Goal: Task Accomplishment & Management: Use online tool/utility

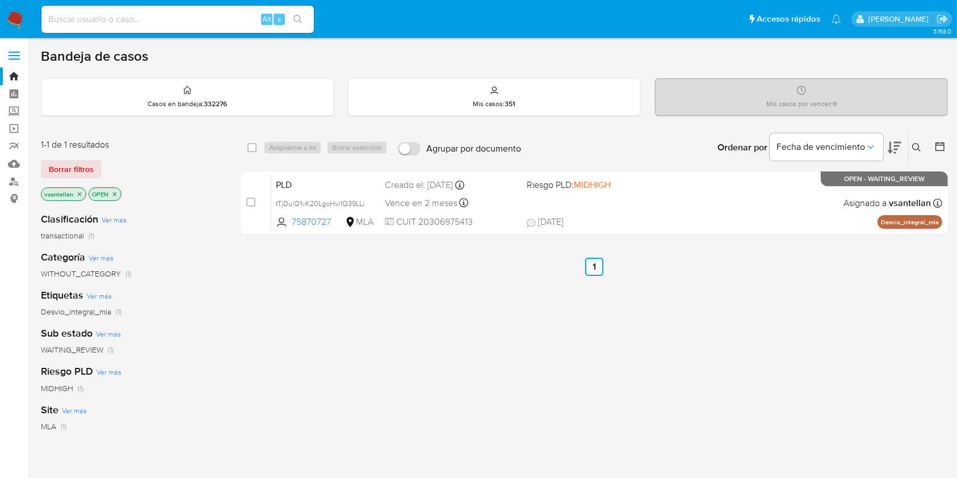
click at [18, 20] on img at bounding box center [15, 19] width 19 height 19
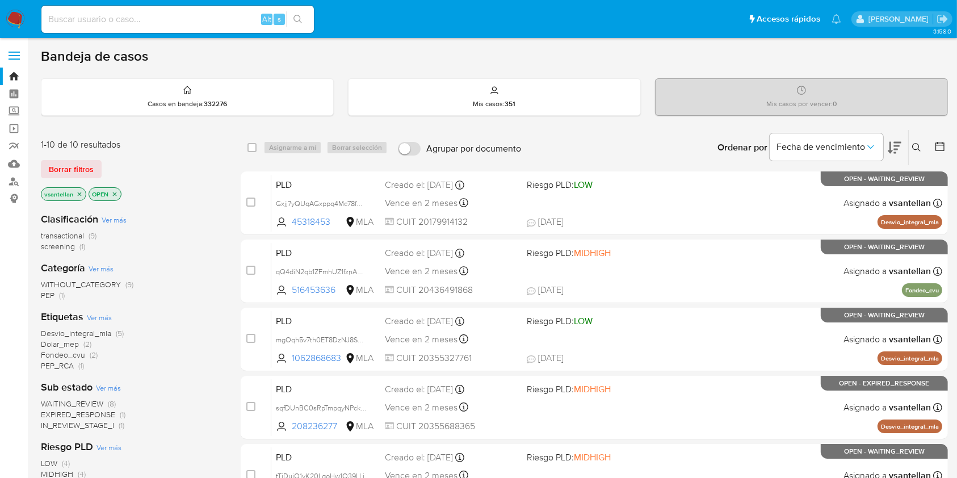
click at [917, 146] on icon at bounding box center [916, 147] width 9 height 9
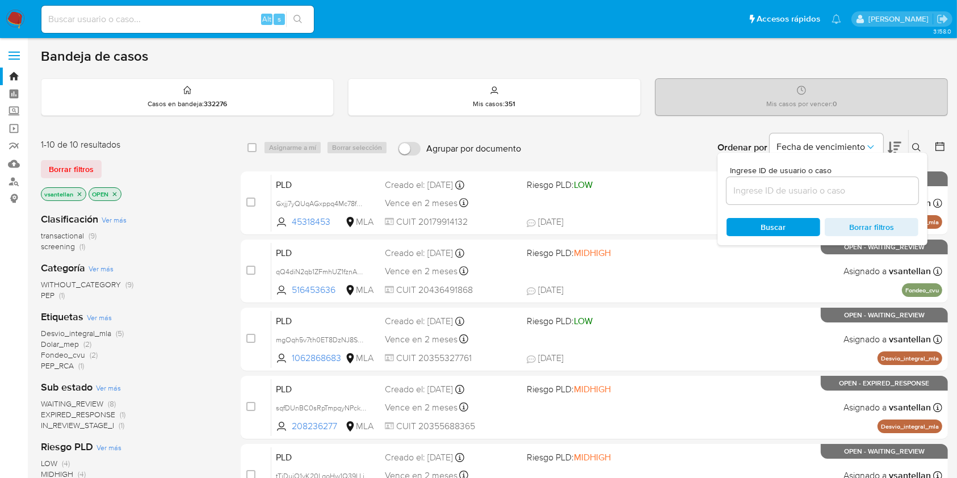
click at [828, 188] on input at bounding box center [823, 190] width 192 height 15
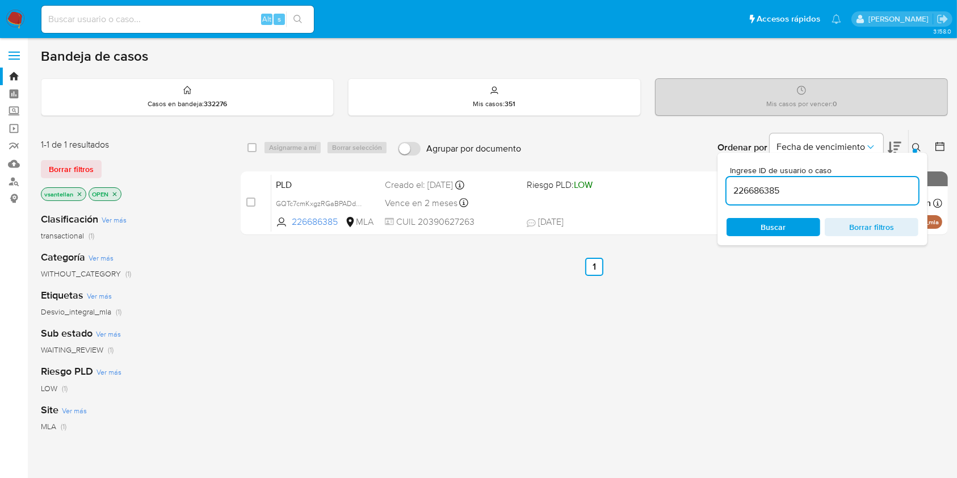
click at [914, 143] on icon at bounding box center [916, 147] width 9 height 9
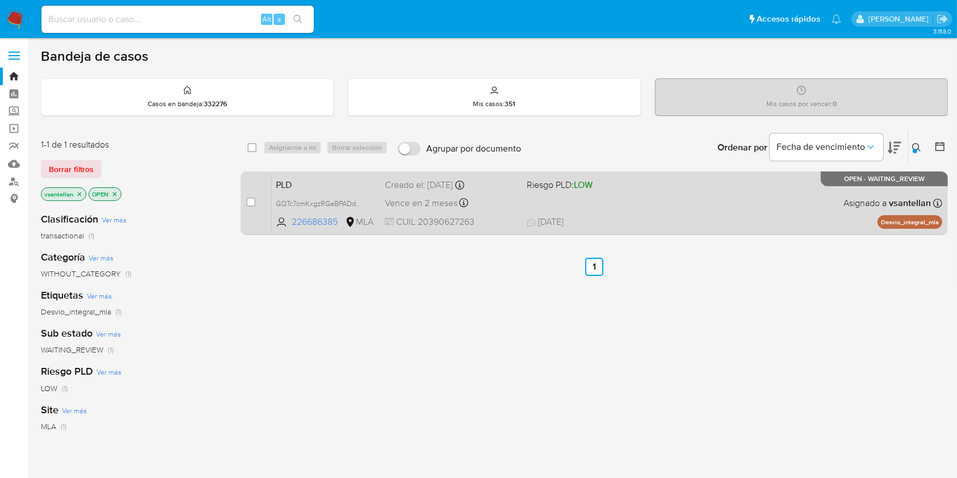
click at [731, 196] on div "PLD GQTc7cmKxgzRGaBPADdC6nuD 226686385 MLA Riesgo PLD: LOW Creado el: 12/08/202…" at bounding box center [606, 202] width 671 height 57
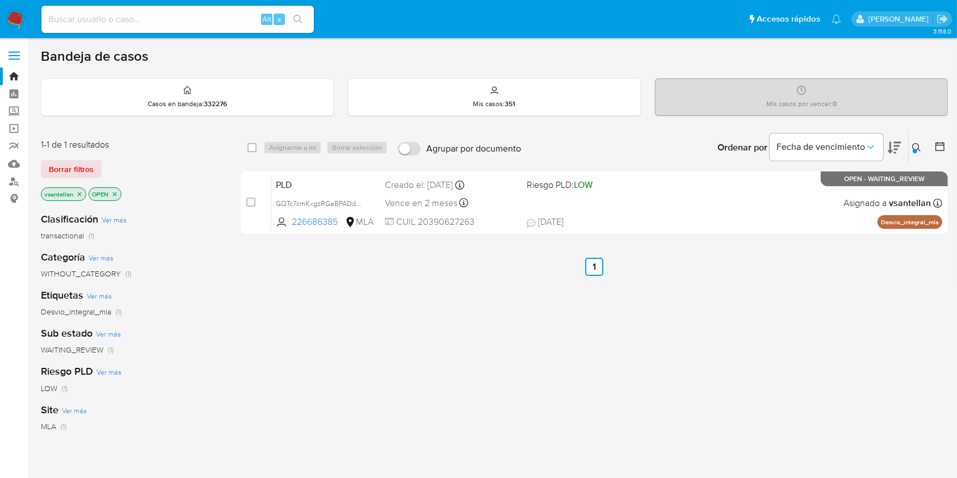
drag, startPoint x: 922, startPoint y: 152, endPoint x: 903, endPoint y: 170, distance: 26.1
click at [922, 152] on button at bounding box center [918, 148] width 19 height 14
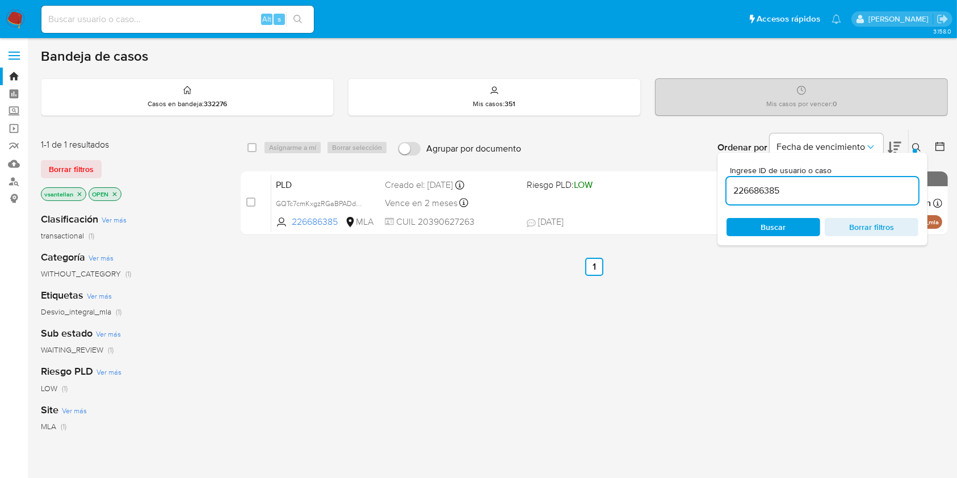
click at [848, 192] on input "226686385" at bounding box center [823, 190] width 192 height 15
click at [918, 147] on icon at bounding box center [916, 147] width 9 height 9
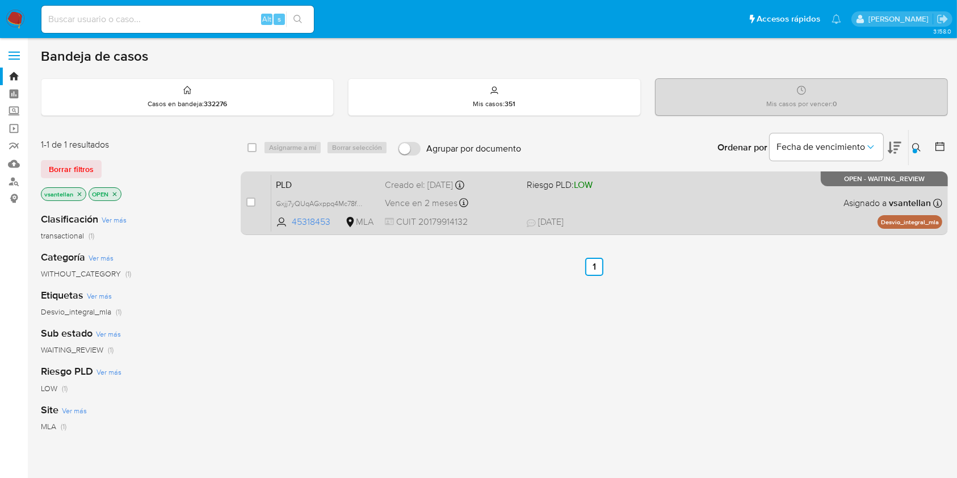
click at [633, 205] on div "PLD Gxjj7yQUqAGxppq4Mc78fNi9 45318453 MLA Riesgo PLD: LOW Creado el: 12/08/2025…" at bounding box center [606, 202] width 671 height 57
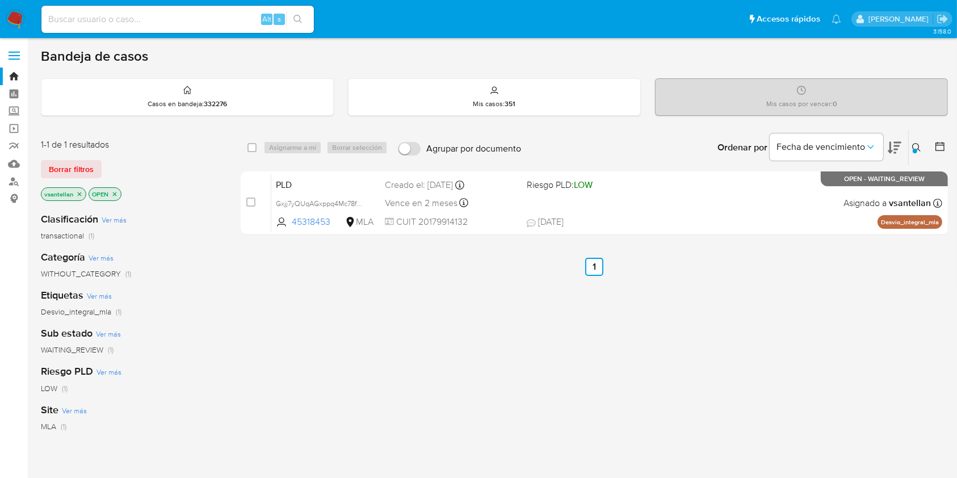
click at [918, 148] on icon at bounding box center [916, 147] width 9 height 9
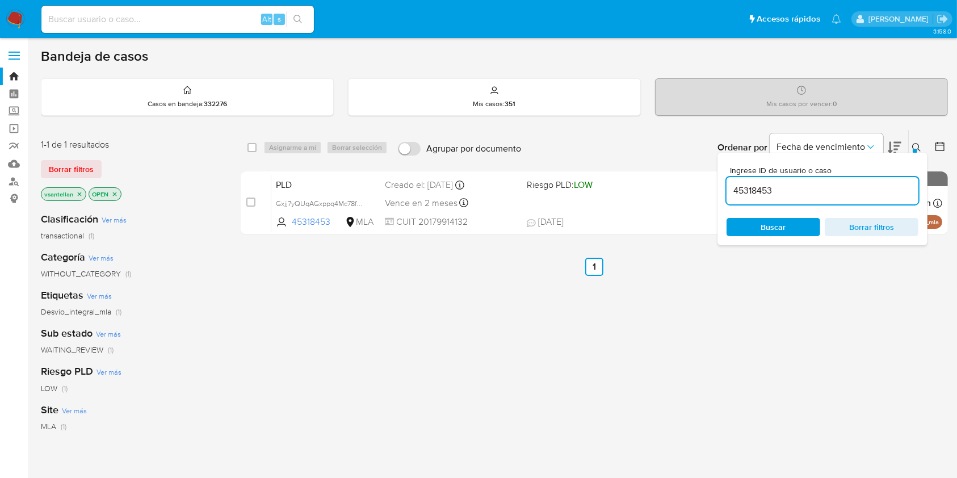
click at [847, 192] on input "45318453" at bounding box center [823, 190] width 192 height 15
click at [915, 145] on icon at bounding box center [916, 147] width 9 height 9
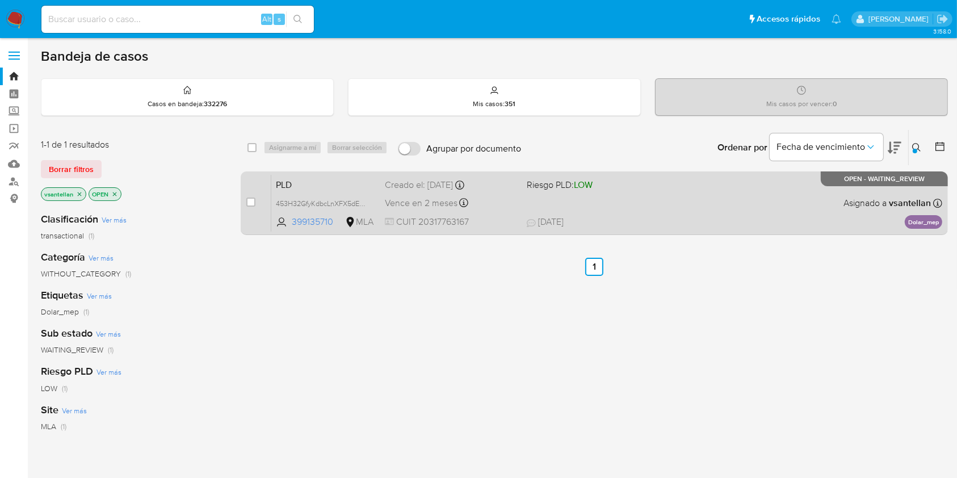
click at [732, 211] on div "PLD 453H32GfyKdbcLnXFX5dEFni 399135710 MLA Riesgo PLD: LOW Creado el: 12/08/202…" at bounding box center [606, 202] width 671 height 57
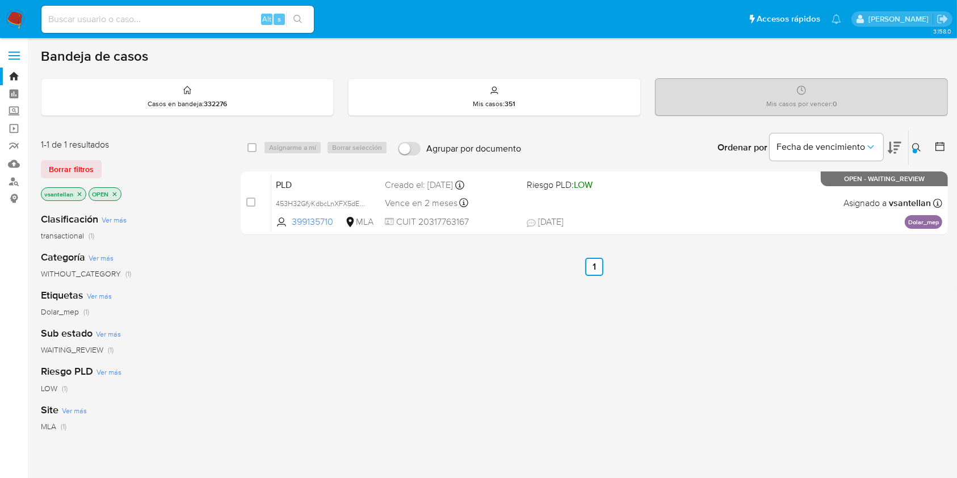
click at [912, 146] on button at bounding box center [918, 148] width 19 height 14
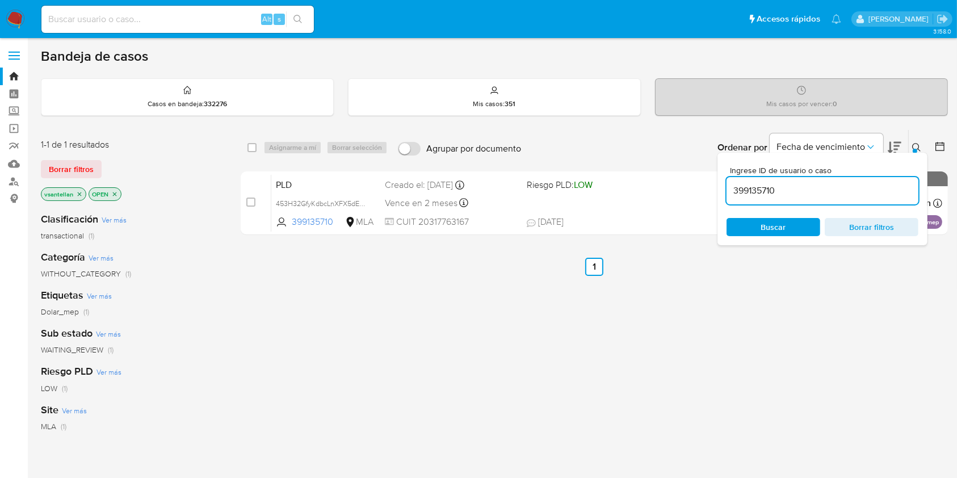
click at [916, 145] on icon at bounding box center [916, 147] width 9 height 9
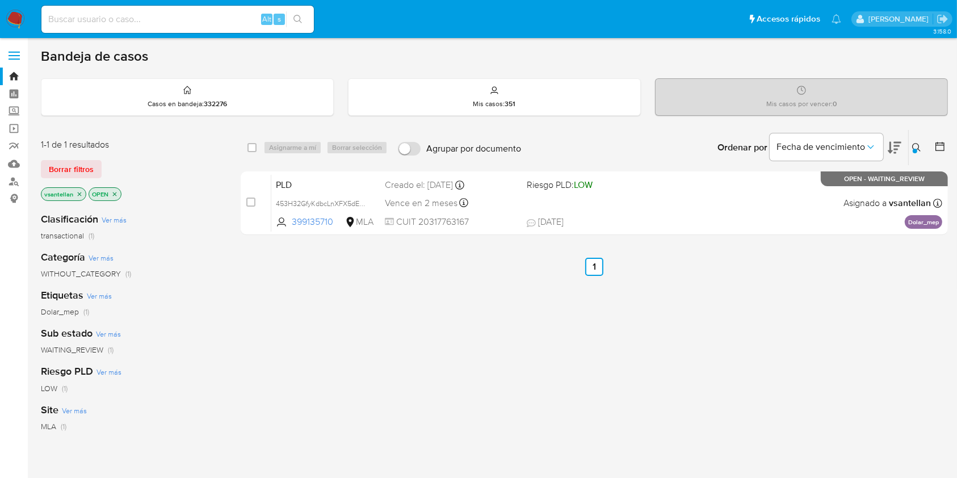
click at [917, 150] on icon at bounding box center [916, 147] width 9 height 9
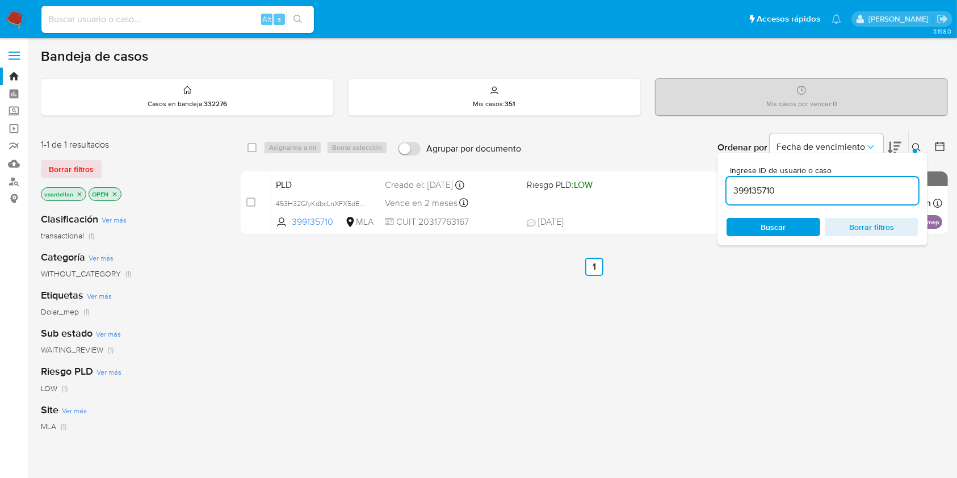
click at [809, 187] on input "399135710" at bounding box center [823, 190] width 192 height 15
click at [914, 146] on icon at bounding box center [916, 147] width 9 height 9
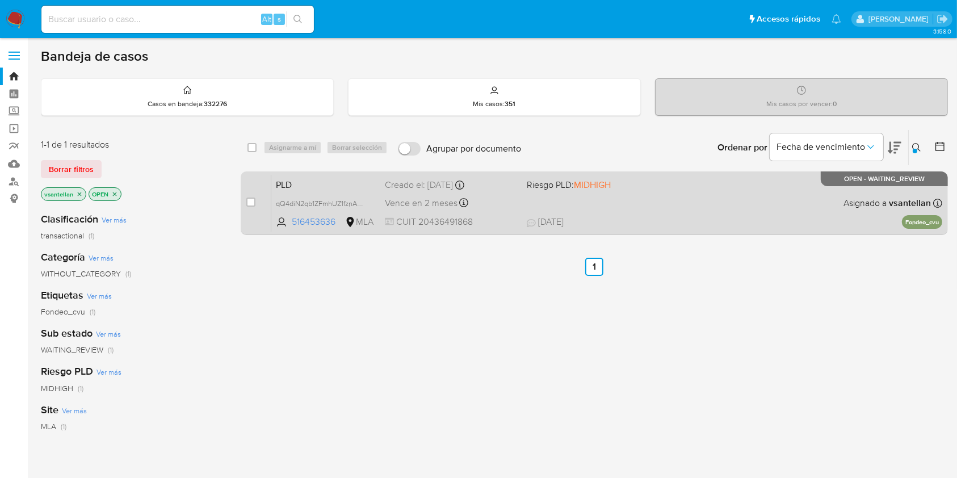
click at [716, 209] on div "PLD qQ4diN2qb1ZFmhUZ1fznAHRm 516453636 MLA Riesgo PLD: MIDHIGH Creado el: 12/08…" at bounding box center [606, 202] width 671 height 57
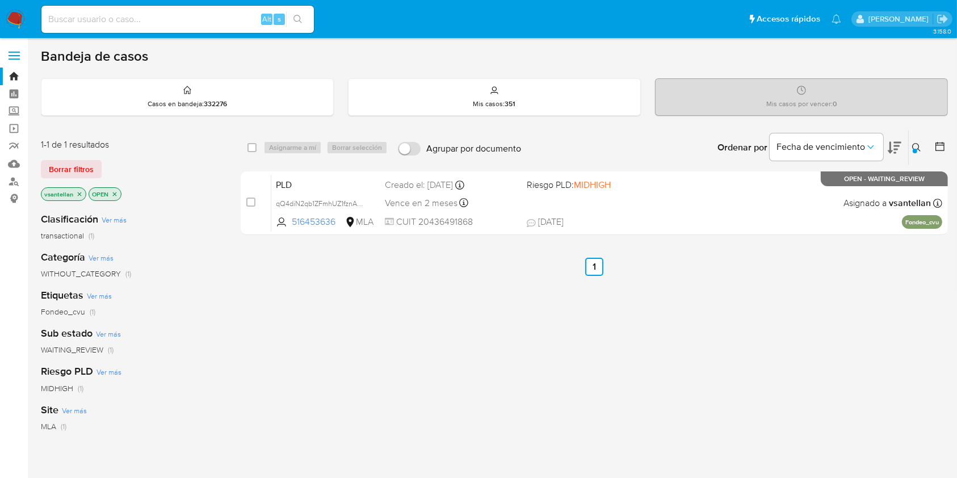
click at [918, 147] on icon at bounding box center [916, 147] width 9 height 9
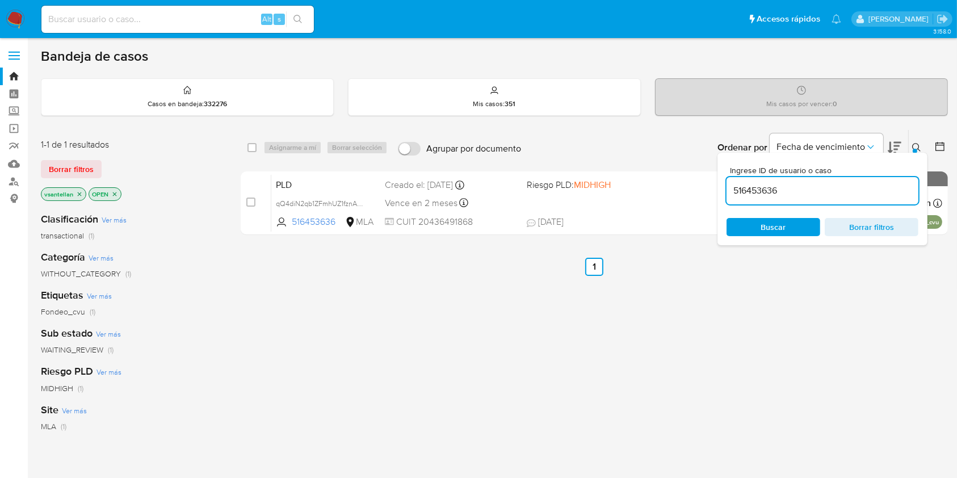
click at [822, 190] on input "516453636" at bounding box center [823, 190] width 192 height 15
click at [917, 143] on icon at bounding box center [916, 147] width 9 height 9
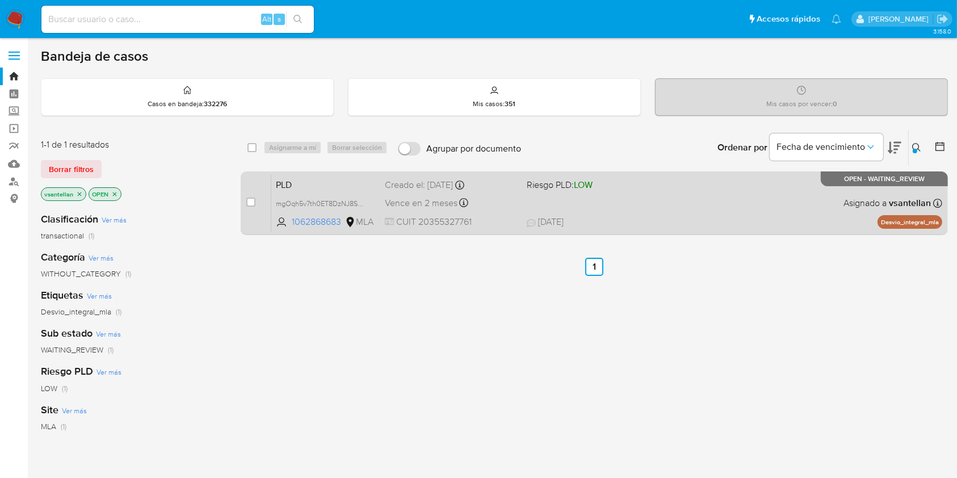
click at [705, 225] on span "19/08/2025 19/08/2025 10:52" at bounding box center [664, 222] width 274 height 12
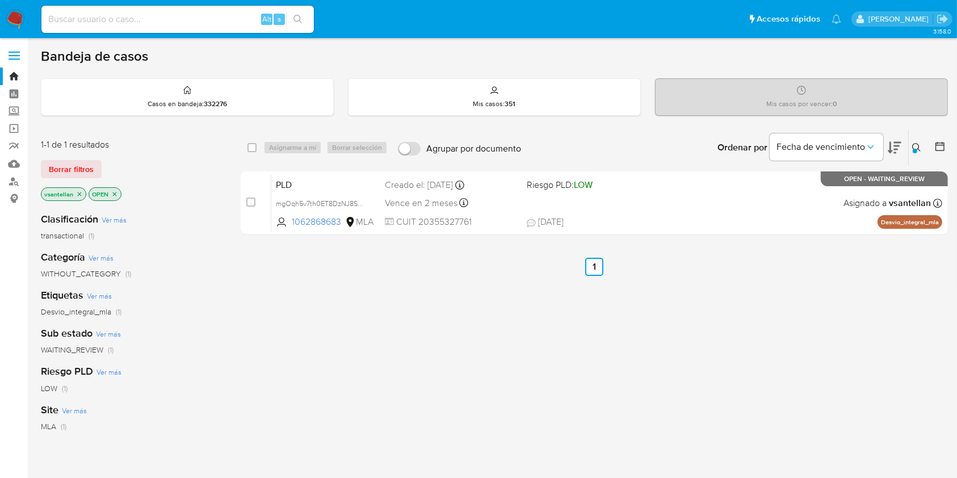
drag, startPoint x: 919, startPoint y: 143, endPoint x: 855, endPoint y: 181, distance: 74.1
click at [920, 143] on icon at bounding box center [916, 147] width 9 height 9
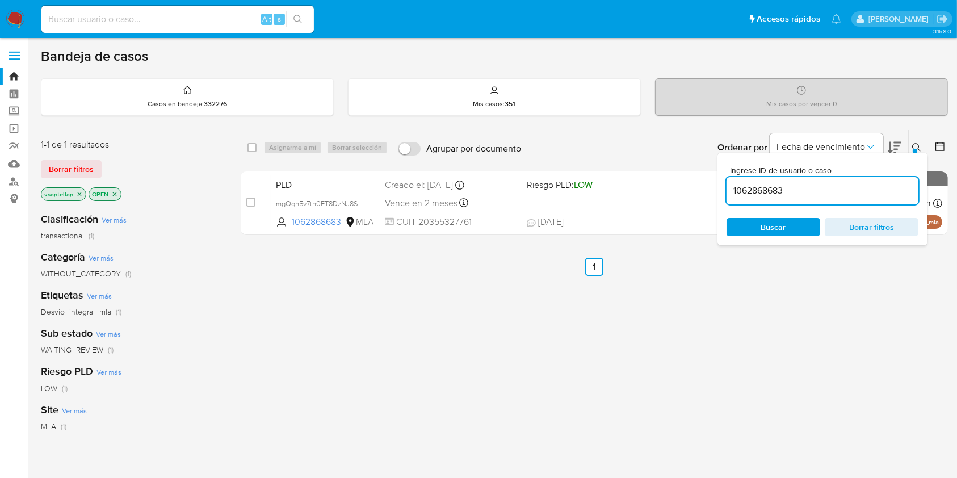
drag, startPoint x: 824, startPoint y: 186, endPoint x: 820, endPoint y: 203, distance: 17.5
click at [649, 175] on div "select-all-cases-checkbox Asignarme a mí Borrar selección Agrupar por documento…" at bounding box center [594, 184] width 707 height 110
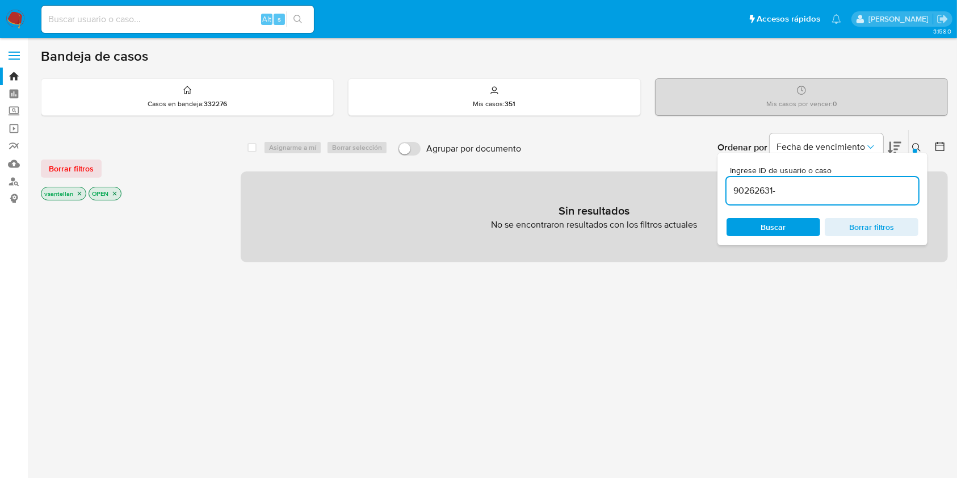
click at [791, 192] on input "90262631-" at bounding box center [823, 190] width 192 height 15
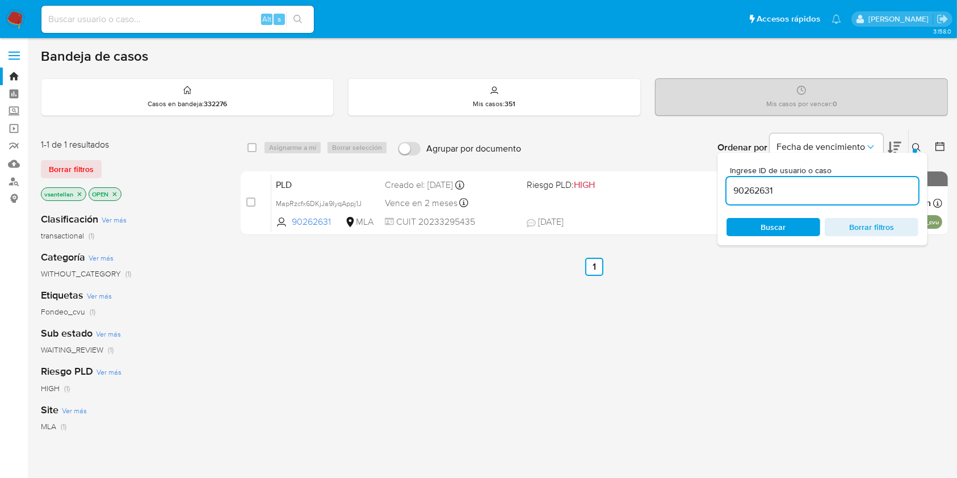
click at [914, 150] on div at bounding box center [915, 151] width 5 height 5
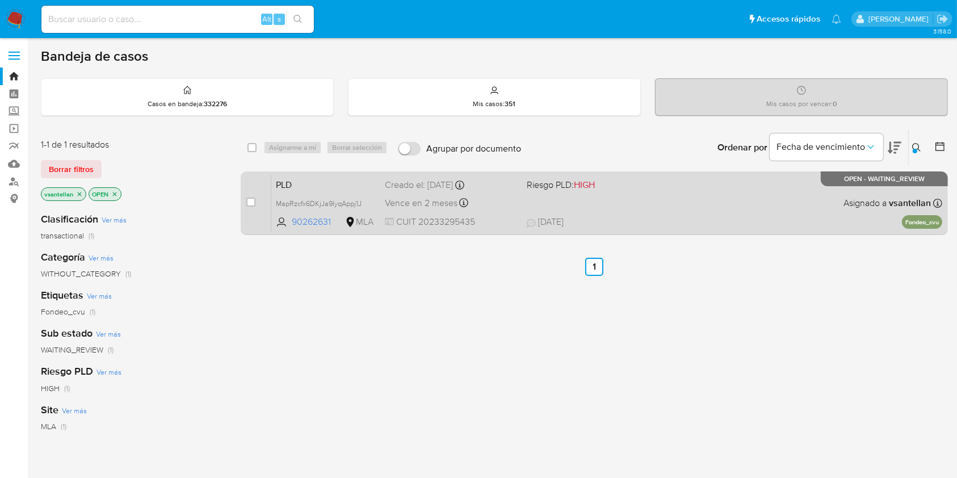
click at [721, 198] on div "PLD MapRzcfx6DKjJa9IyqAppj1J 90262631 MLA Riesgo PLD: HIGH Creado el: 12/08/202…" at bounding box center [606, 202] width 671 height 57
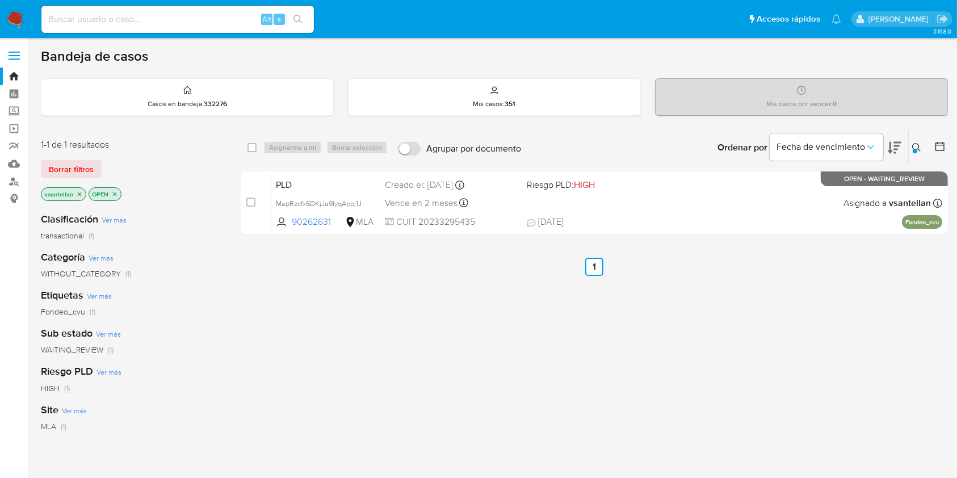
click at [914, 149] on div at bounding box center [915, 151] width 5 height 5
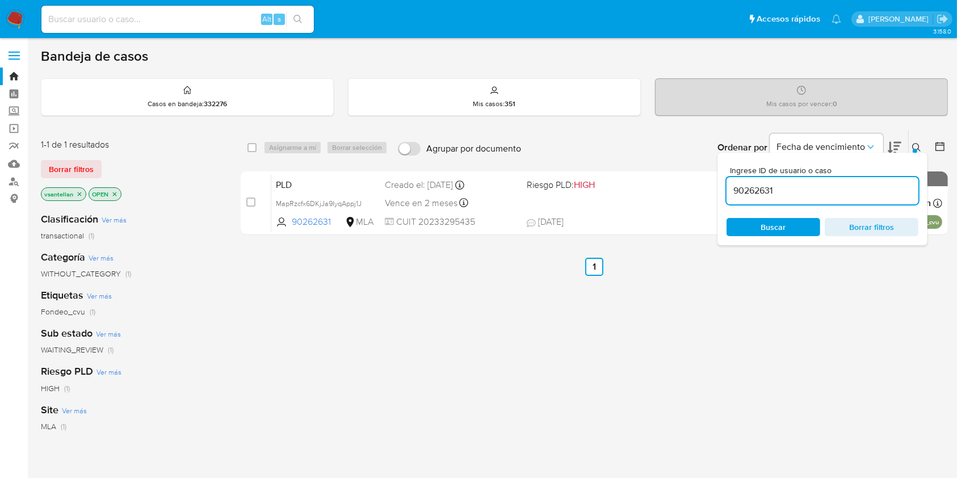
click at [877, 198] on div "90262631" at bounding box center [823, 190] width 192 height 27
click at [877, 194] on input "90262631" at bounding box center [823, 190] width 192 height 15
paste input "208236277"
click at [918, 144] on icon at bounding box center [916, 147] width 9 height 9
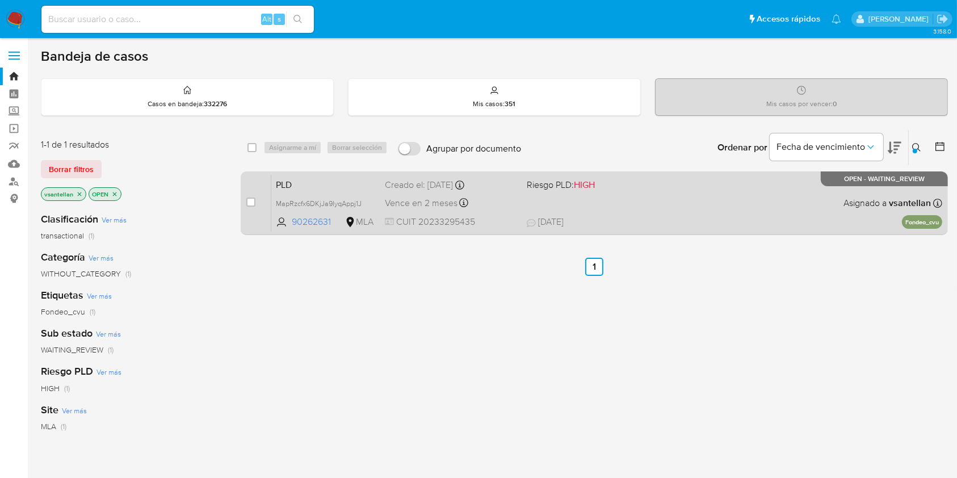
click at [807, 205] on div "PLD MapRzcfx6DKjJa9IyqAppj1J 90262631 MLA Riesgo PLD: HIGH Creado el: 12/08/202…" at bounding box center [606, 202] width 671 height 57
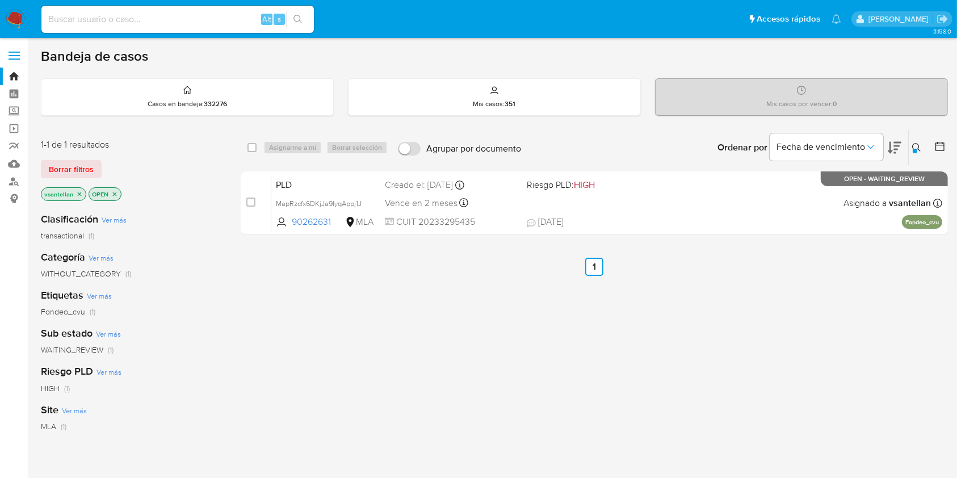
click at [917, 150] on div at bounding box center [915, 151] width 5 height 5
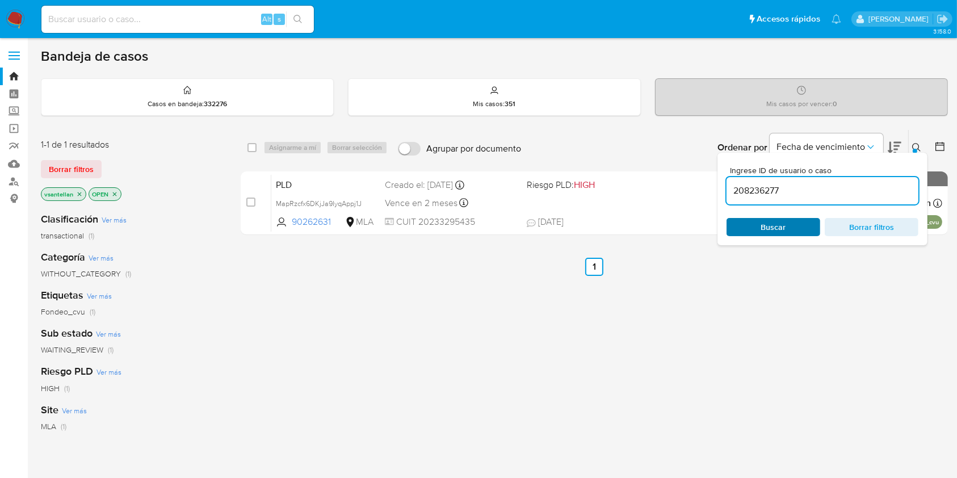
click at [802, 220] on span "Buscar" at bounding box center [774, 227] width 78 height 16
click at [921, 144] on icon at bounding box center [916, 147] width 9 height 9
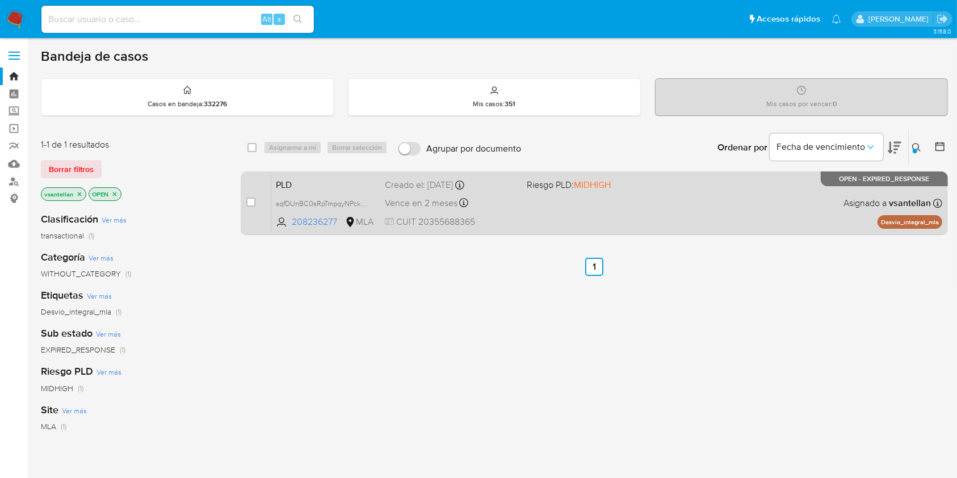
click at [773, 213] on div "PLD sqfDUnBC0sRpTmpqyNPckBAM 208236277 MLA Riesgo PLD: MIDHIGH Creado el: 12/08…" at bounding box center [606, 202] width 671 height 57
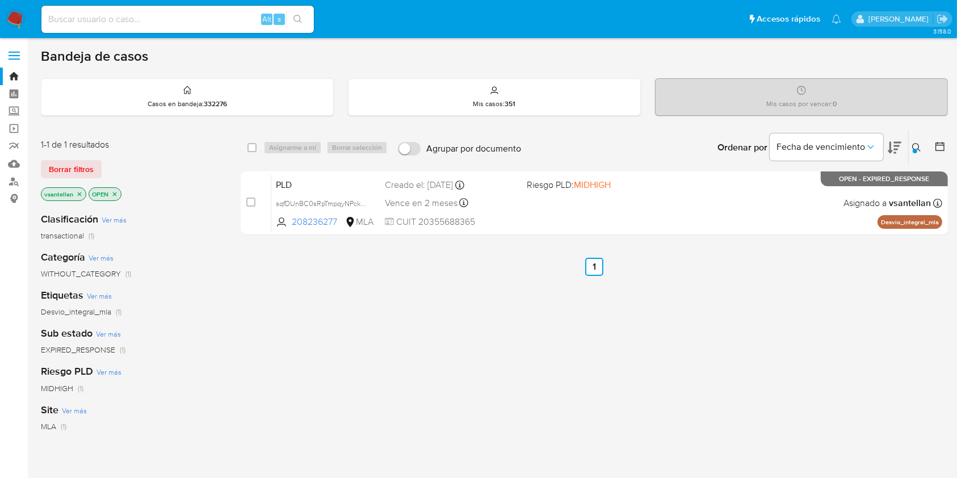
click at [916, 149] on div at bounding box center [915, 151] width 5 height 5
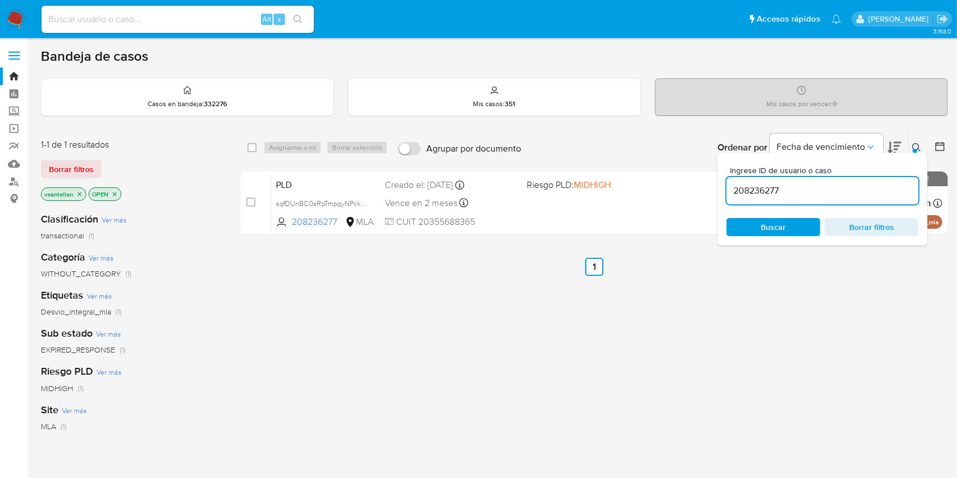
click at [819, 187] on input "208236277" at bounding box center [823, 190] width 192 height 15
drag, startPoint x: 819, startPoint y: 187, endPoint x: 846, endPoint y: 204, distance: 32.1
click at [820, 187] on input "208236277" at bounding box center [823, 190] width 192 height 15
type input "75870727"
click at [916, 143] on icon at bounding box center [916, 147] width 9 height 9
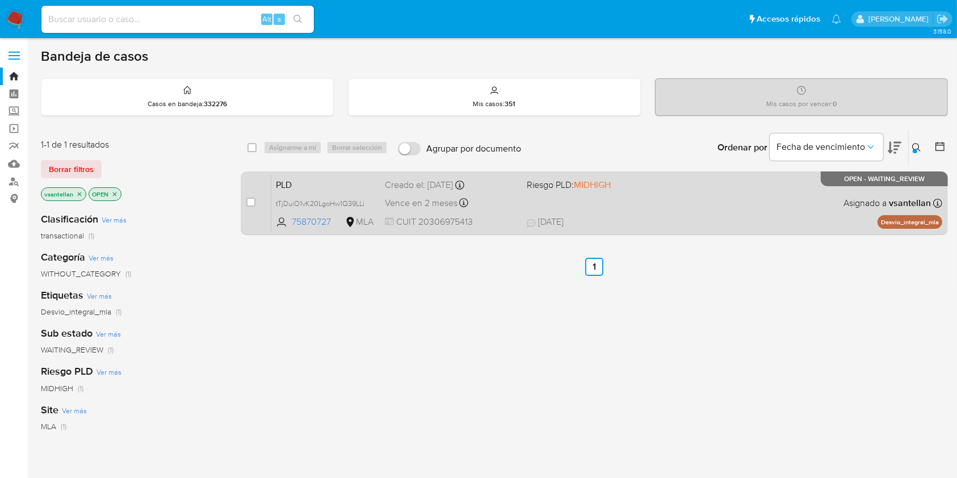
click at [725, 202] on div "PLD tTjDuiO1vK20LgoHw1Q39LLi 75870727 MLA Riesgo PLD: MIDHIGH Creado el: 12/08/…" at bounding box center [606, 202] width 671 height 57
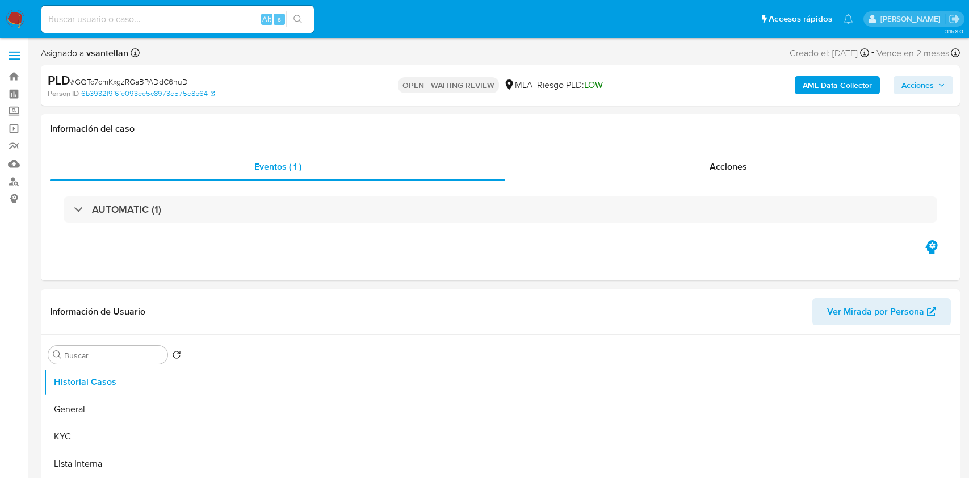
select select "10"
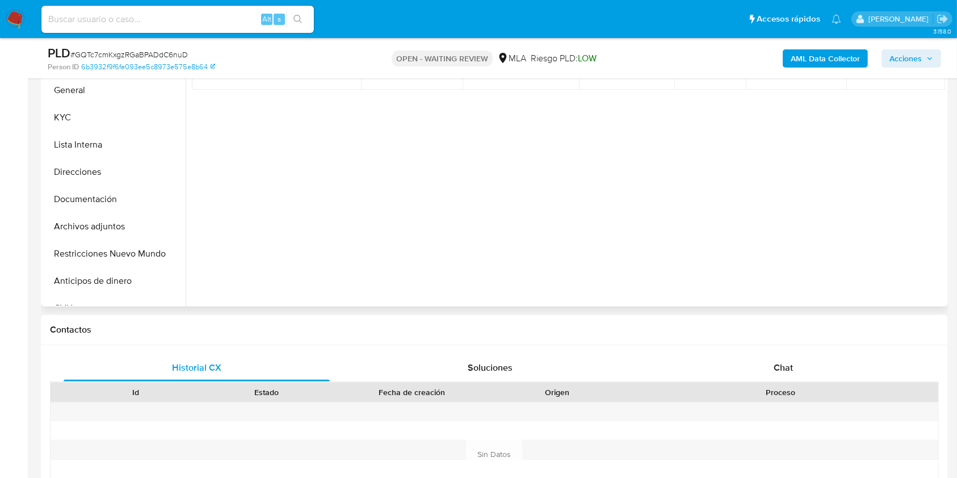
scroll to position [303, 0]
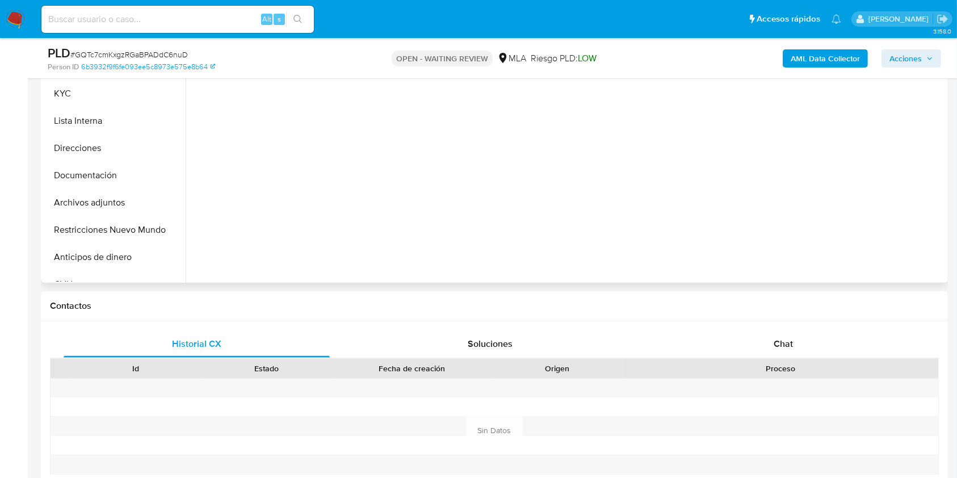
click at [807, 334] on div "Chat" at bounding box center [784, 343] width 266 height 27
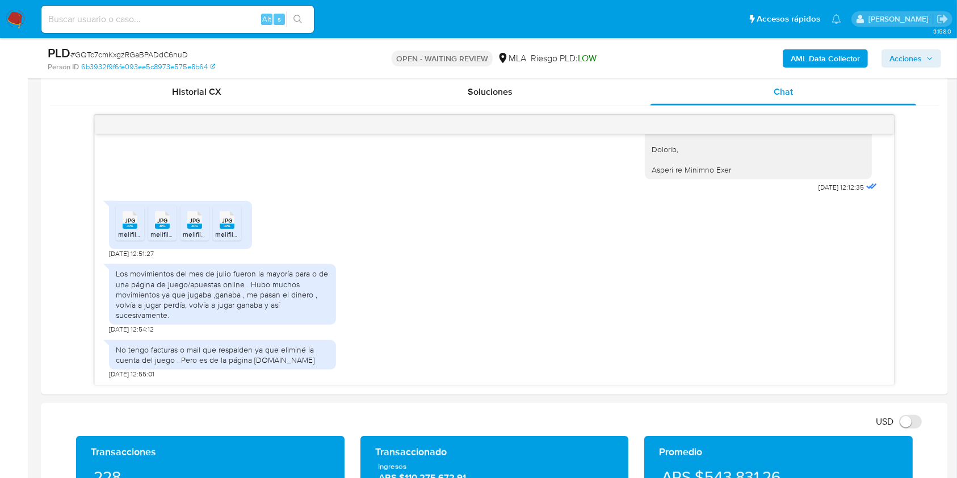
scroll to position [498, 0]
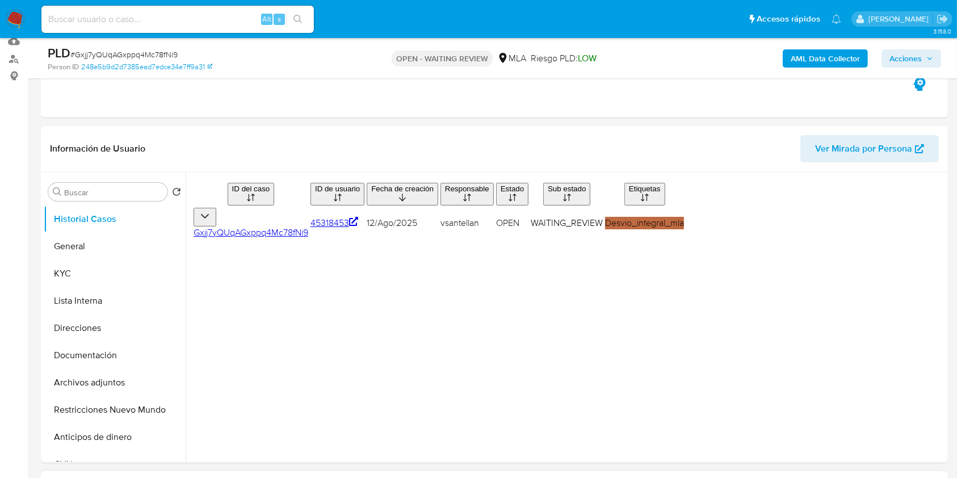
scroll to position [378, 0]
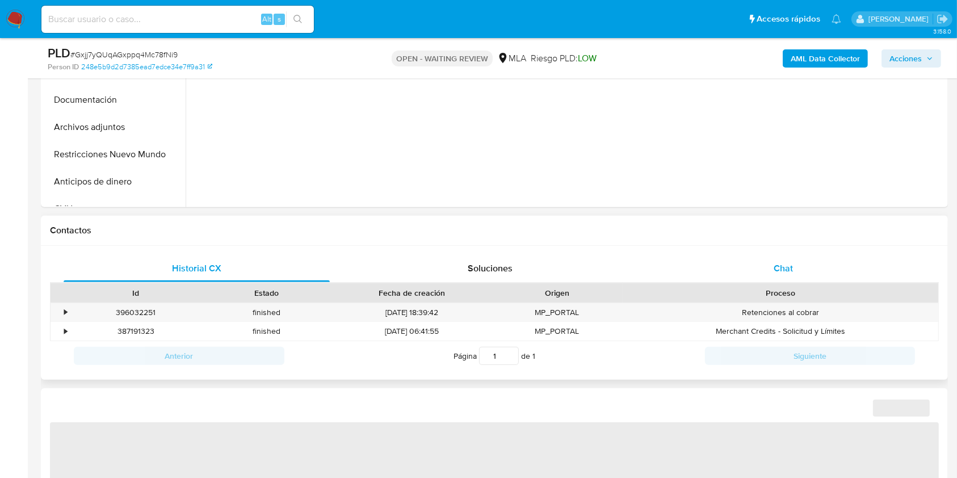
click at [800, 257] on div "Chat" at bounding box center [784, 268] width 266 height 27
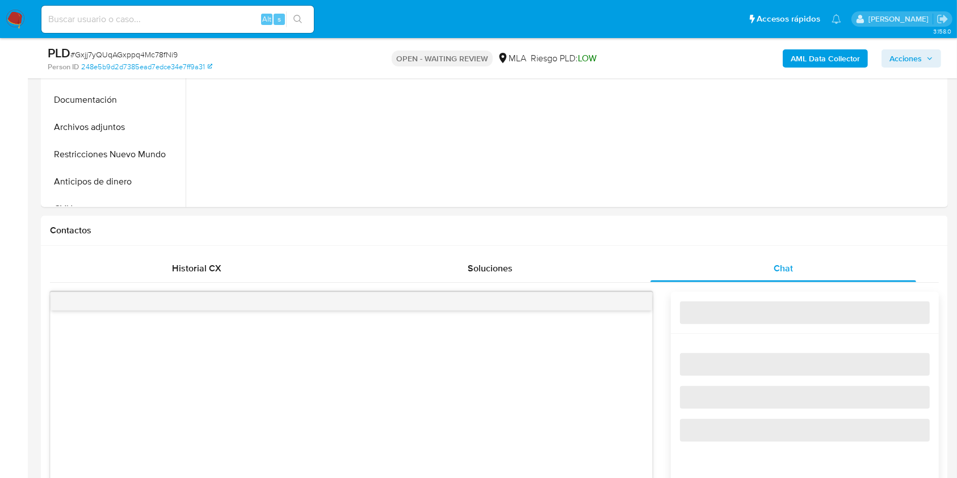
select select "10"
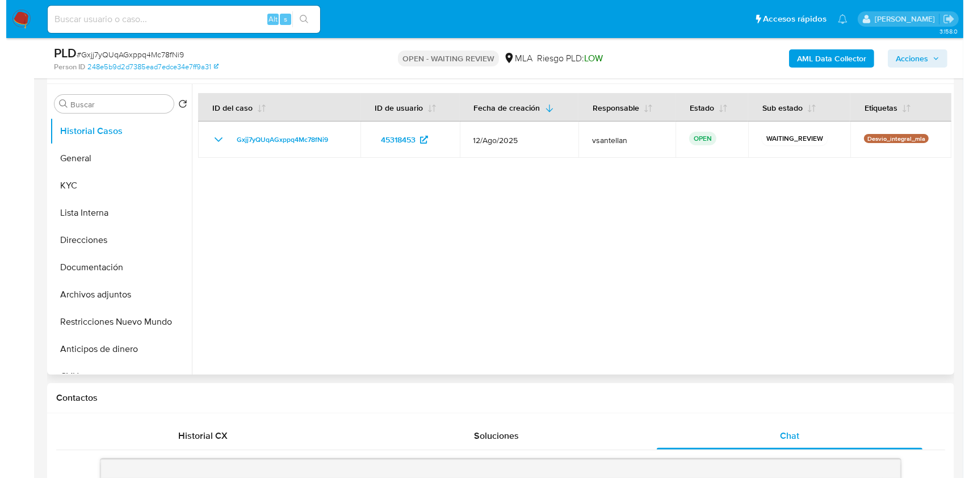
scroll to position [208, 0]
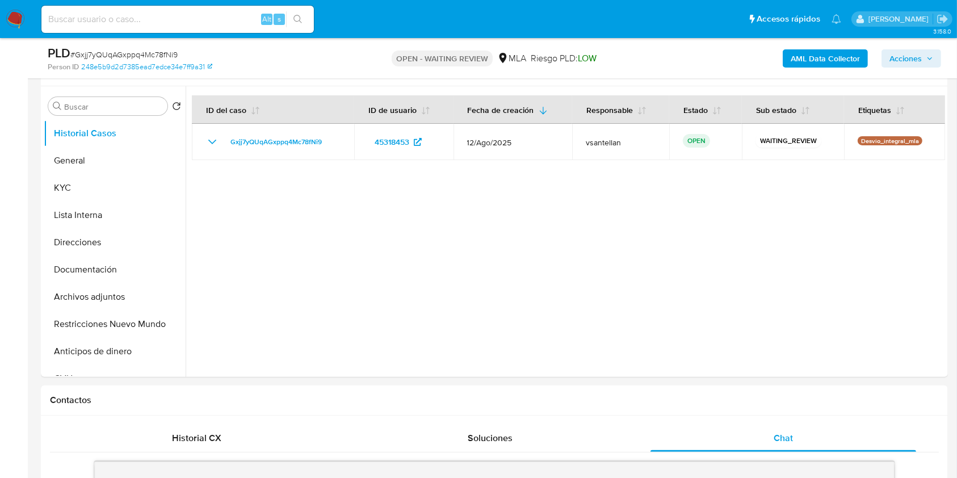
click at [823, 59] on b "AML Data Collector" at bounding box center [825, 58] width 69 height 18
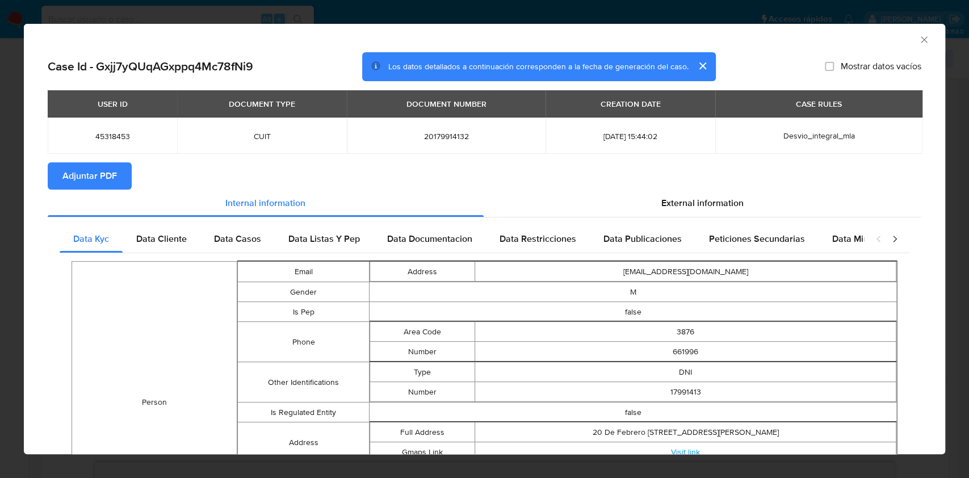
click at [666, 178] on section "Adjuntar PDF" at bounding box center [485, 175] width 874 height 27
click at [664, 211] on div "External information" at bounding box center [703, 203] width 438 height 27
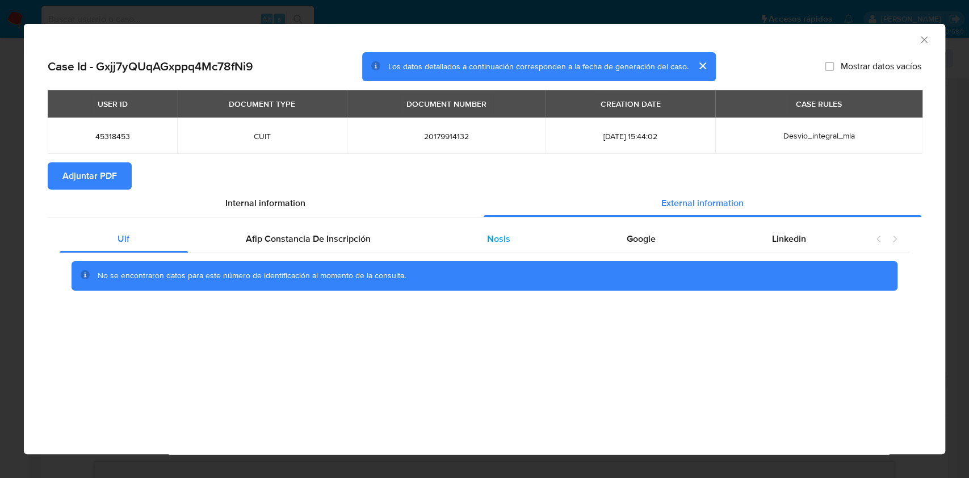
drag, startPoint x: 536, startPoint y: 244, endPoint x: 543, endPoint y: 244, distance: 6.8
click at [535, 244] on div "Nosis" at bounding box center [499, 238] width 140 height 27
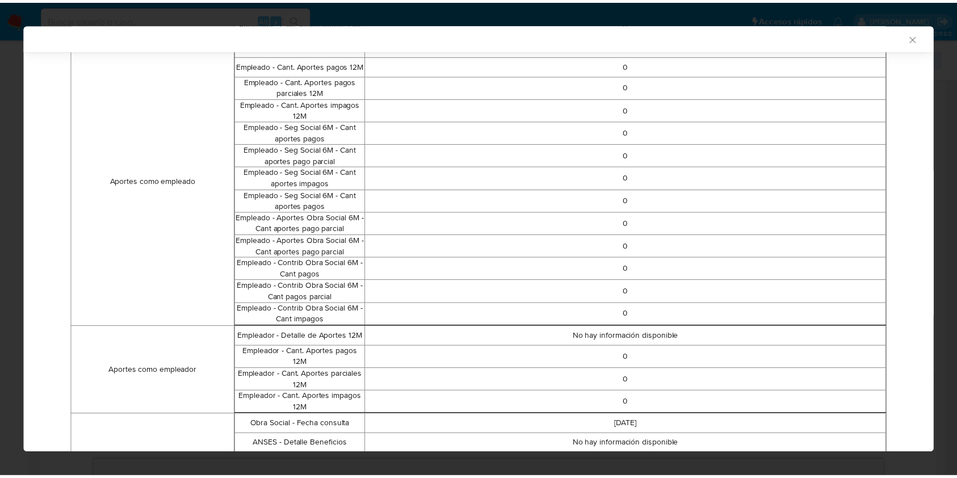
scroll to position [688, 0]
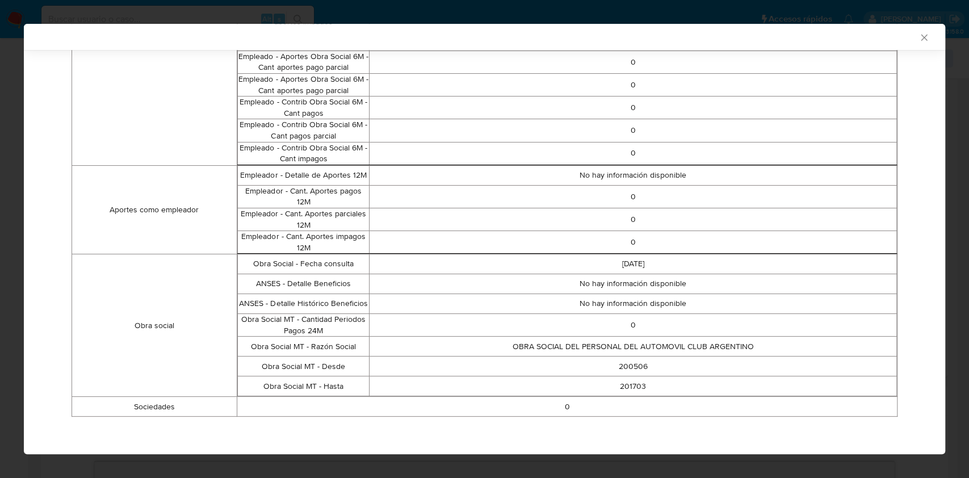
drag, startPoint x: 916, startPoint y: 39, endPoint x: 914, endPoint y: 69, distance: 30.2
click at [918, 39] on icon "Cerrar ventana" at bounding box center [923, 37] width 11 height 11
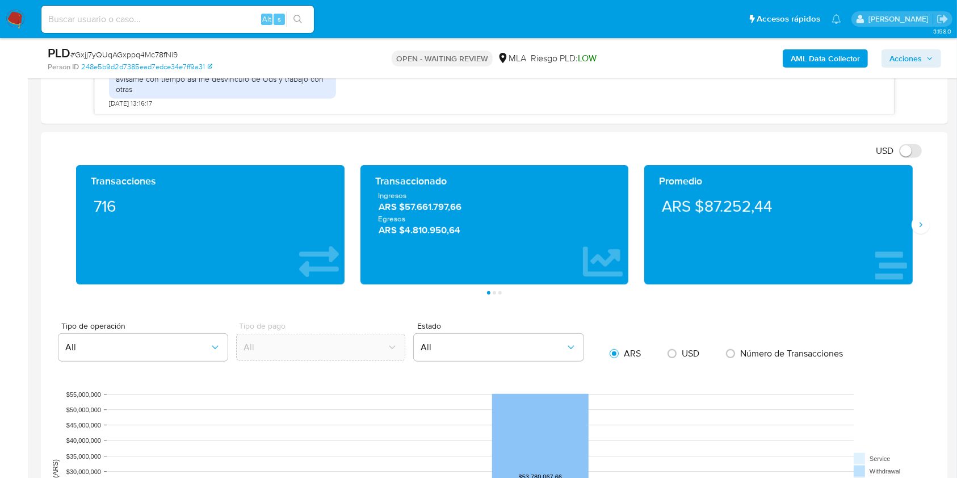
scroll to position [830, 0]
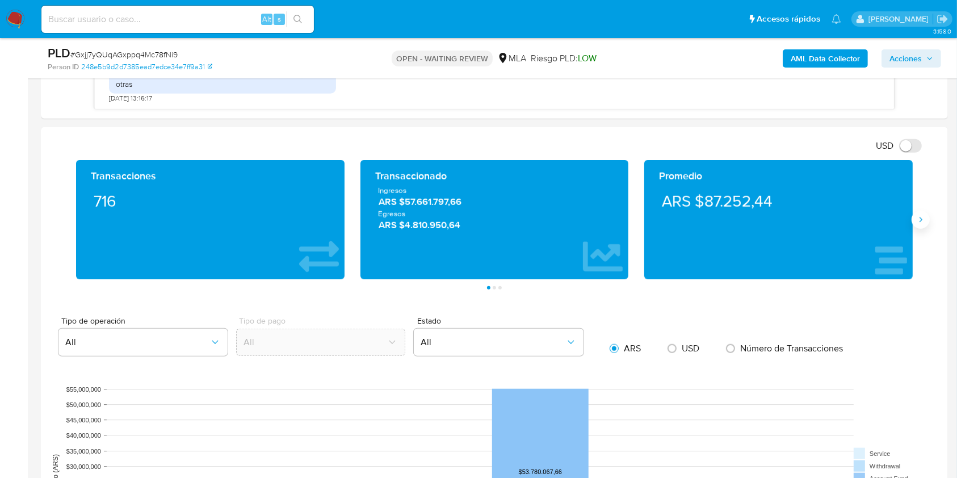
click at [918, 219] on icon "Siguiente" at bounding box center [920, 219] width 9 height 9
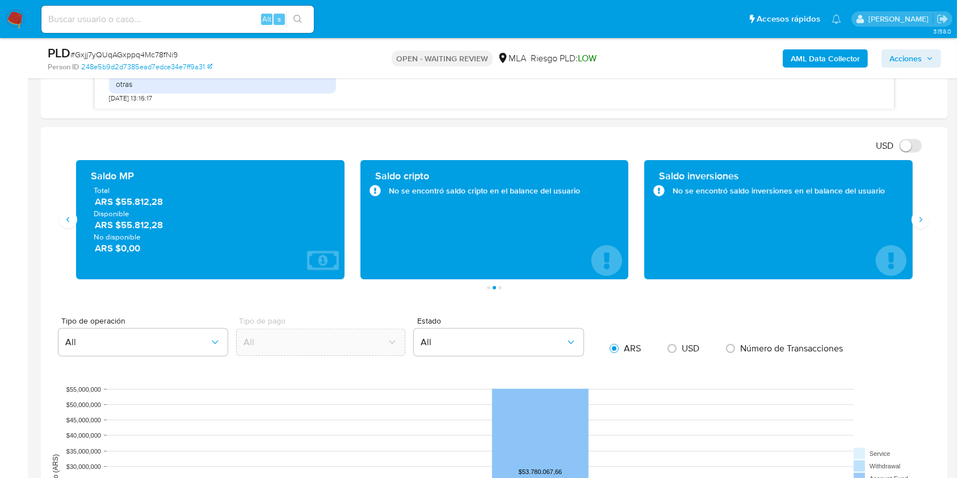
click at [924, 228] on div "Transacciones 716 Transaccionado Ingresos ARS $57.661.797,66 Egresos ARS $4.810…" at bounding box center [494, 224] width 889 height 129
click at [918, 220] on icon "Siguiente" at bounding box center [920, 219] width 9 height 9
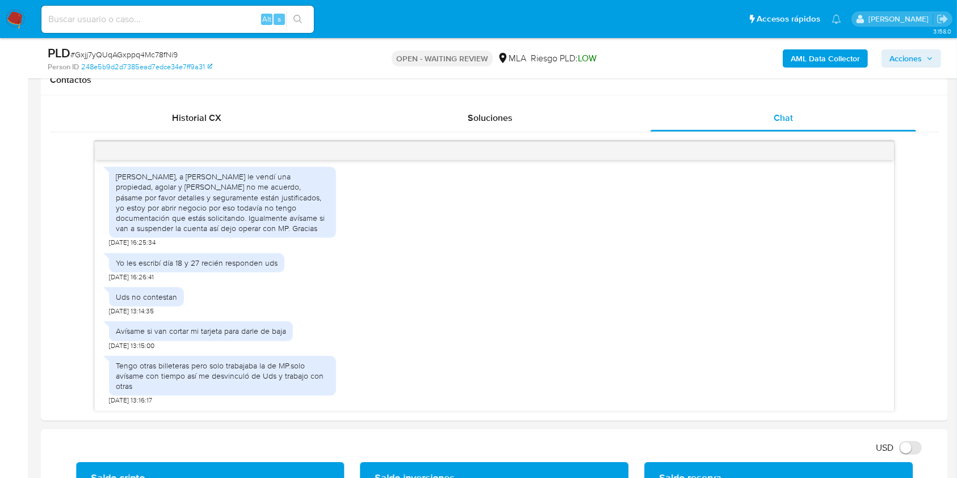
scroll to position [526, 0]
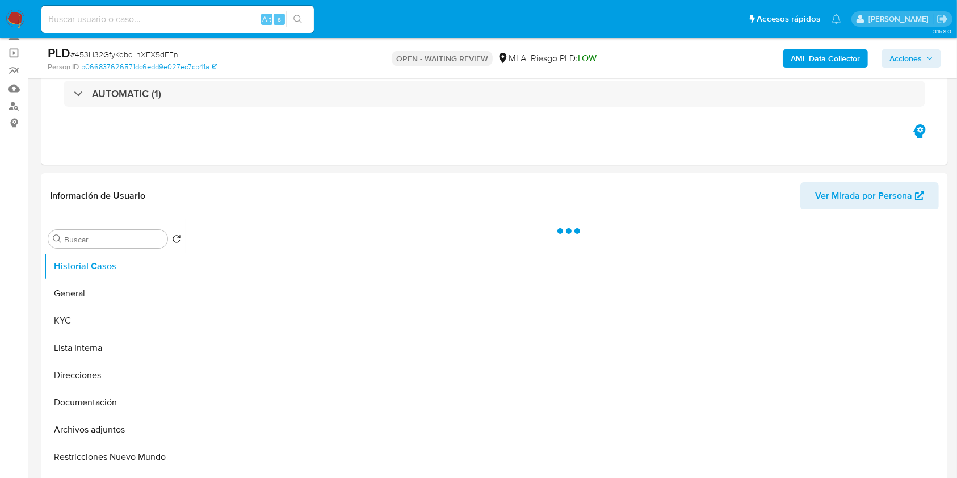
scroll to position [303, 0]
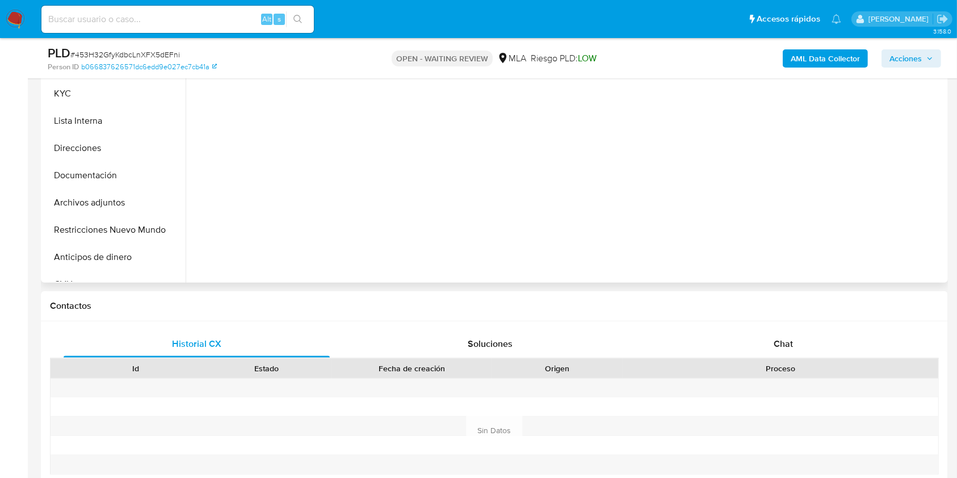
click at [721, 333] on div "Chat" at bounding box center [784, 343] width 266 height 27
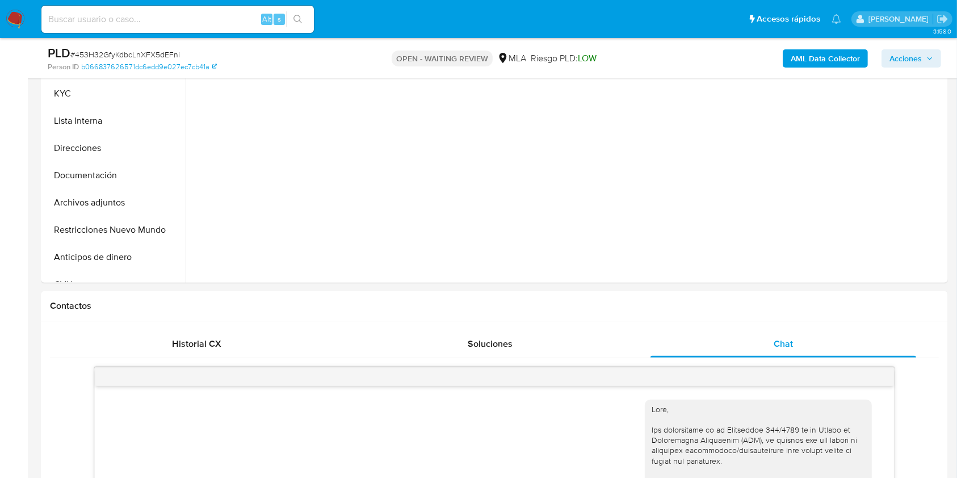
select select "10"
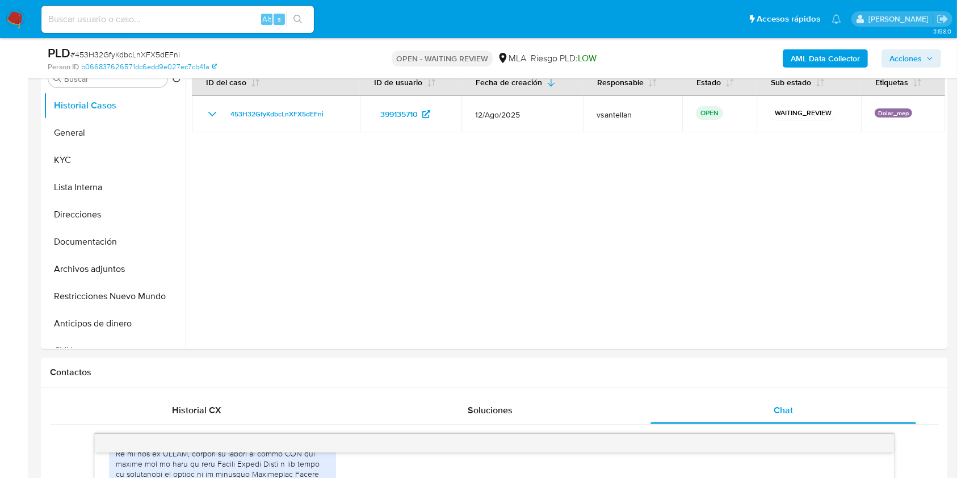
scroll to position [205, 0]
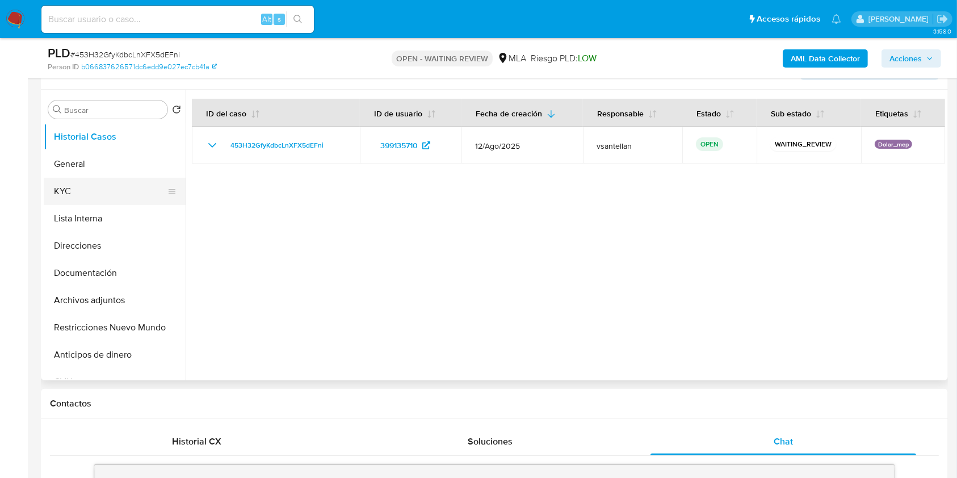
click at [98, 185] on button "KYC" at bounding box center [110, 191] width 133 height 27
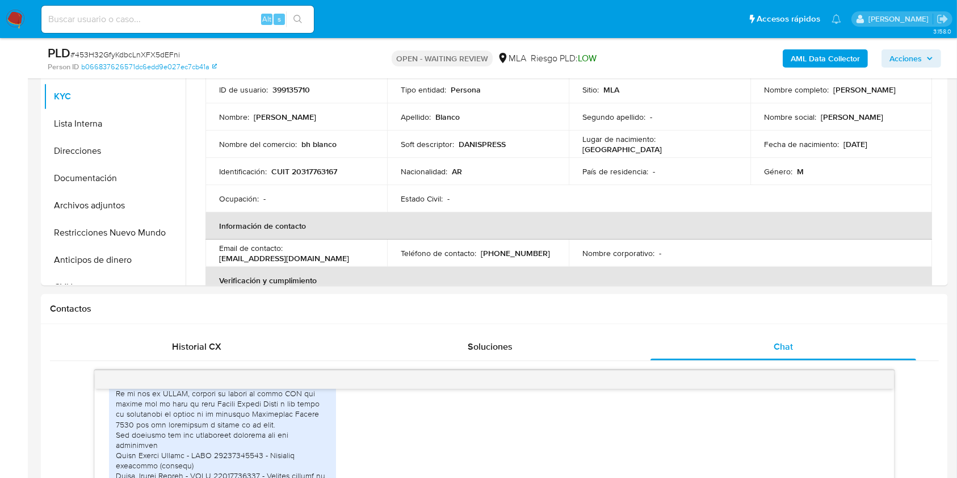
scroll to position [251, 0]
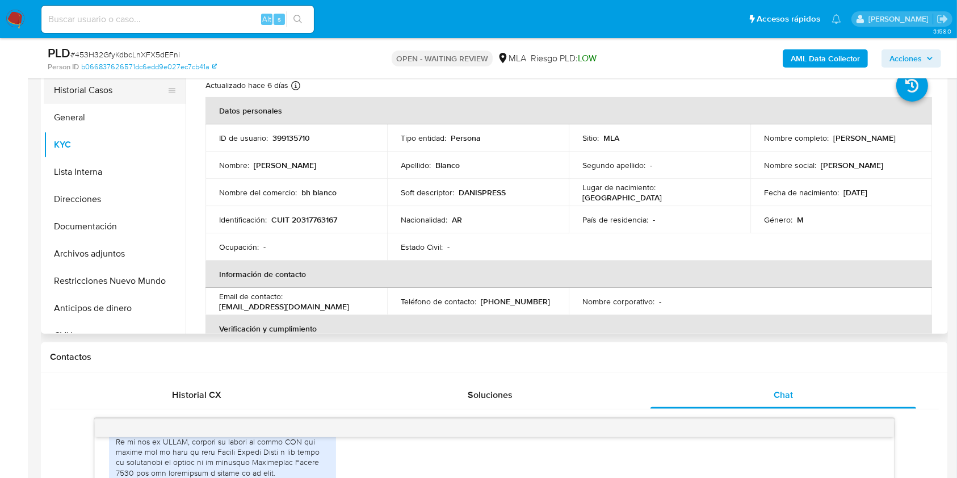
click at [138, 89] on button "Historial Casos" at bounding box center [110, 90] width 133 height 27
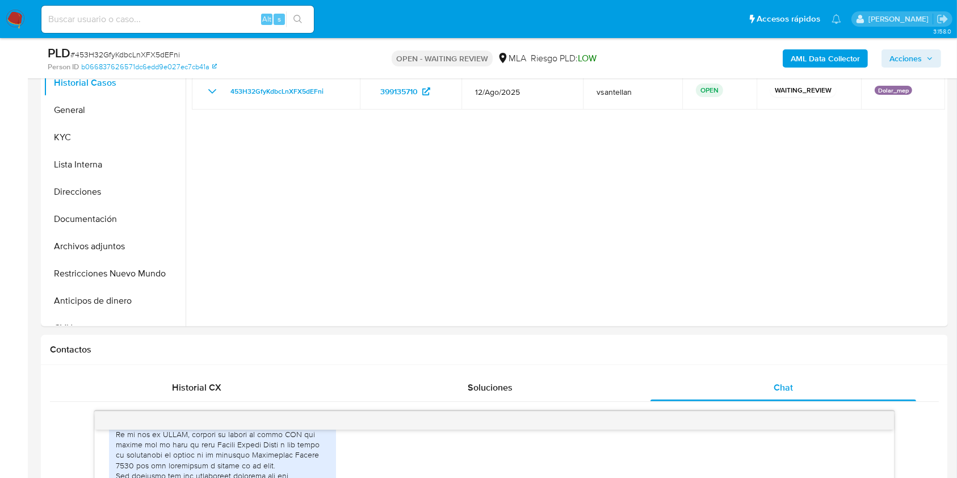
scroll to position [225, 0]
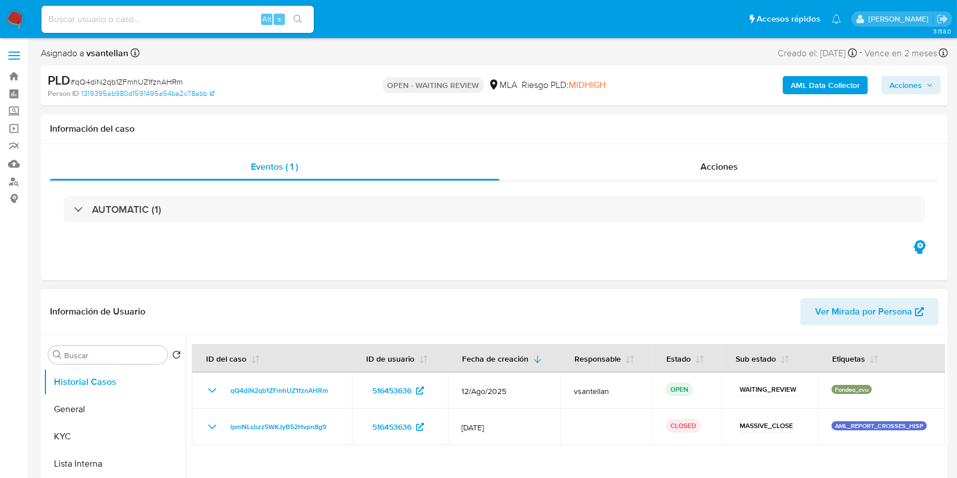
select select "10"
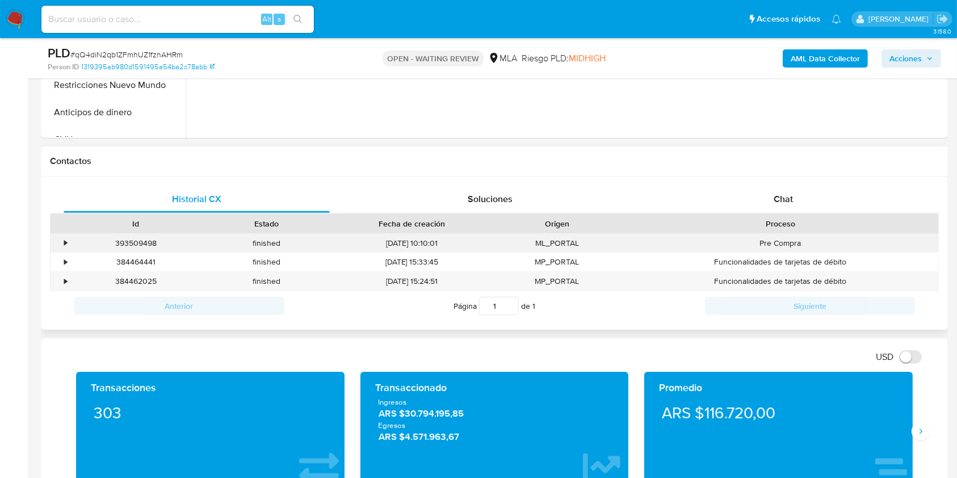
scroll to position [454, 0]
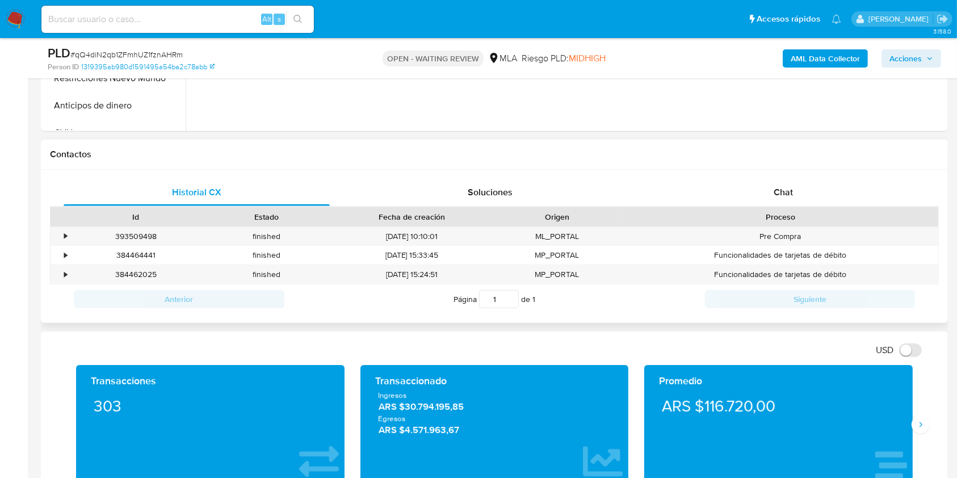
click at [838, 198] on div "Chat" at bounding box center [784, 192] width 266 height 27
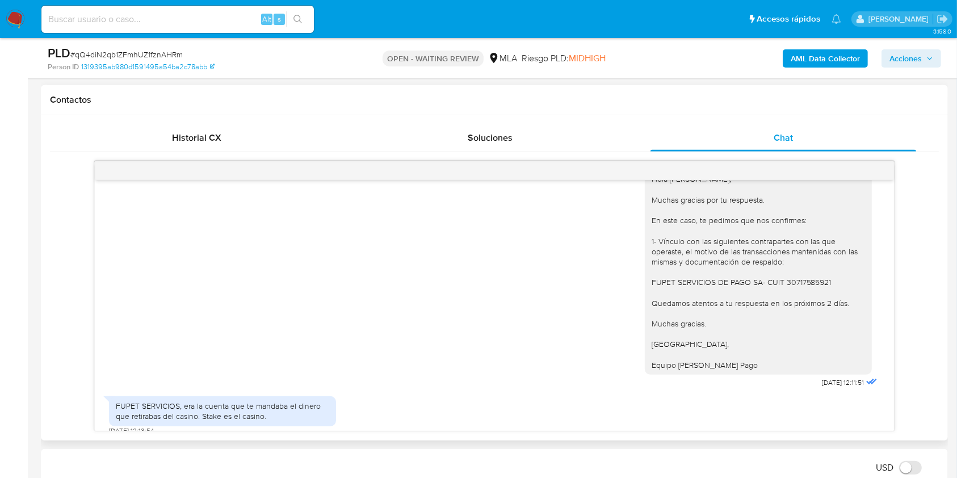
scroll to position [1014, 0]
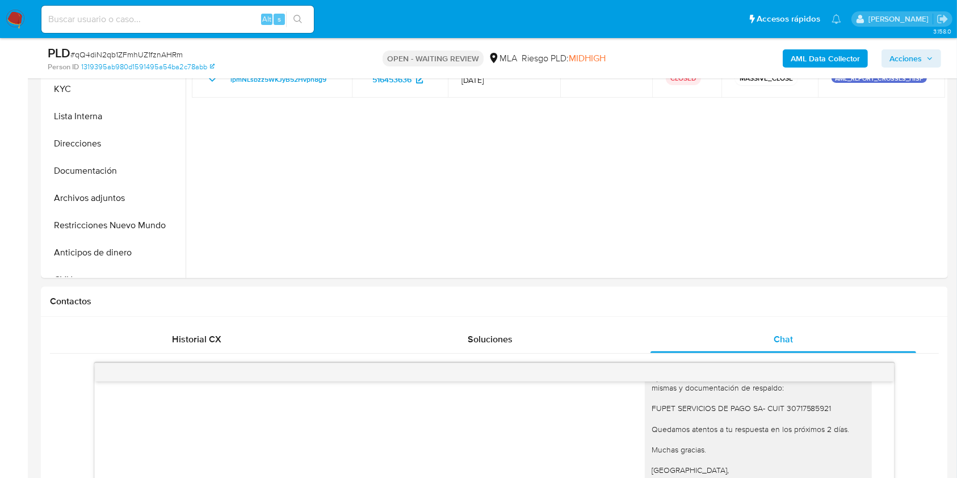
drag, startPoint x: 950, startPoint y: 164, endPoint x: 967, endPoint y: 142, distance: 27.9
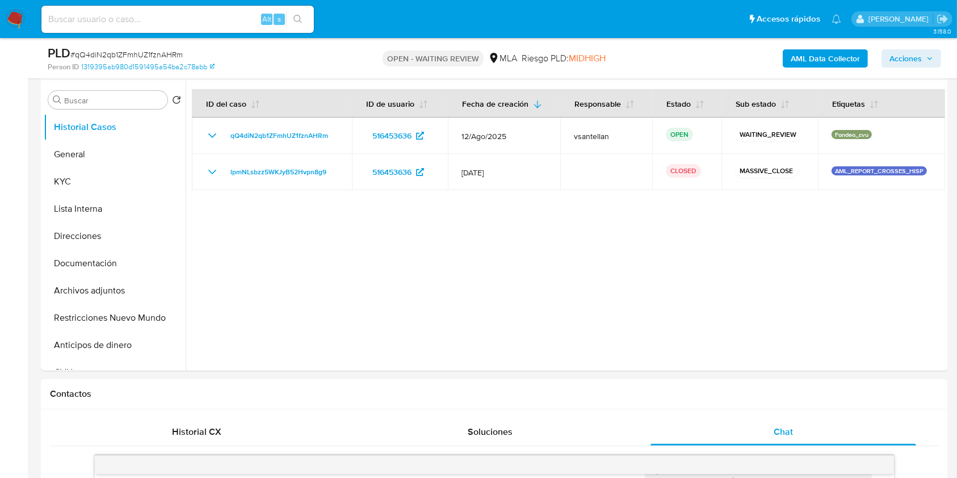
scroll to position [201, 0]
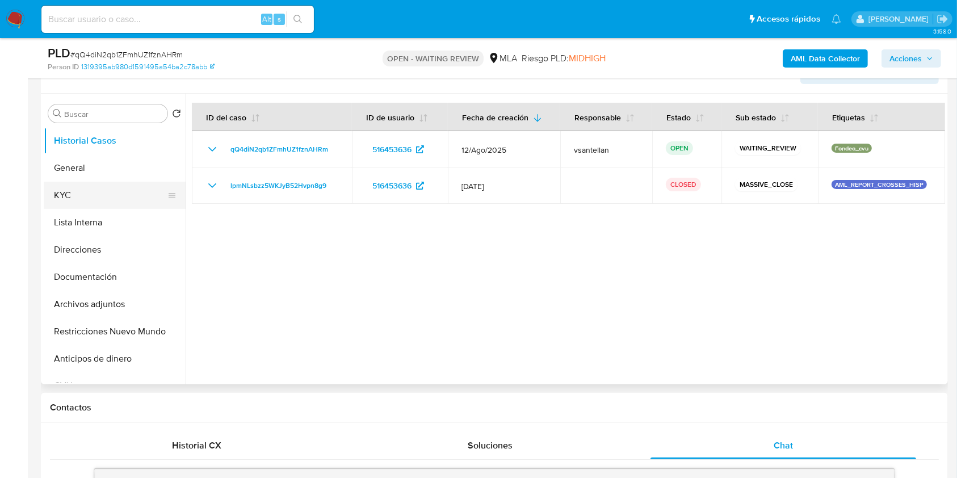
click at [118, 204] on button "KYC" at bounding box center [110, 195] width 133 height 27
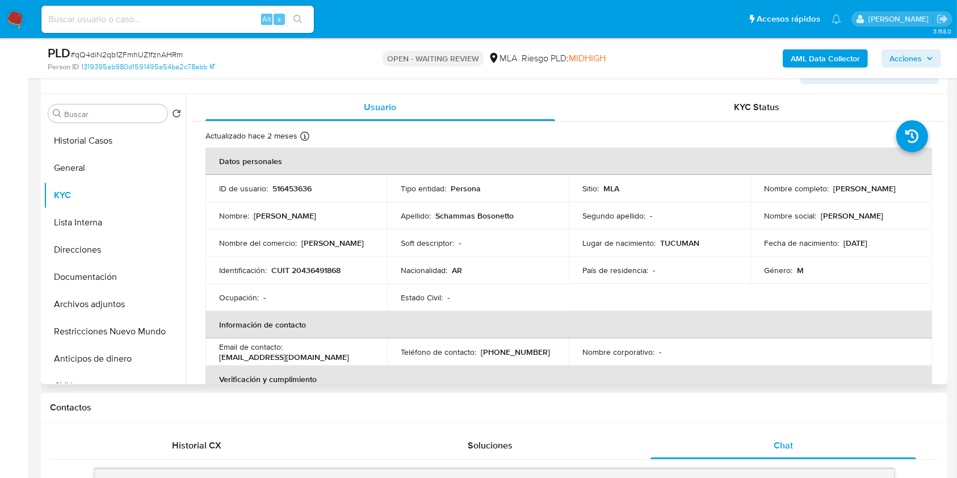
click at [311, 270] on p "CUIT 20436491868" at bounding box center [305, 270] width 69 height 10
click at [312, 269] on p "CUIT 20436491868" at bounding box center [305, 270] width 69 height 10
click at [334, 276] on td "Identificación : CUIT 20436491868" at bounding box center [296, 270] width 182 height 27
click at [329, 269] on p "CUIT 20436491868" at bounding box center [305, 270] width 69 height 10
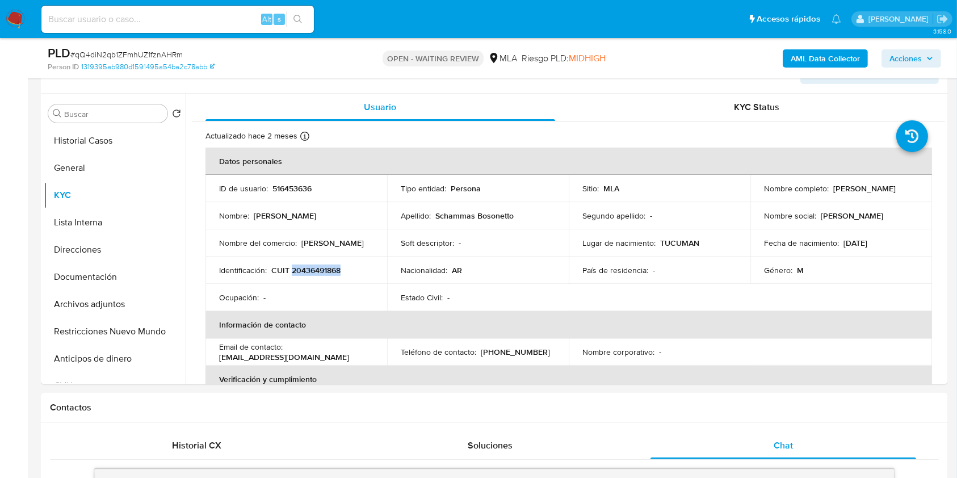
copy p "20436491868"
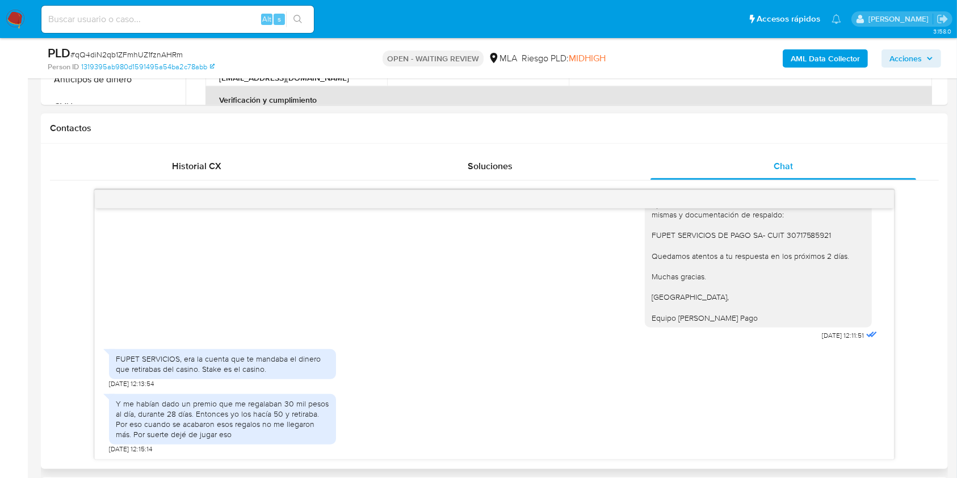
scroll to position [504, 0]
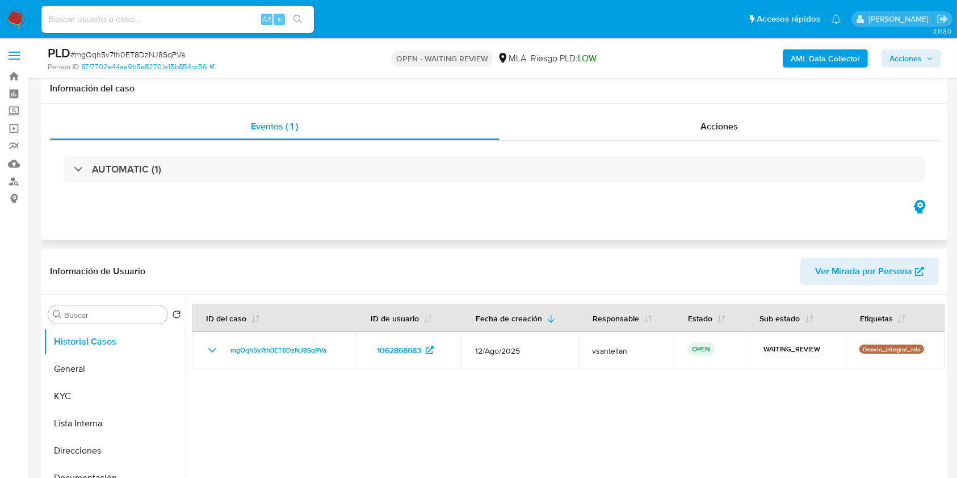
scroll to position [75, 0]
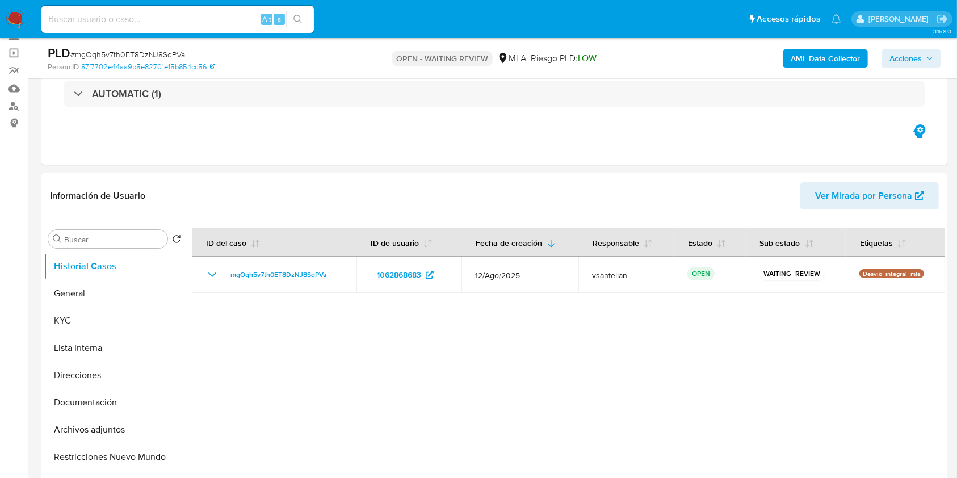
select select "10"
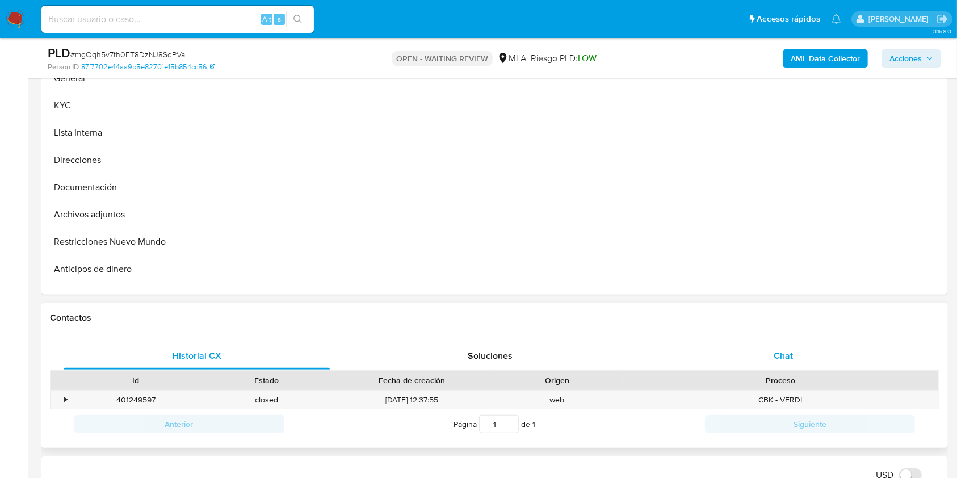
click at [796, 366] on div "Chat" at bounding box center [784, 355] width 266 height 27
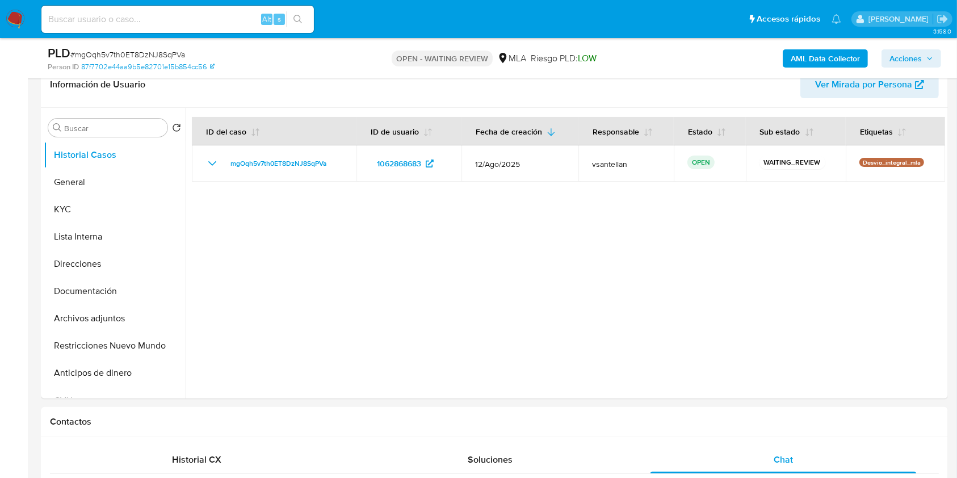
scroll to position [192, 0]
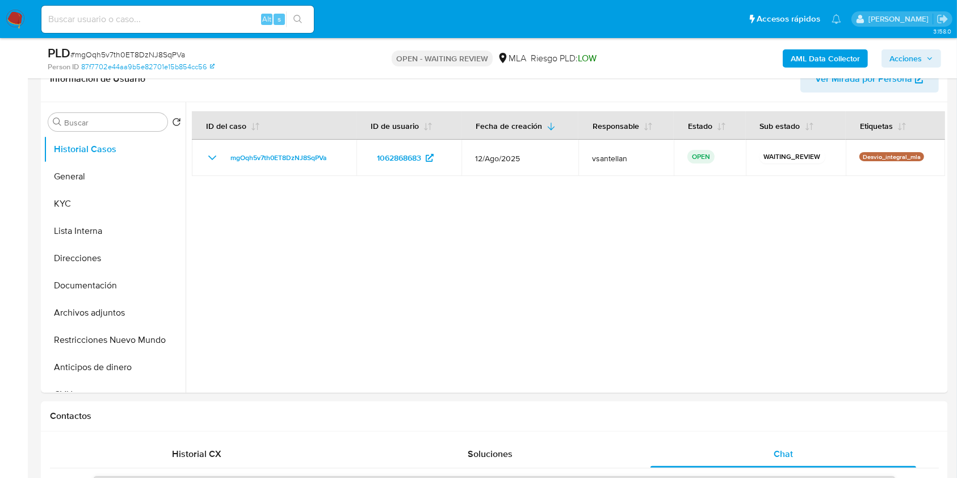
click at [186, 24] on input at bounding box center [177, 19] width 272 height 15
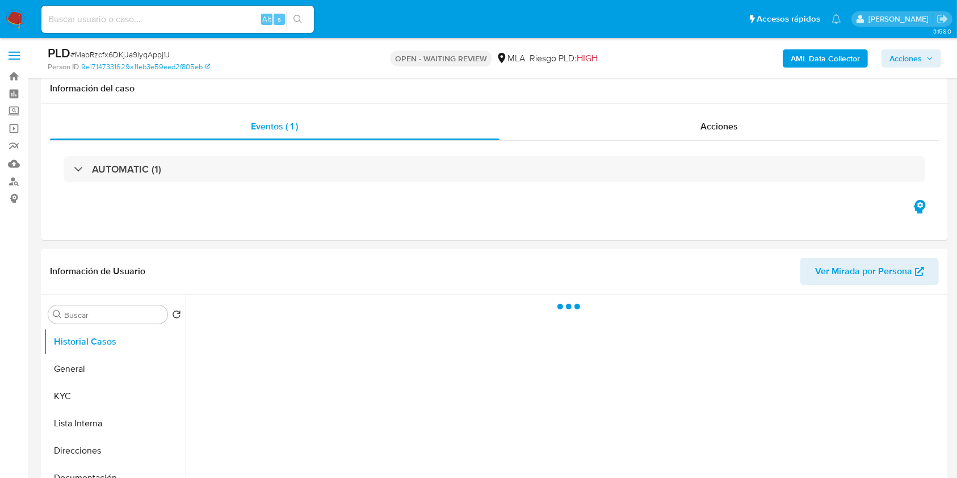
scroll to position [227, 0]
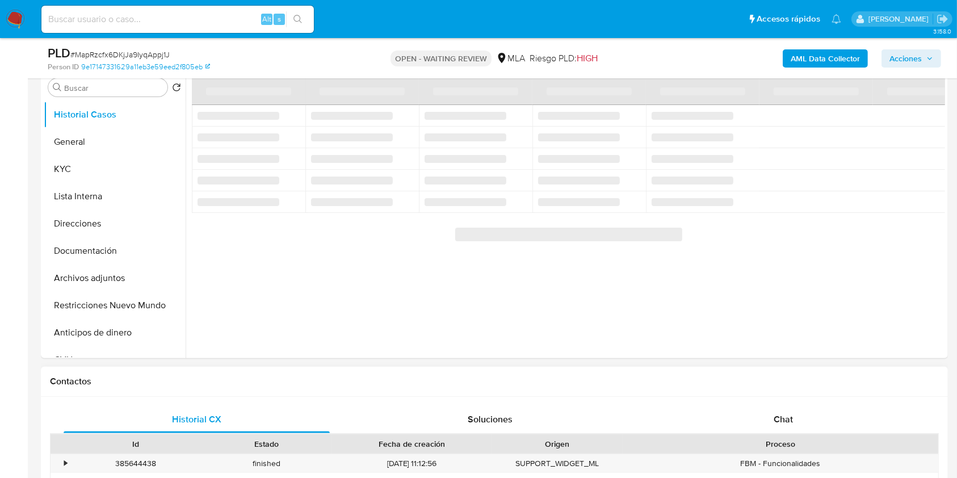
click at [777, 419] on span "Chat" at bounding box center [783, 419] width 19 height 13
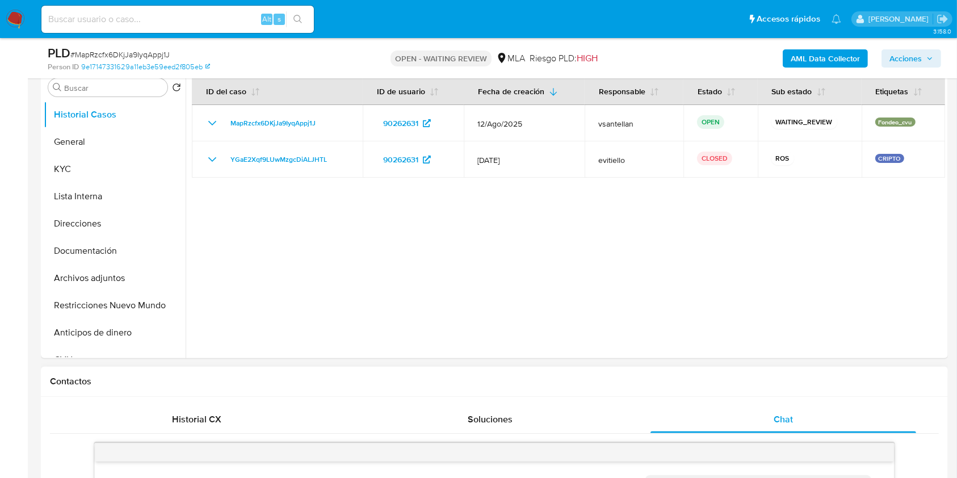
select select "10"
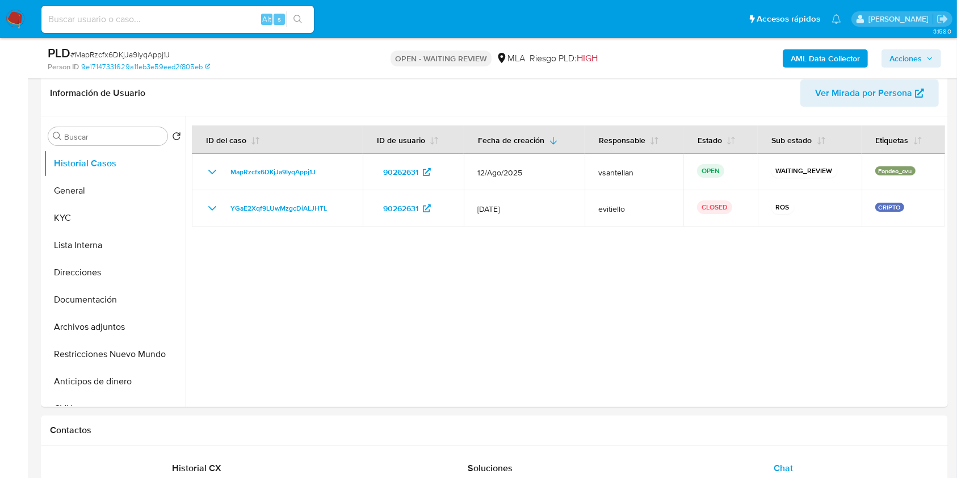
scroll to position [157, 0]
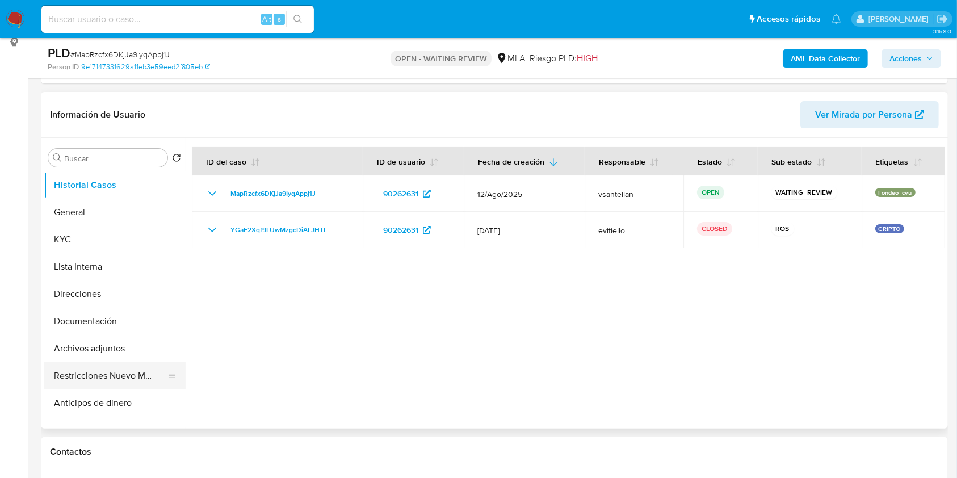
click at [120, 375] on button "Restricciones Nuevo Mundo" at bounding box center [110, 375] width 133 height 27
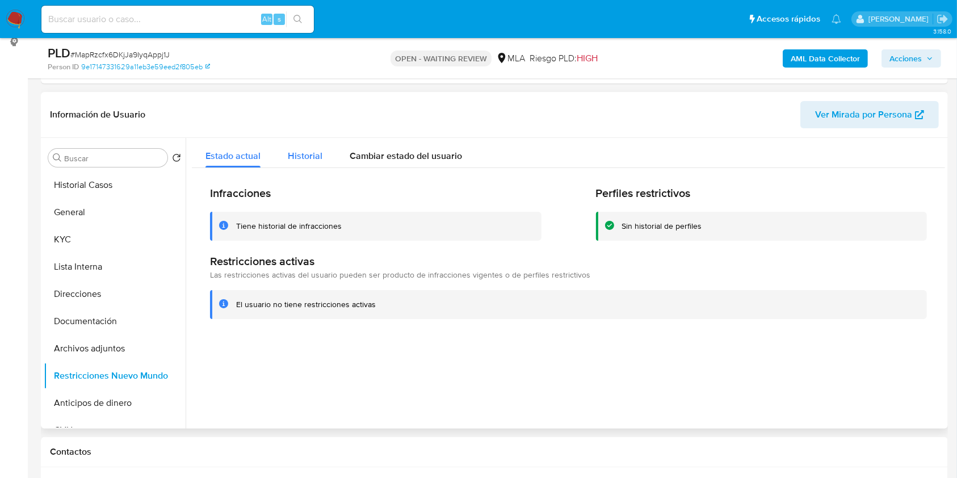
click at [296, 143] on div "Historial" at bounding box center [305, 153] width 35 height 30
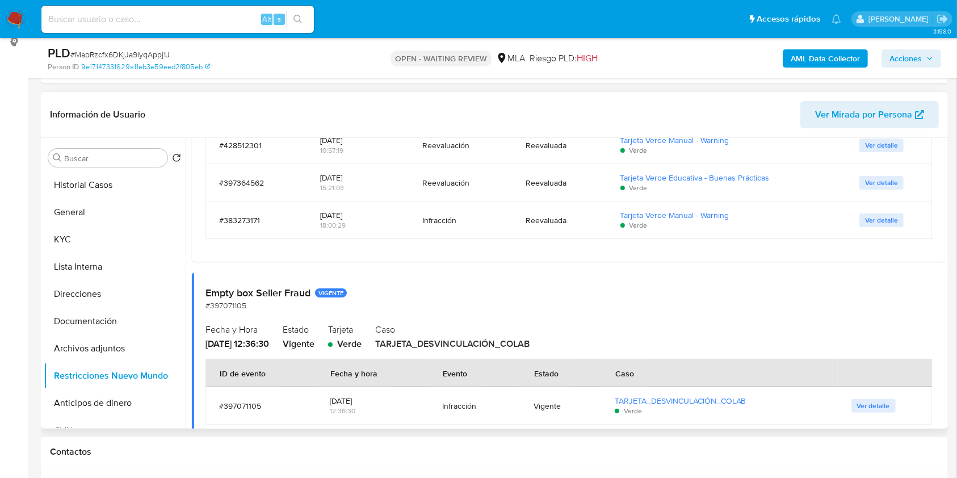
scroll to position [678, 0]
drag, startPoint x: 946, startPoint y: 222, endPoint x: 947, endPoint y: 213, distance: 9.2
click at [947, 213] on div "Buscar Volver al orden por defecto Historial Casos General KYC Lista Interna Di…" at bounding box center [494, 283] width 907 height 291
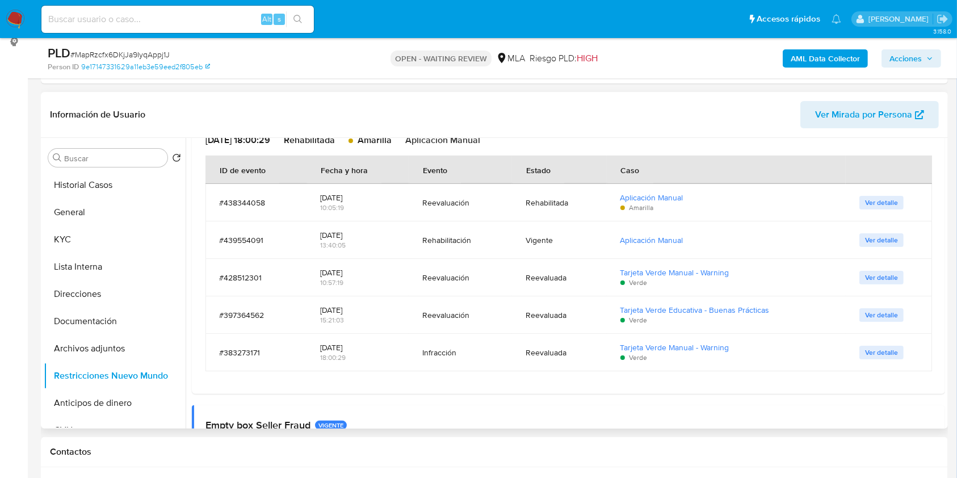
scroll to position [540, 0]
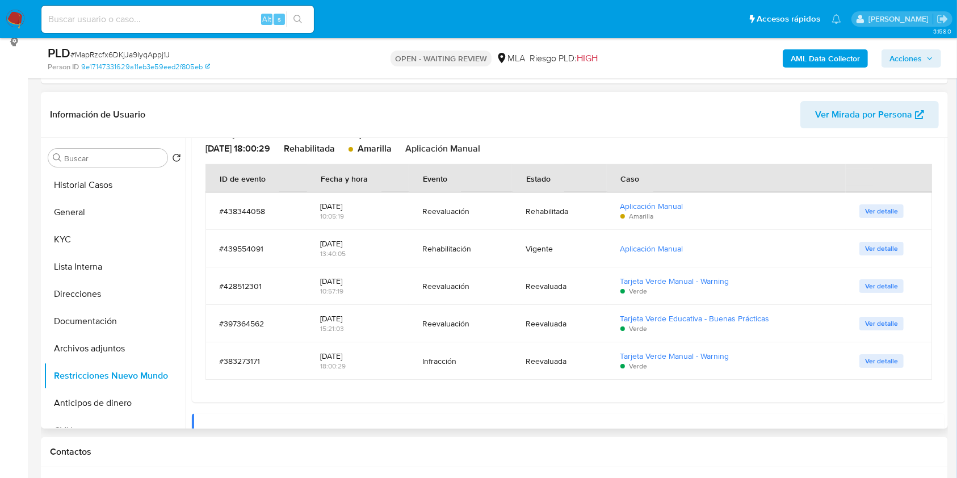
click at [894, 249] on button "Ver detalle" at bounding box center [881, 249] width 44 height 14
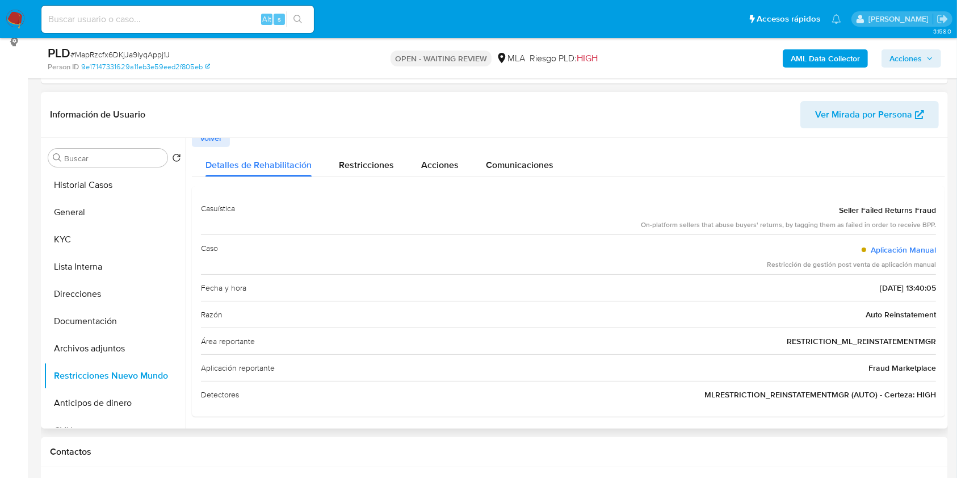
scroll to position [11, 0]
drag, startPoint x: 102, startPoint y: 229, endPoint x: 99, endPoint y: 247, distance: 18.9
click at [102, 228] on button "KYC" at bounding box center [110, 239] width 133 height 27
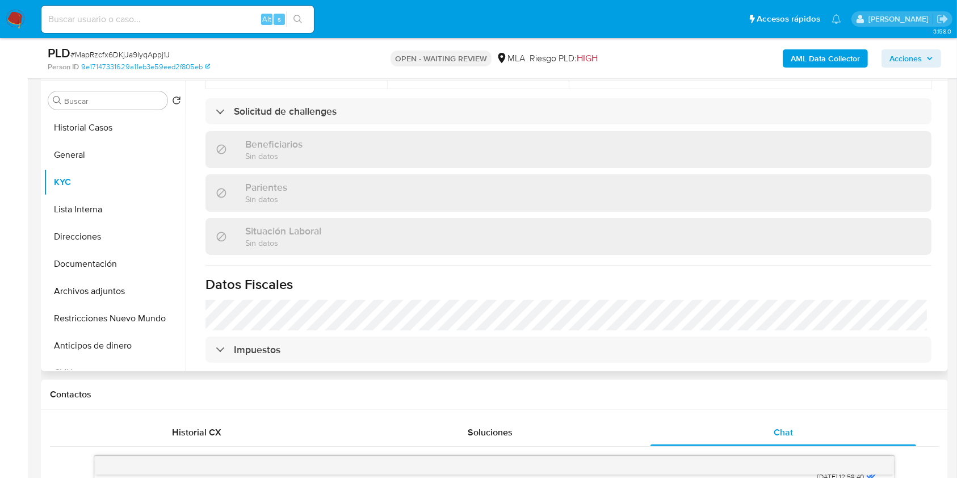
scroll to position [530, 0]
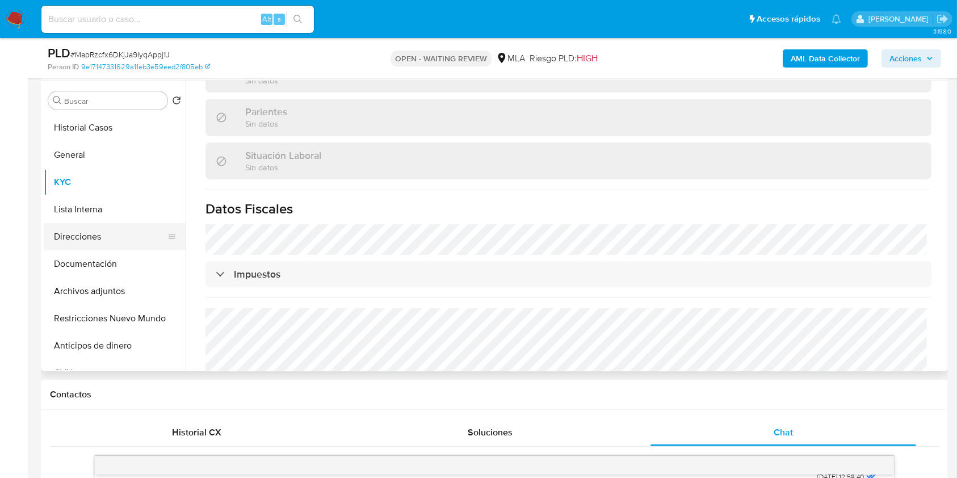
click at [130, 237] on button "Direcciones" at bounding box center [110, 236] width 133 height 27
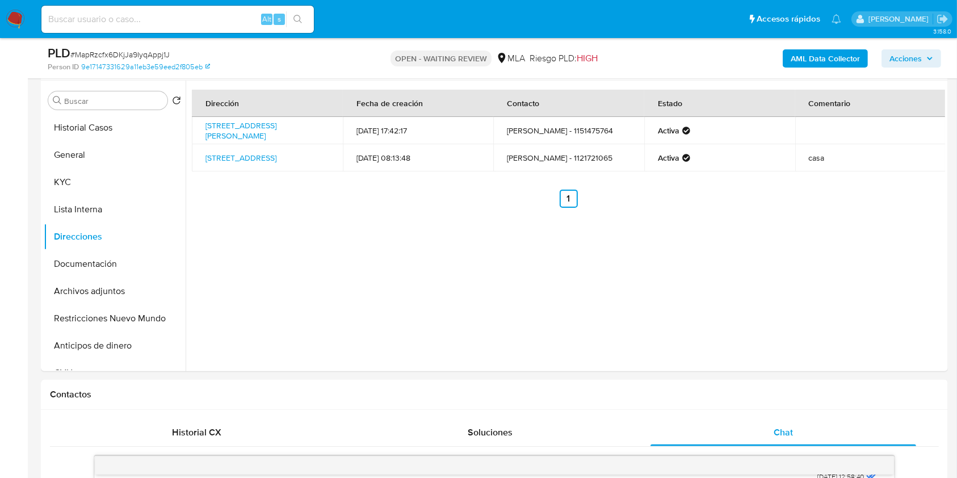
scroll to position [184, 0]
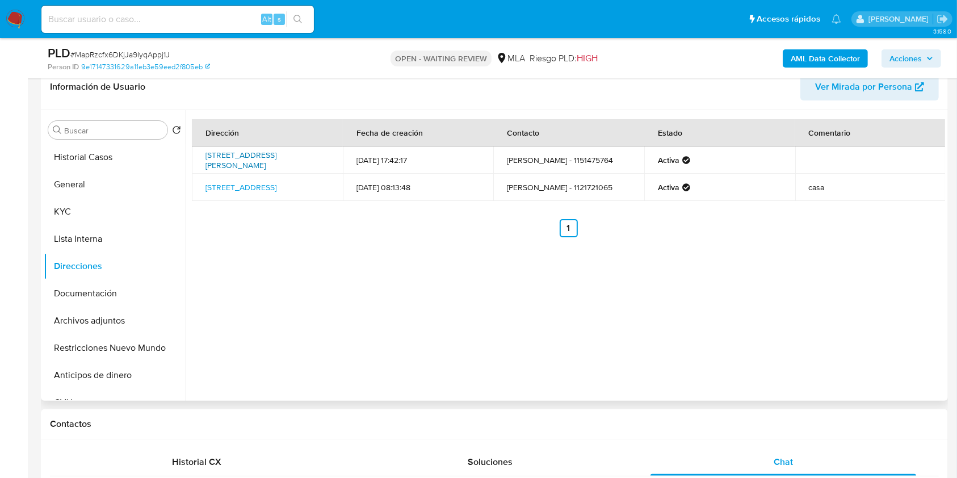
click at [270, 156] on link "Calle Nicasio Oroño 667, Caballito, Capital Federal, 1405, Argentina 667" at bounding box center [240, 160] width 71 height 22
click at [257, 193] on link "Río Grande 125, Floresta, Capital Federal, 1407, Argentina 125" at bounding box center [240, 187] width 71 height 11
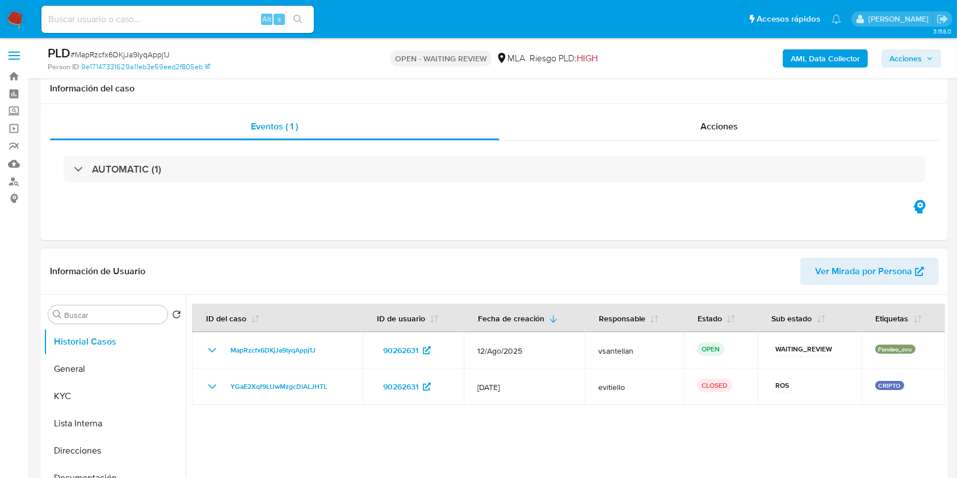
scroll to position [75, 0]
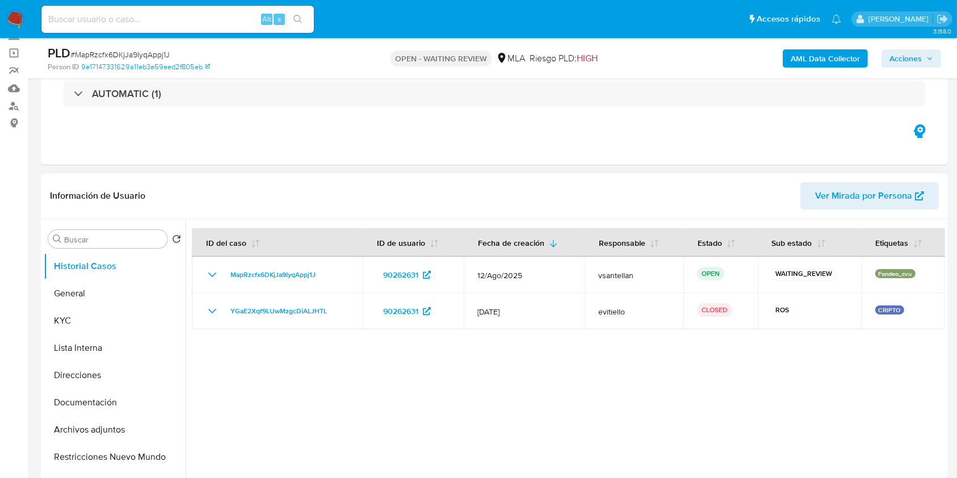
select select "10"
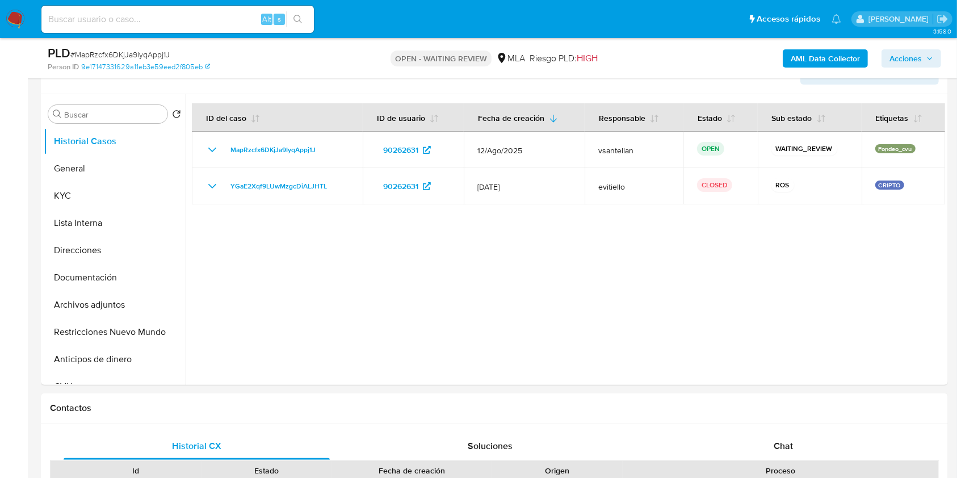
scroll to position [293, 0]
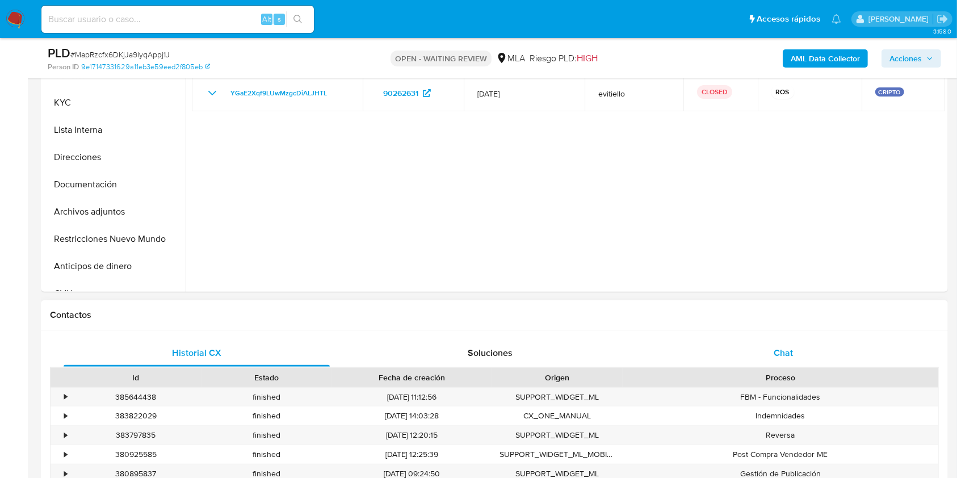
click at [845, 338] on div "Historial CX Soluciones Chat Id Estado Fecha de creación Origen Proceso • 38564…" at bounding box center [494, 426] width 907 height 192
click at [845, 345] on div "Chat" at bounding box center [784, 352] width 266 height 27
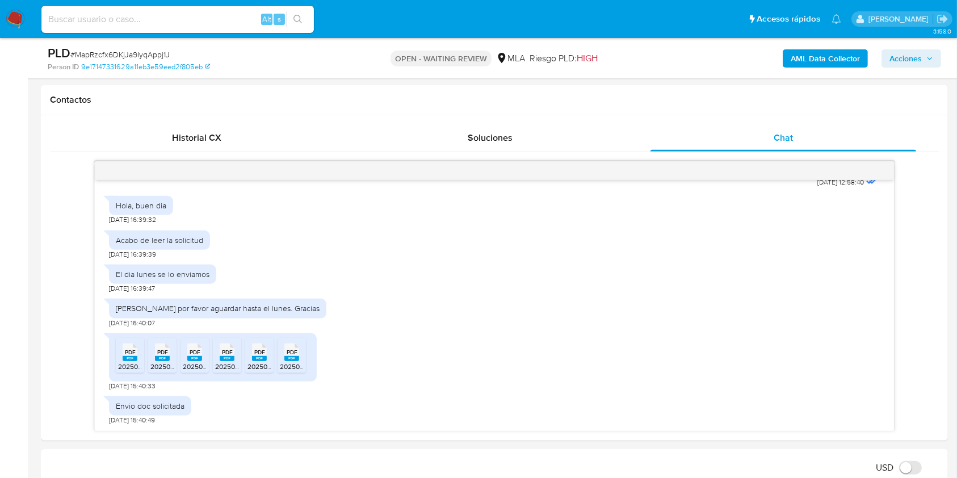
scroll to position [372, 0]
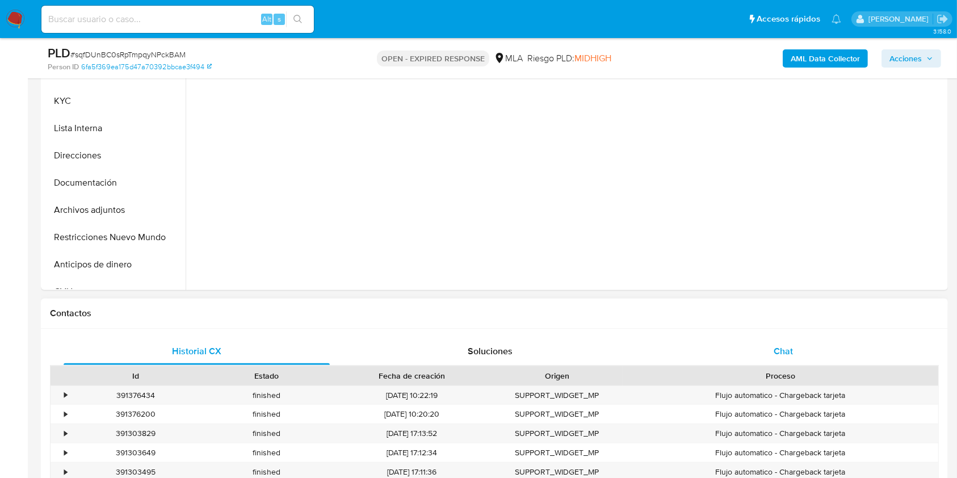
click at [778, 343] on div "Chat" at bounding box center [784, 351] width 266 height 27
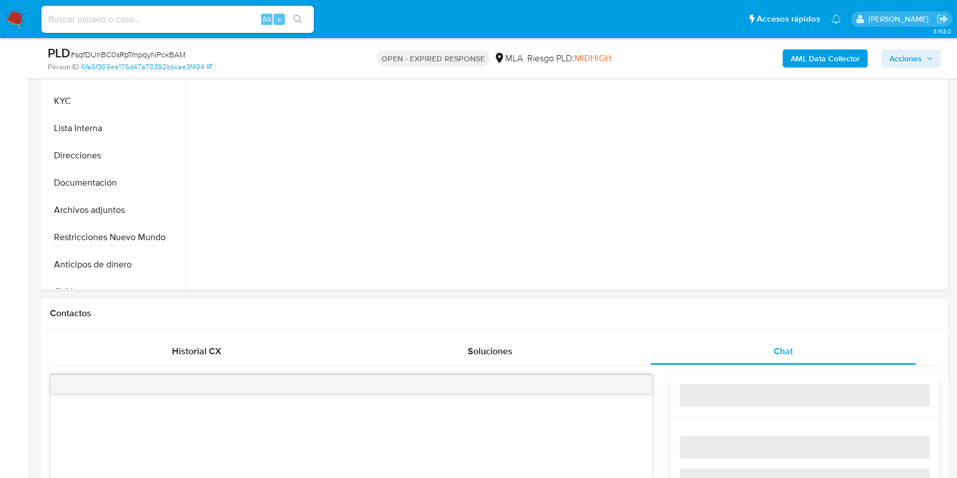
select select "10"
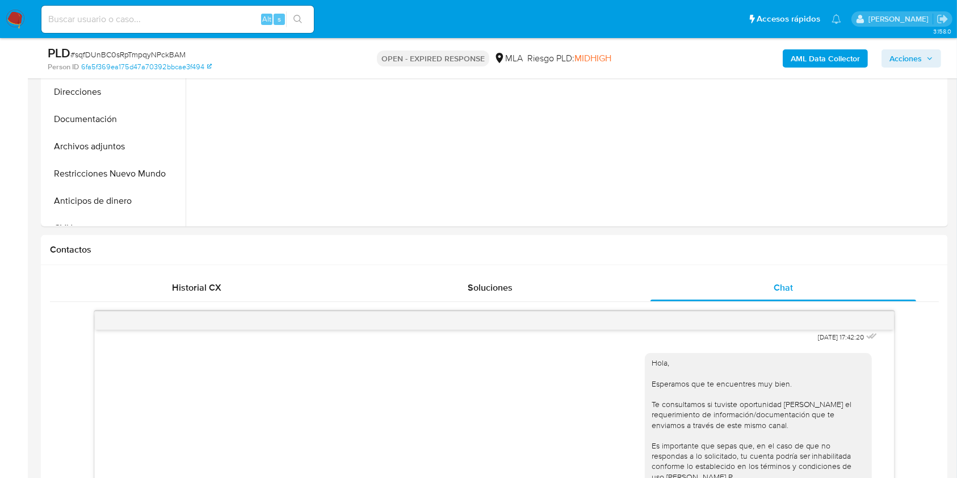
scroll to position [186, 0]
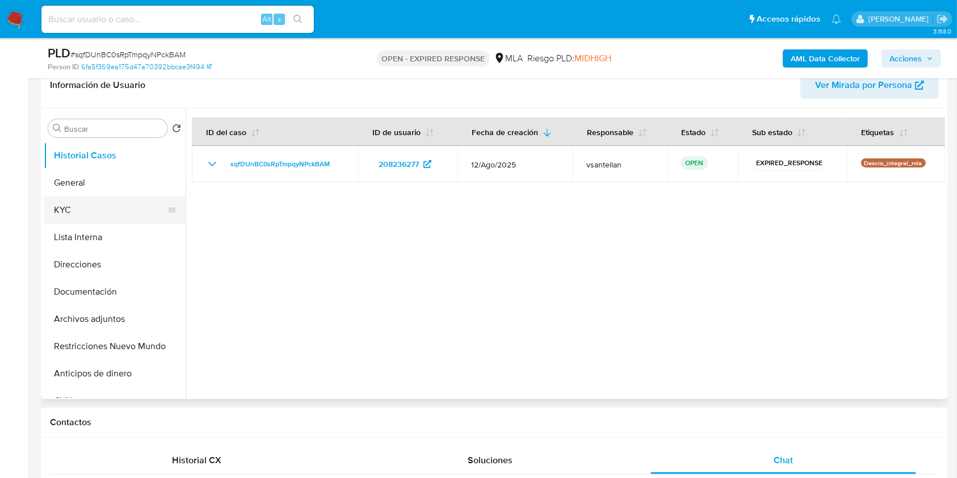
click at [65, 216] on button "KYC" at bounding box center [110, 209] width 133 height 27
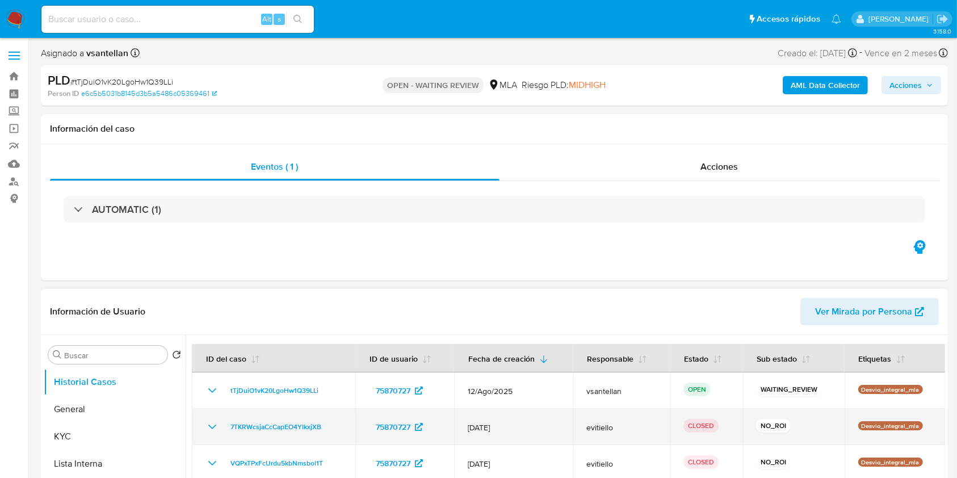
select select "10"
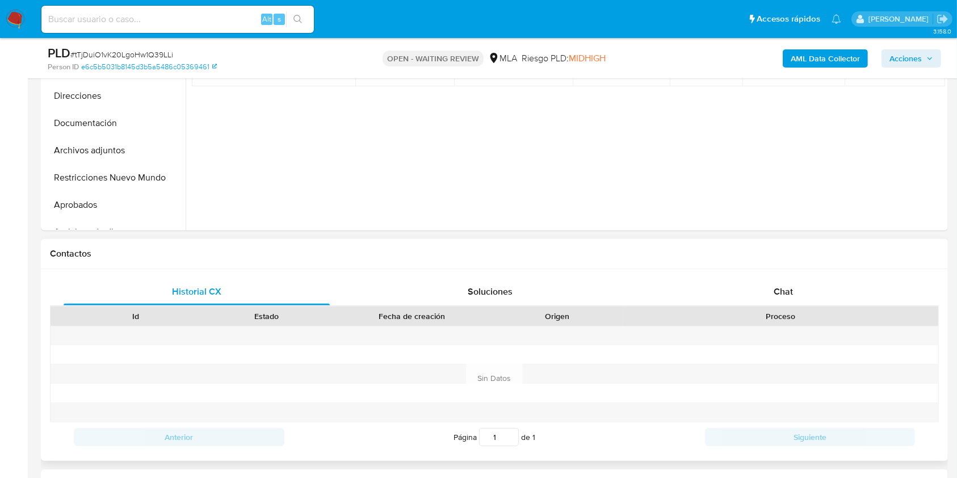
scroll to position [378, 0]
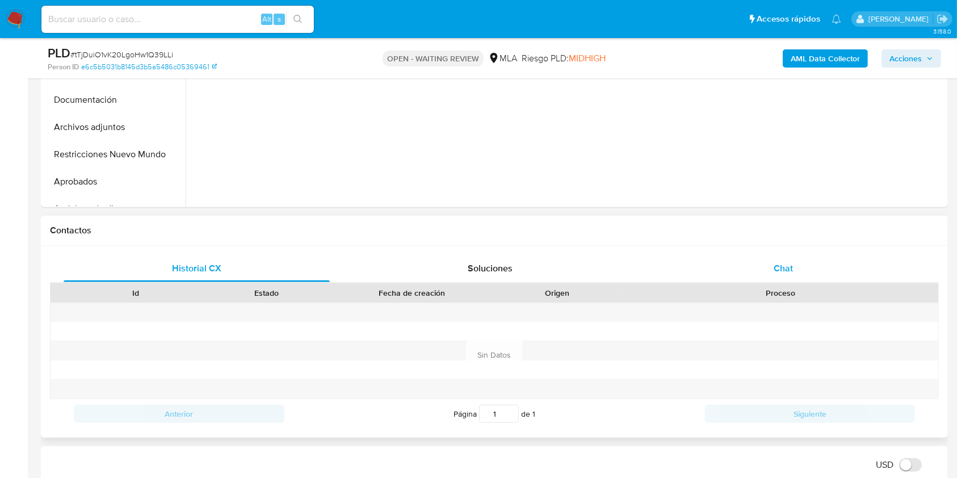
click at [785, 269] on span "Chat" at bounding box center [783, 268] width 19 height 13
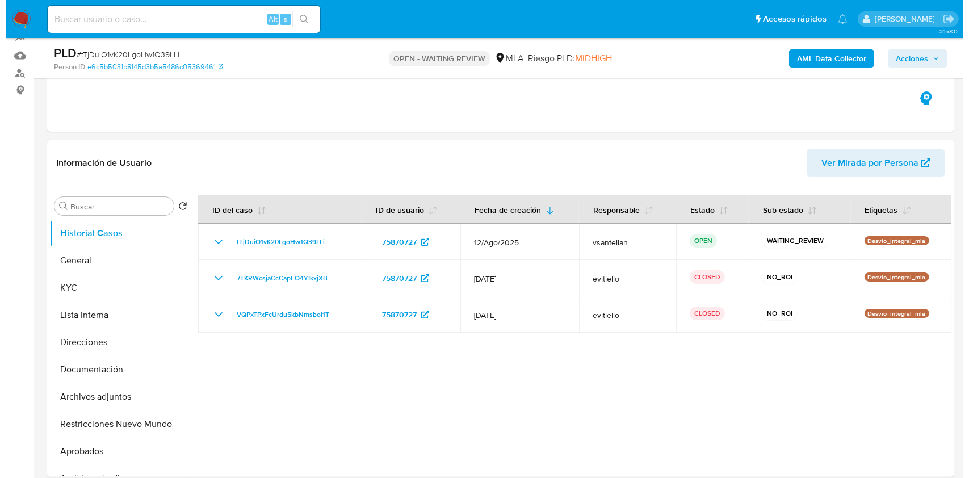
scroll to position [133, 0]
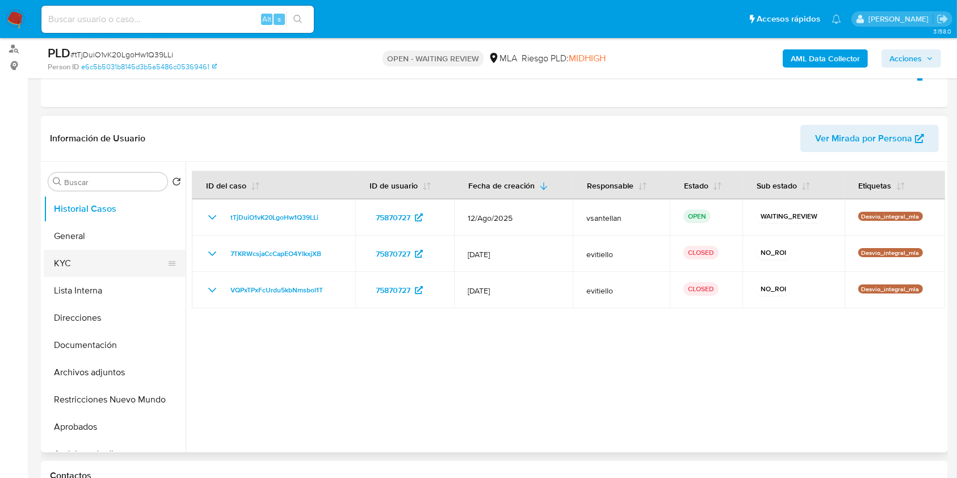
click at [59, 257] on button "KYC" at bounding box center [110, 263] width 133 height 27
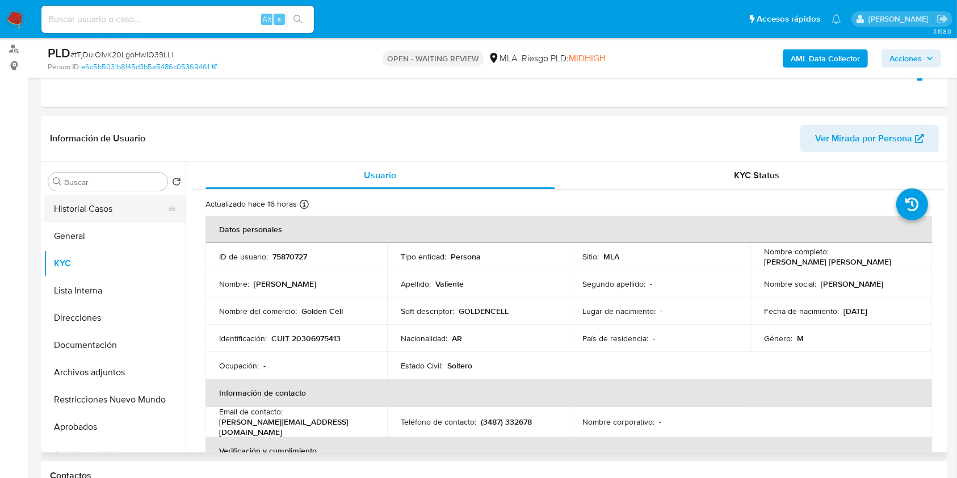
click at [99, 203] on button "Historial Casos" at bounding box center [110, 208] width 133 height 27
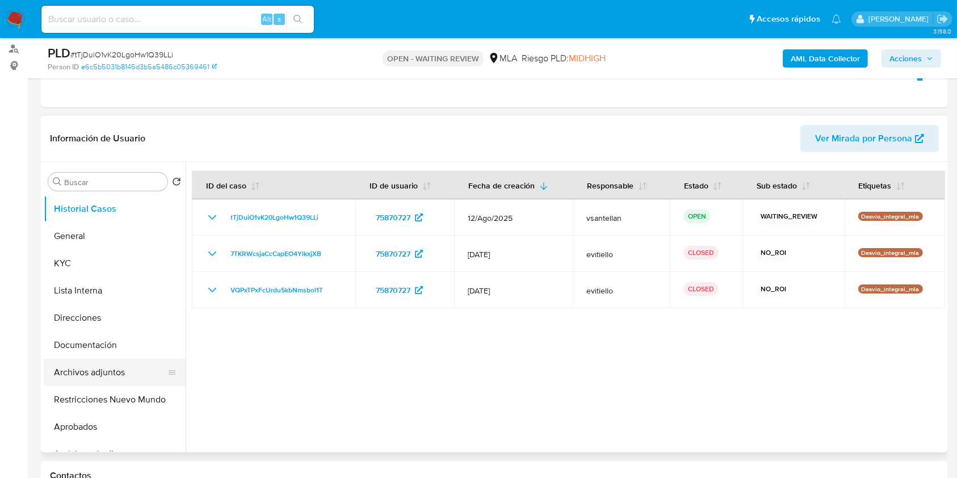
click at [110, 373] on button "Archivos adjuntos" at bounding box center [110, 372] width 133 height 27
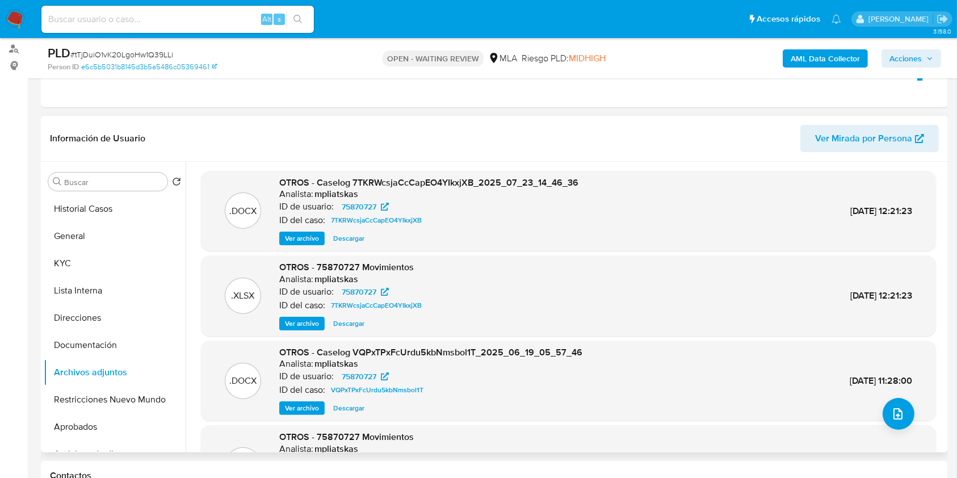
click at [308, 239] on span "Ver archivo" at bounding box center [302, 238] width 34 height 11
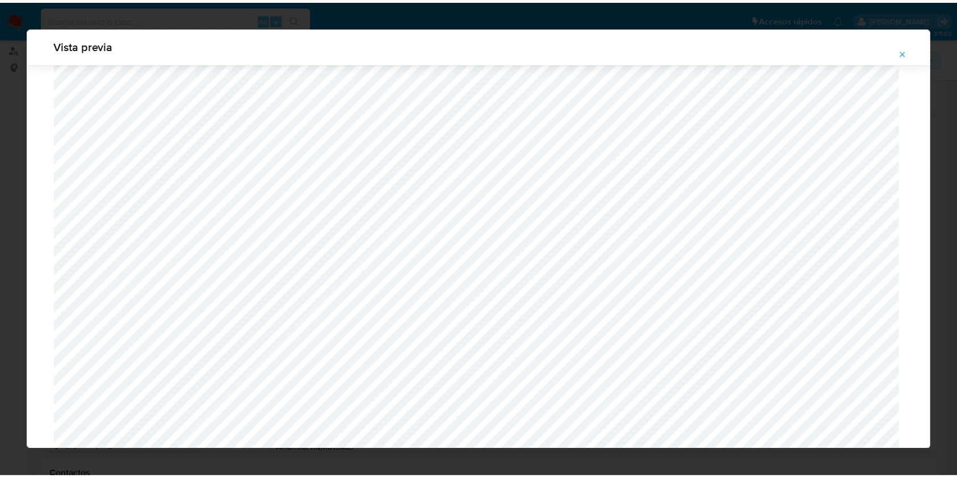
scroll to position [464, 0]
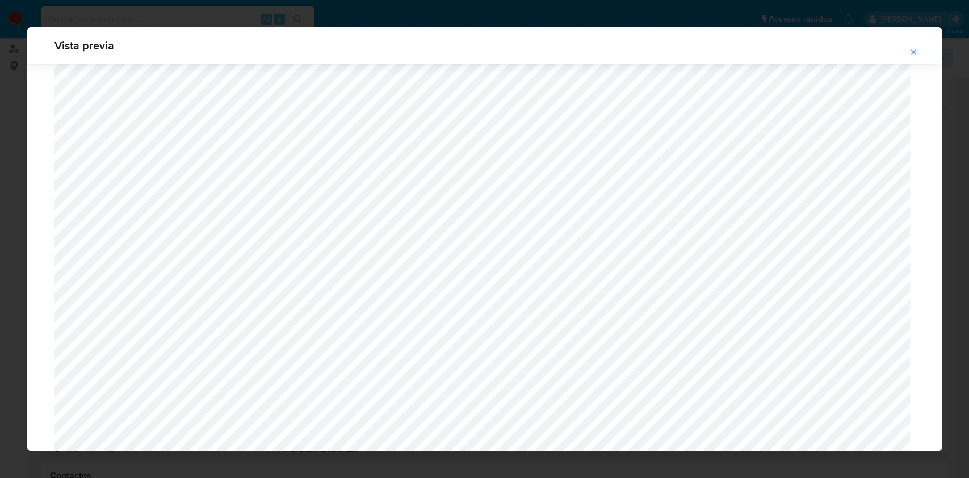
click at [911, 45] on span "Attachment preview" at bounding box center [913, 52] width 9 height 16
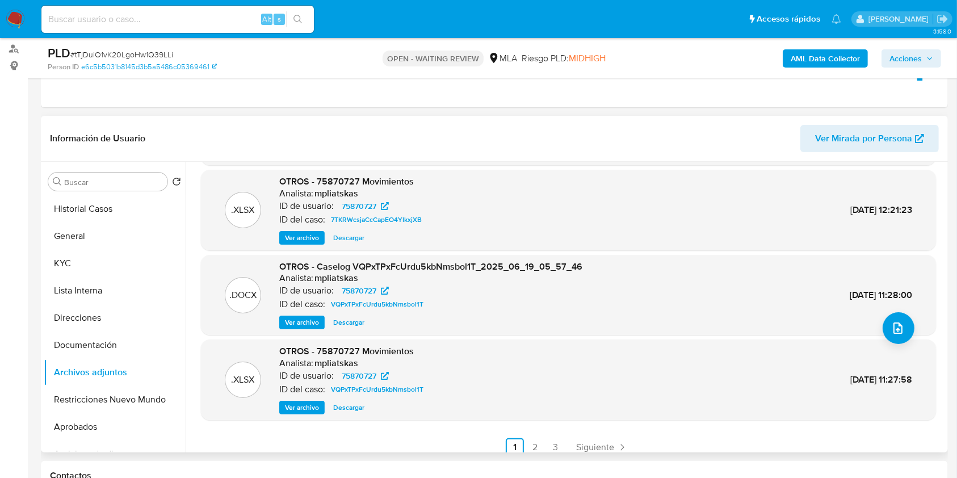
scroll to position [95, 0]
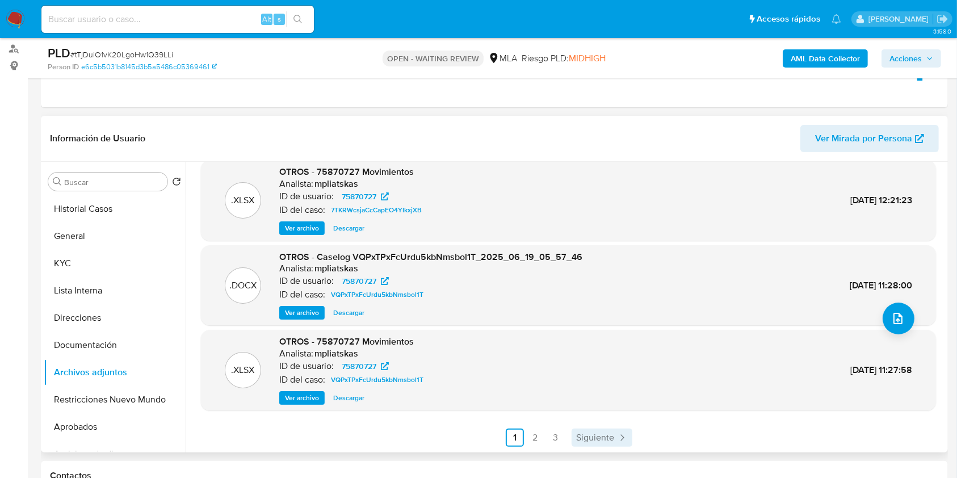
click at [576, 433] on span "Siguiente" at bounding box center [595, 437] width 38 height 9
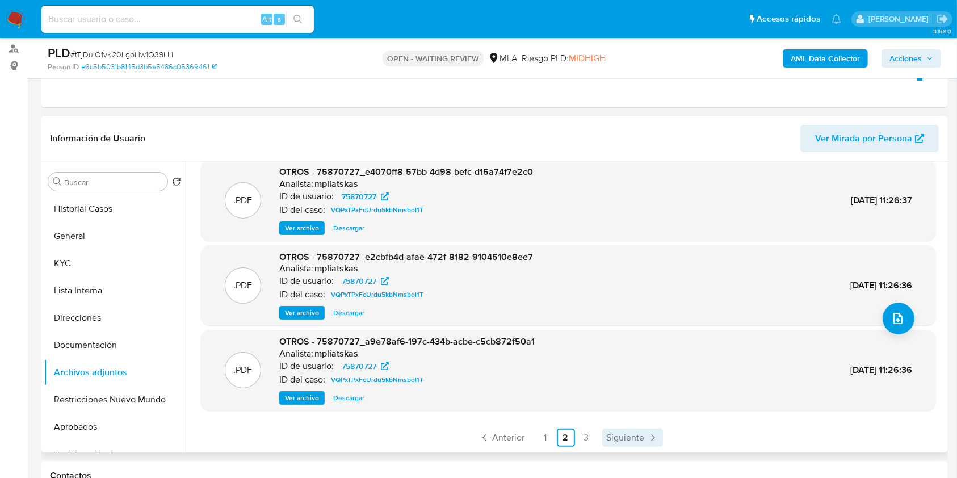
click at [620, 434] on span "Siguiente" at bounding box center [626, 437] width 38 height 9
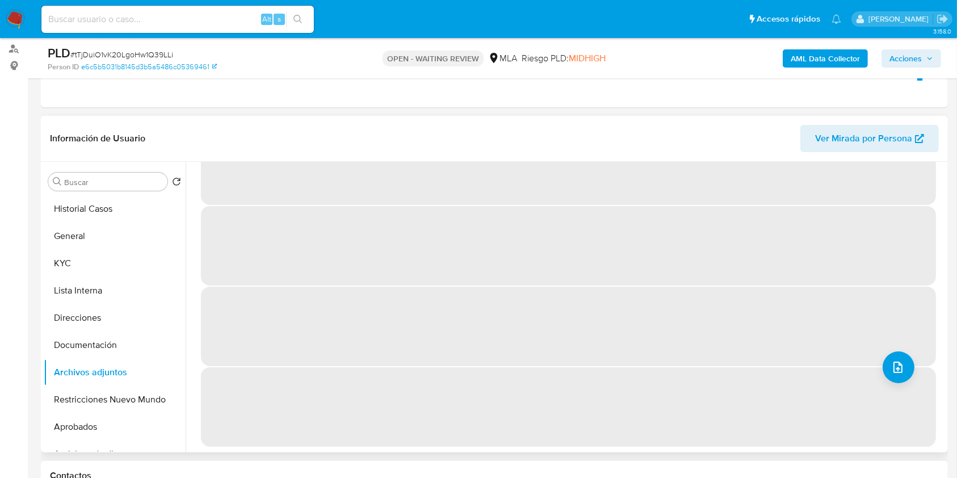
scroll to position [0, 0]
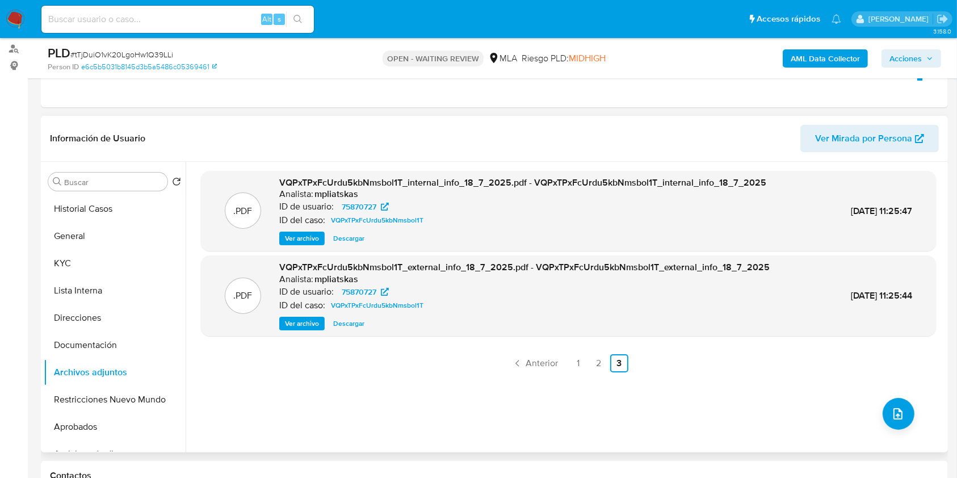
click at [526, 351] on div ".PDF VQPxTPxFcUrdu5kbNmsbol1T_internal_info_18_7_2025.pdf - VQPxTPxFcUrdu5kbNms…" at bounding box center [568, 307] width 735 height 272
click at [527, 361] on span "Anterior" at bounding box center [542, 363] width 32 height 9
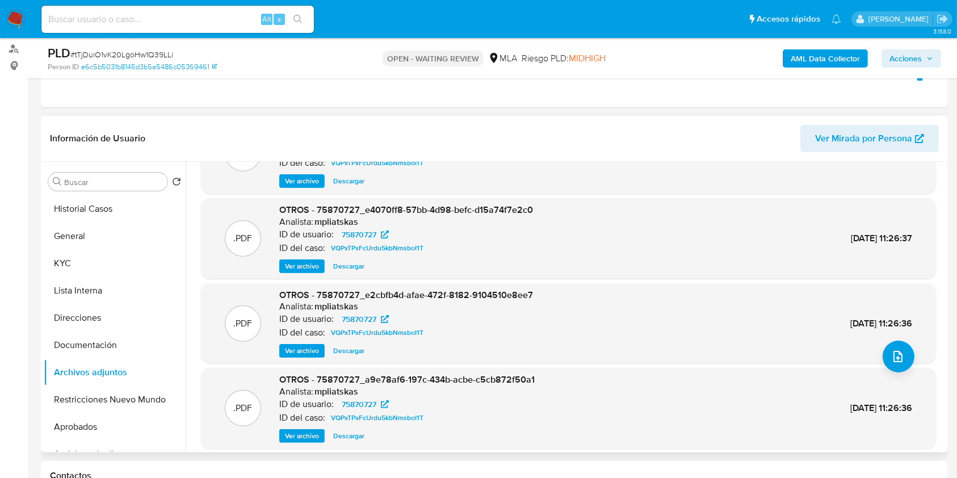
scroll to position [20, 0]
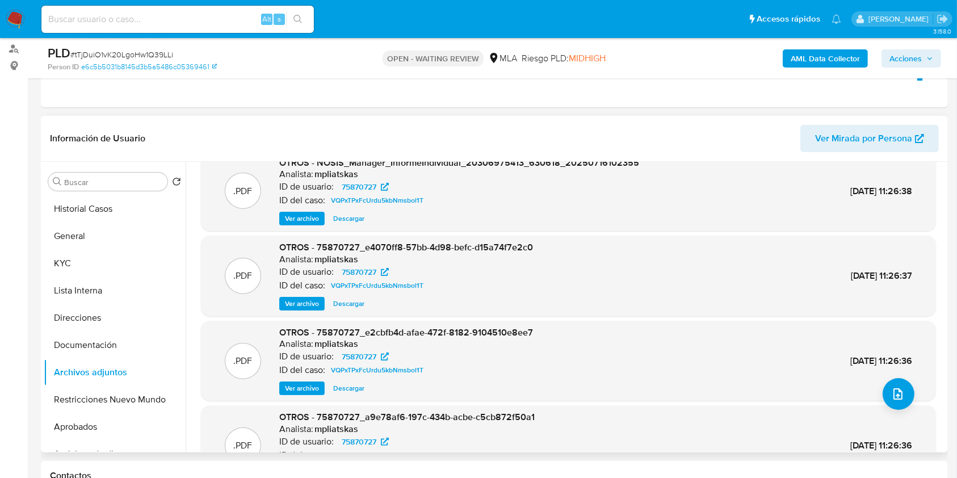
click at [299, 389] on span "Ver archivo" at bounding box center [302, 388] width 34 height 11
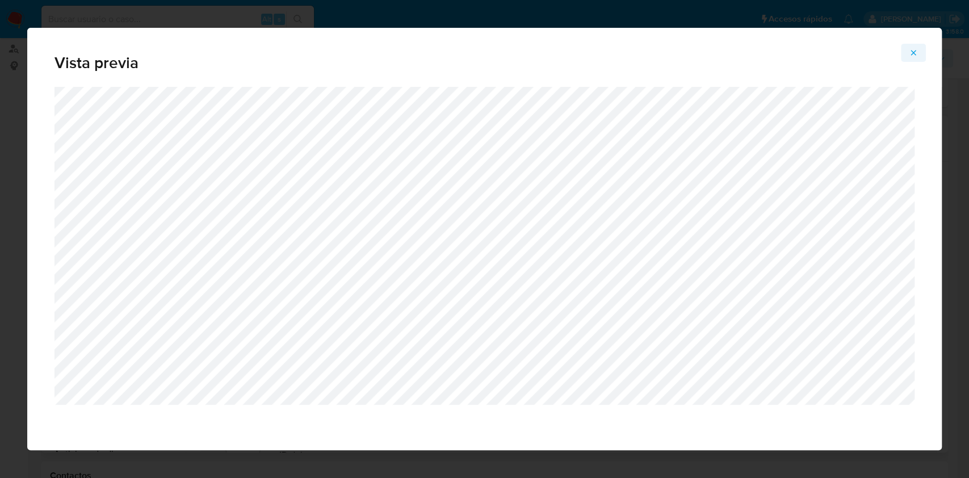
click at [913, 57] on icon "Attachment preview" at bounding box center [913, 52] width 9 height 9
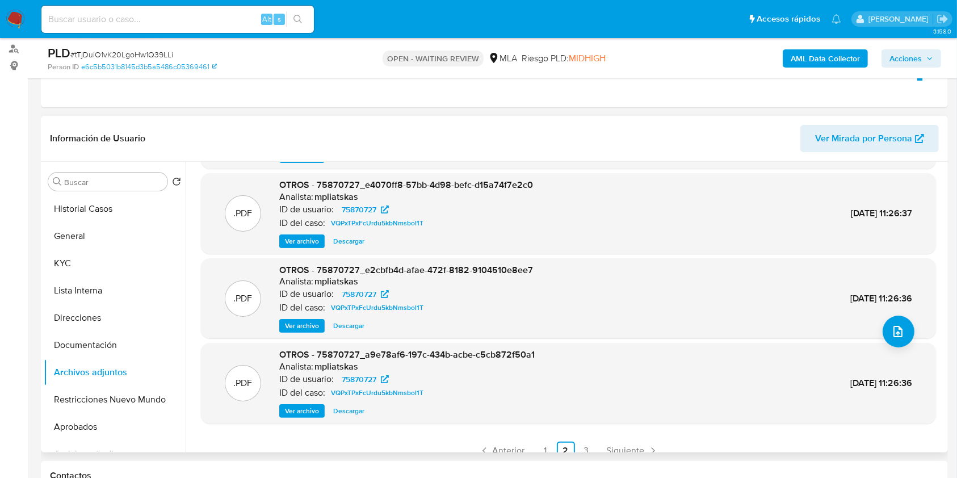
scroll to position [95, 0]
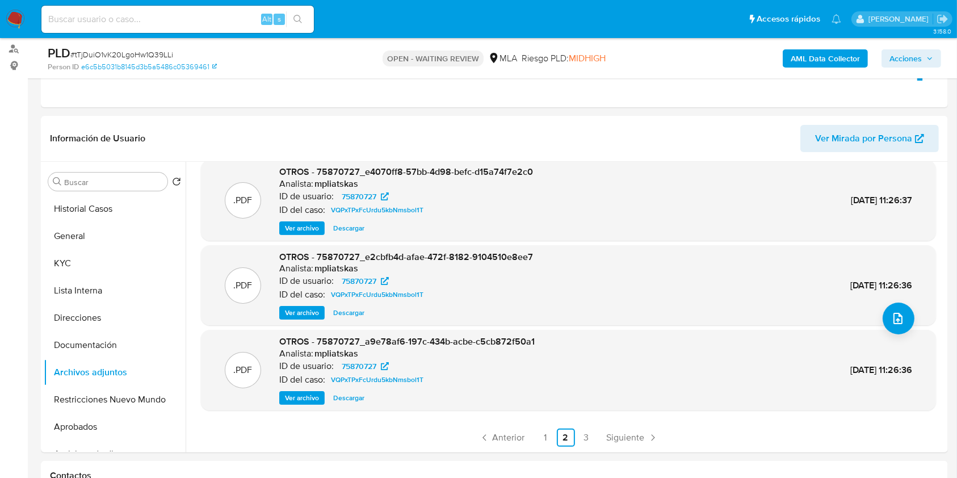
click at [295, 396] on span "Ver archivo" at bounding box center [302, 397] width 34 height 11
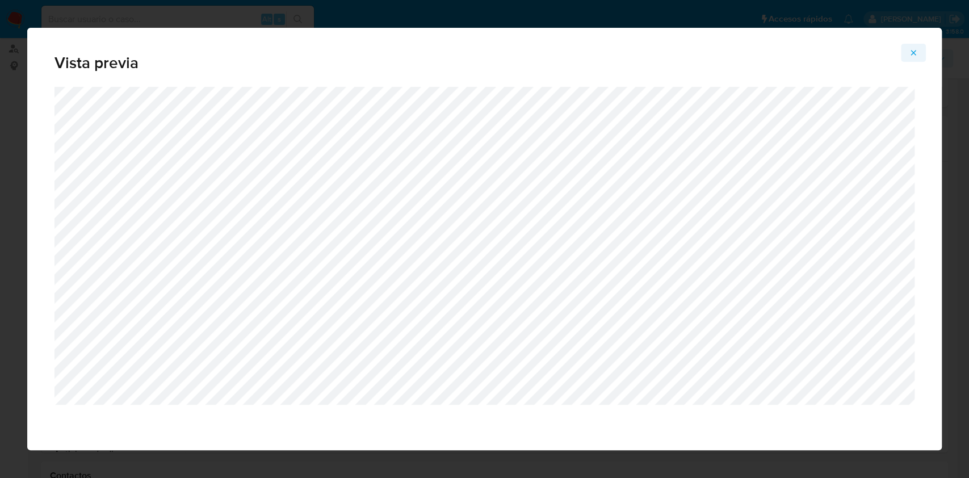
click at [914, 52] on icon "Attachment preview" at bounding box center [913, 52] width 5 height 5
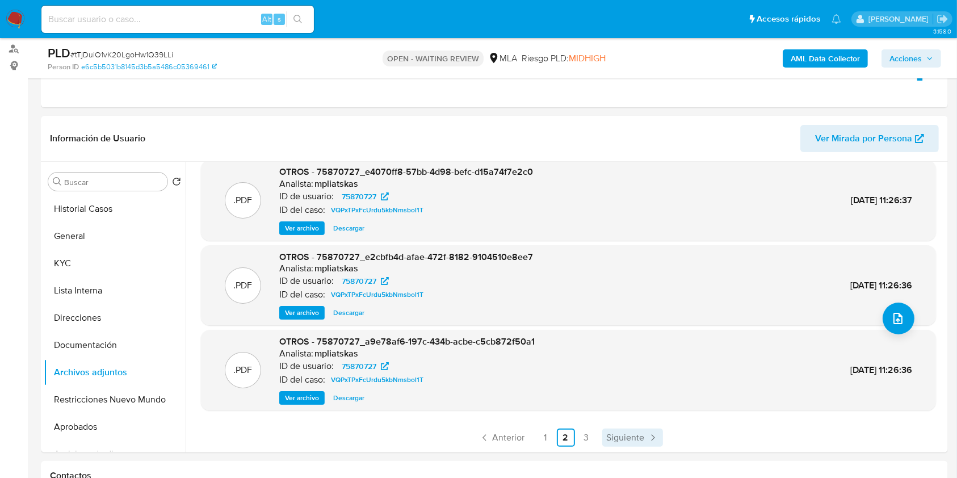
click at [609, 437] on span "Siguiente" at bounding box center [626, 437] width 38 height 9
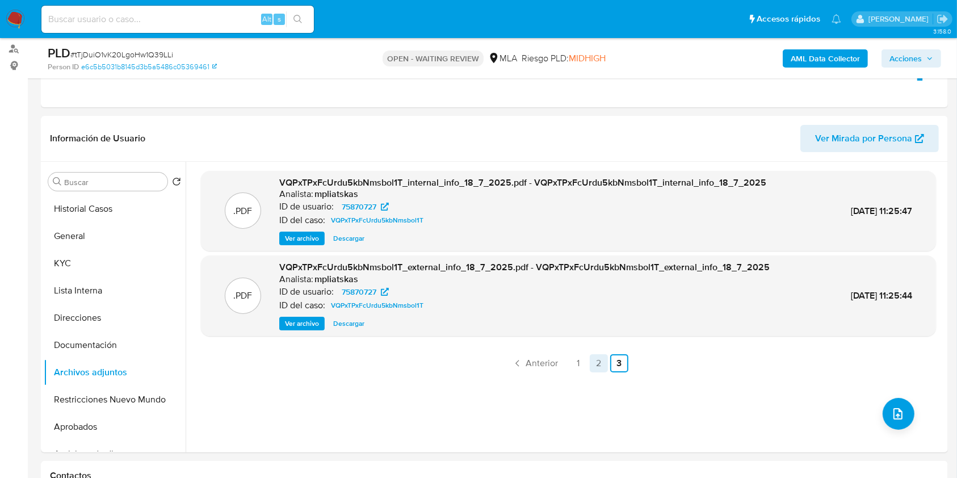
click at [600, 366] on link "2" at bounding box center [599, 363] width 18 height 18
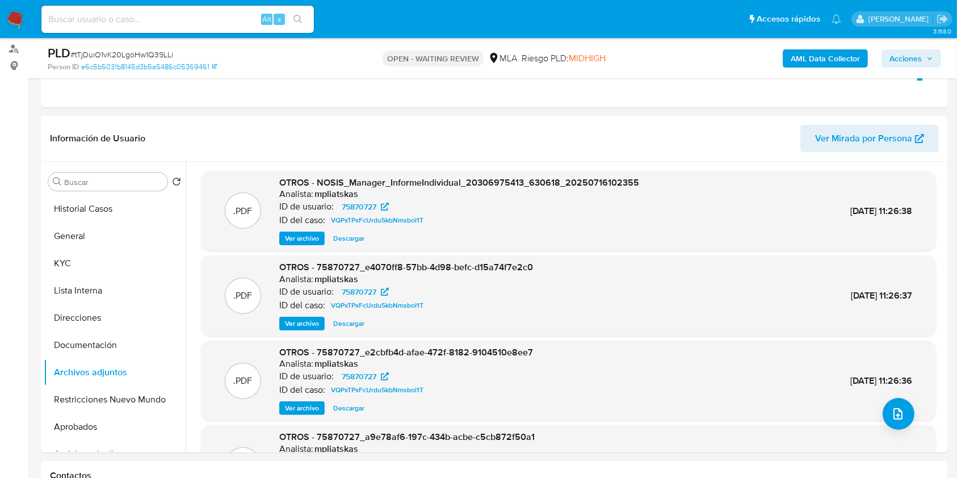
click at [306, 416] on div ".PDF OTROS - 75870727_e2cbfb4d-afae-472f-8182-9104510e8ee7 Analista: mpliatskas…" at bounding box center [568, 381] width 735 height 81
click at [306, 409] on span "Ver archivo" at bounding box center [302, 407] width 34 height 11
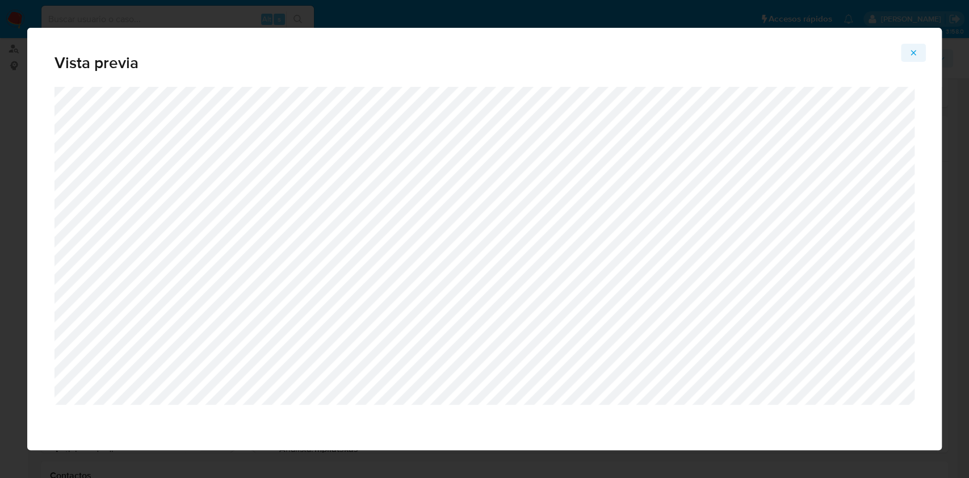
click at [914, 53] on icon "Attachment preview" at bounding box center [913, 52] width 5 height 5
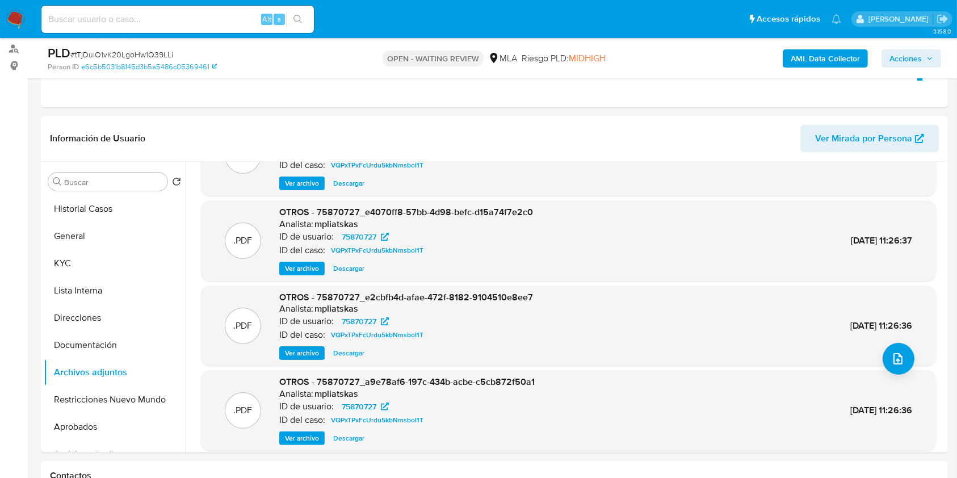
scroll to position [95, 0]
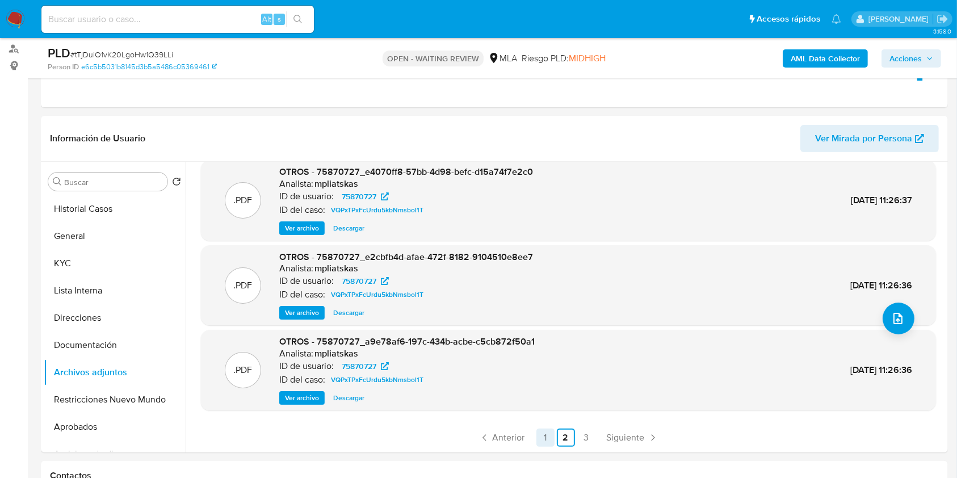
click at [542, 437] on link "1" at bounding box center [545, 438] width 18 height 18
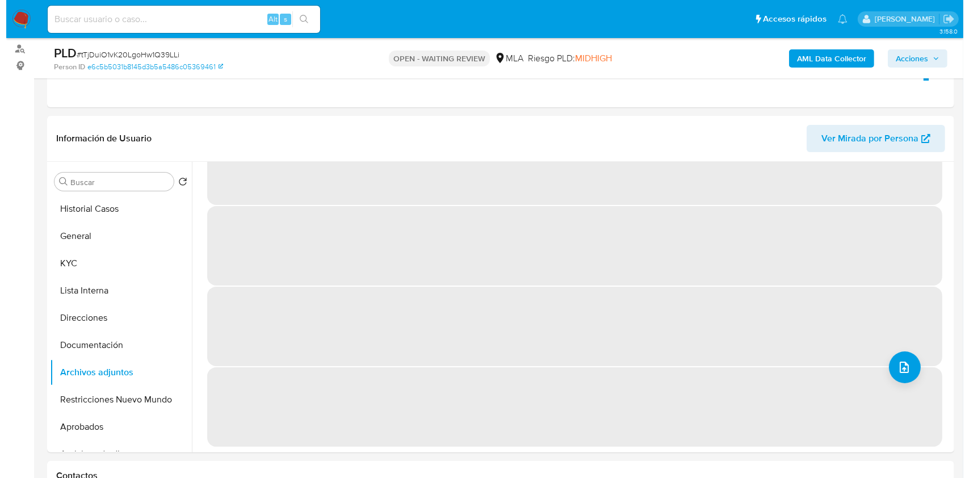
scroll to position [0, 0]
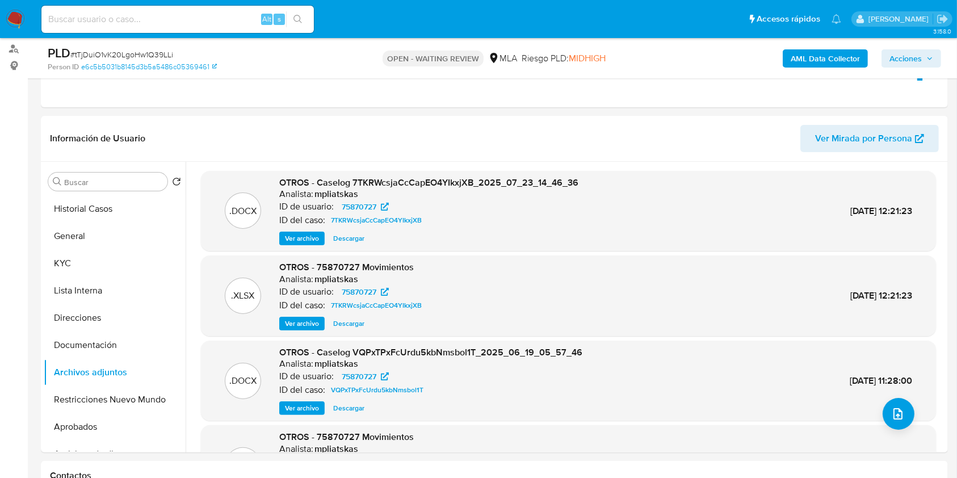
click at [304, 413] on span "Ver archivo" at bounding box center [302, 407] width 34 height 11
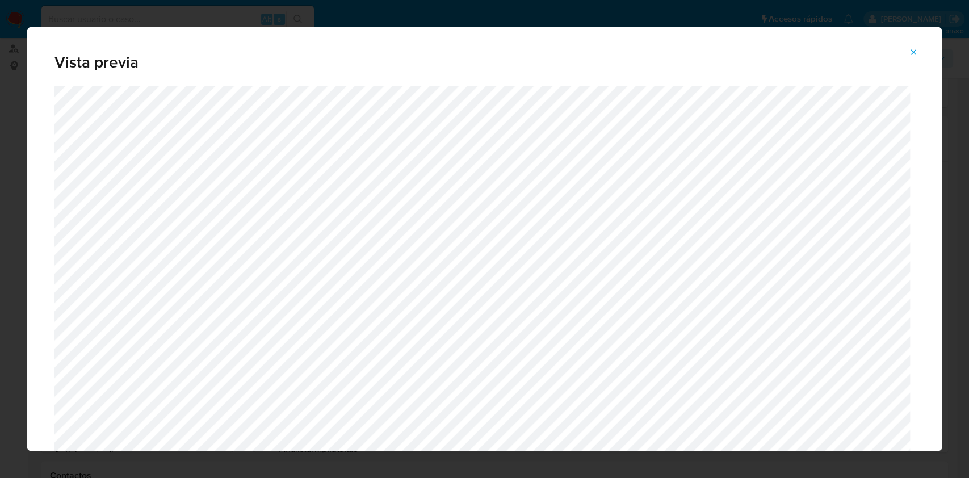
drag, startPoint x: 941, startPoint y: 64, endPoint x: 930, endPoint y: 91, distance: 29.8
click at [931, 100] on div "Vista previa" at bounding box center [484, 239] width 969 height 478
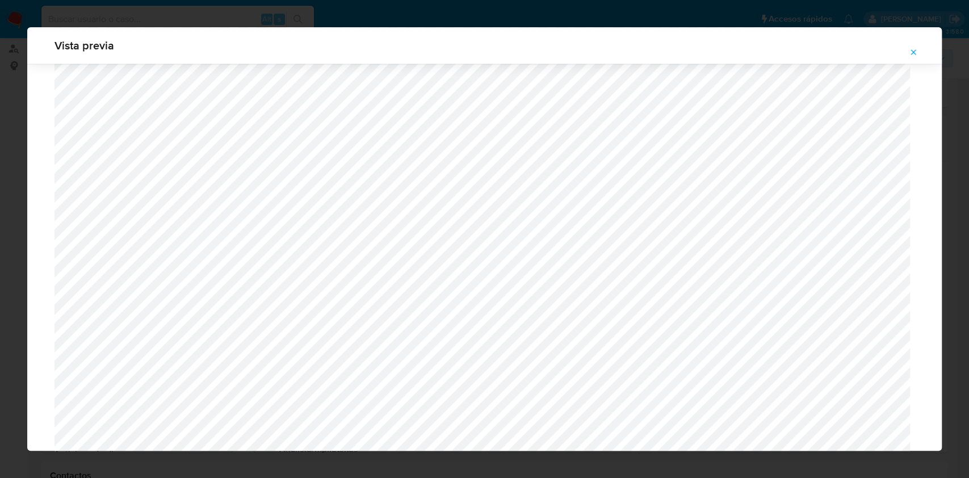
scroll to position [1032, 0]
drag, startPoint x: 938, startPoint y: 175, endPoint x: 942, endPoint y: 166, distance: 9.4
click at [942, 166] on div "Vista previa" at bounding box center [484, 239] width 969 height 478
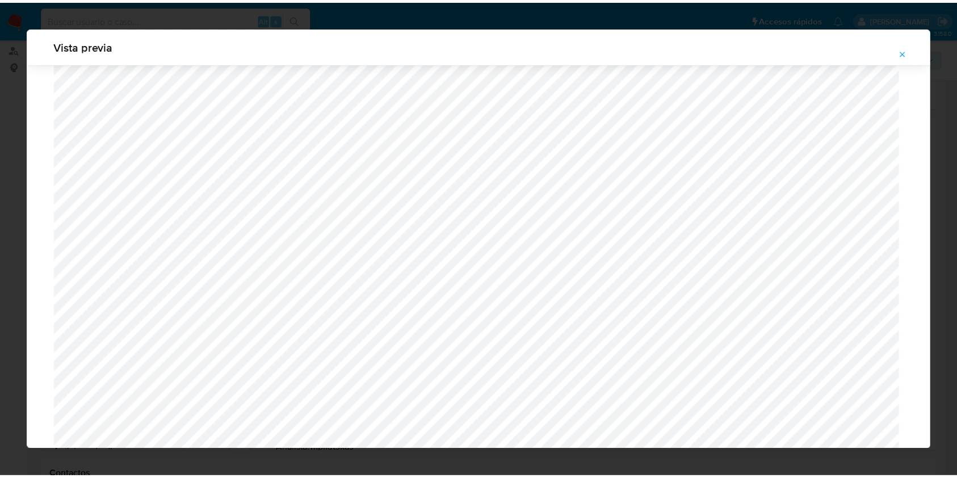
scroll to position [1023, 0]
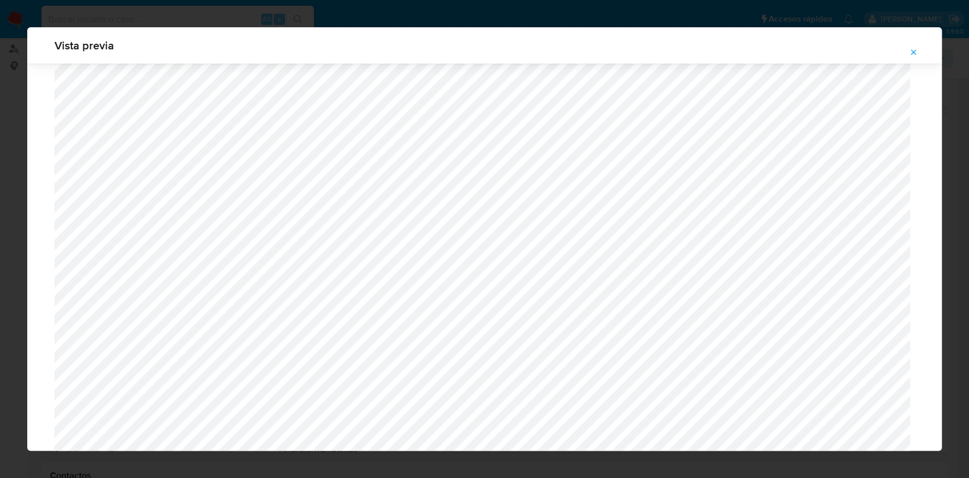
click at [913, 46] on span "Attachment preview" at bounding box center [913, 52] width 9 height 16
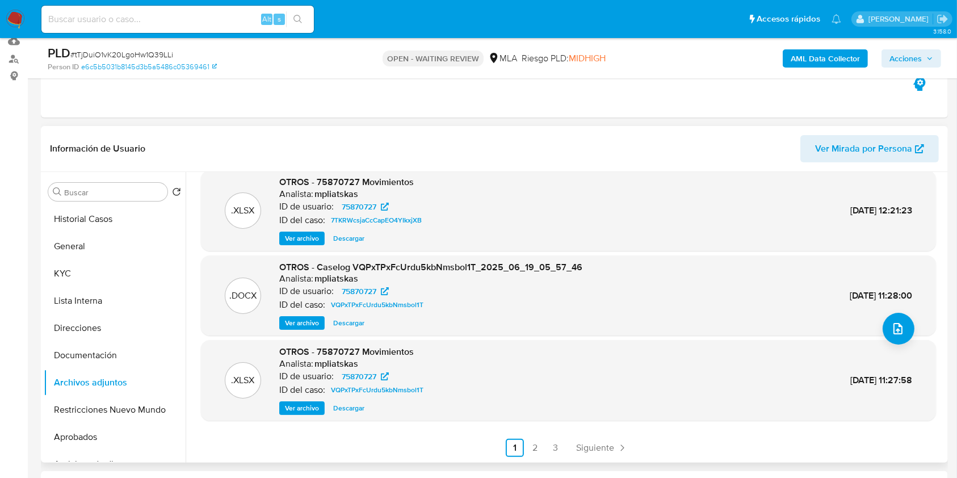
scroll to position [136, 0]
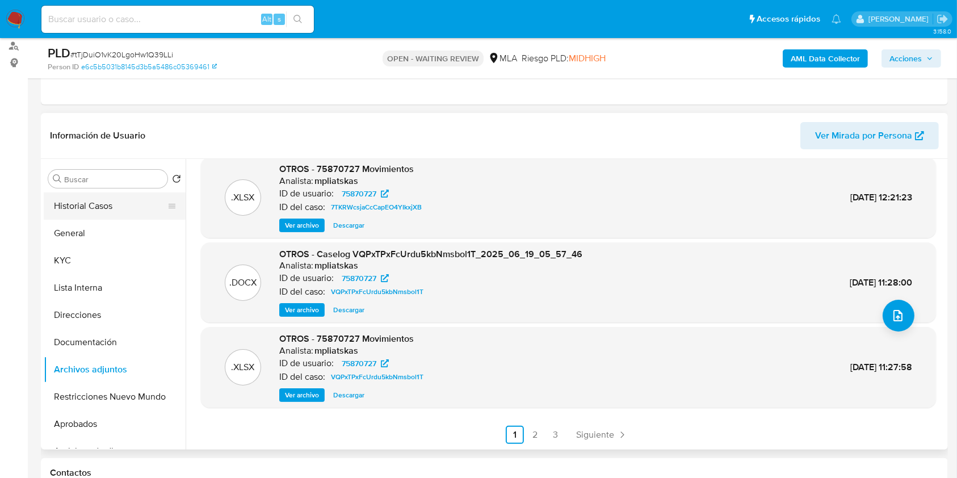
click at [131, 199] on button "Historial Casos" at bounding box center [110, 205] width 133 height 27
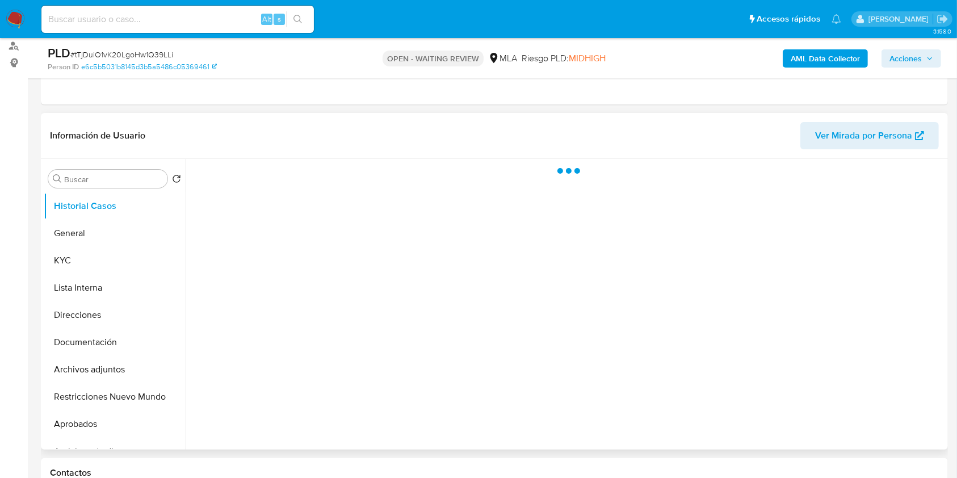
scroll to position [0, 0]
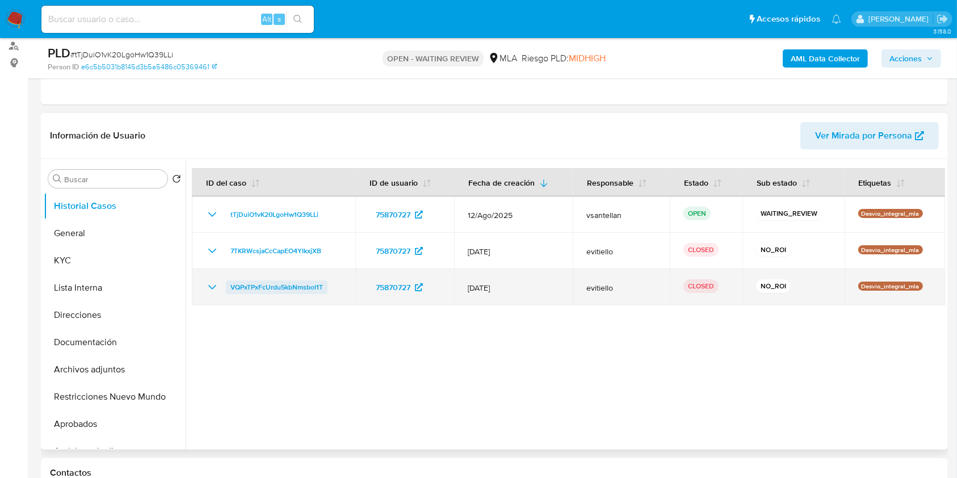
click at [291, 285] on span "VQPxTPxFcUrdu5kbNmsbol1T" at bounding box center [276, 287] width 93 height 14
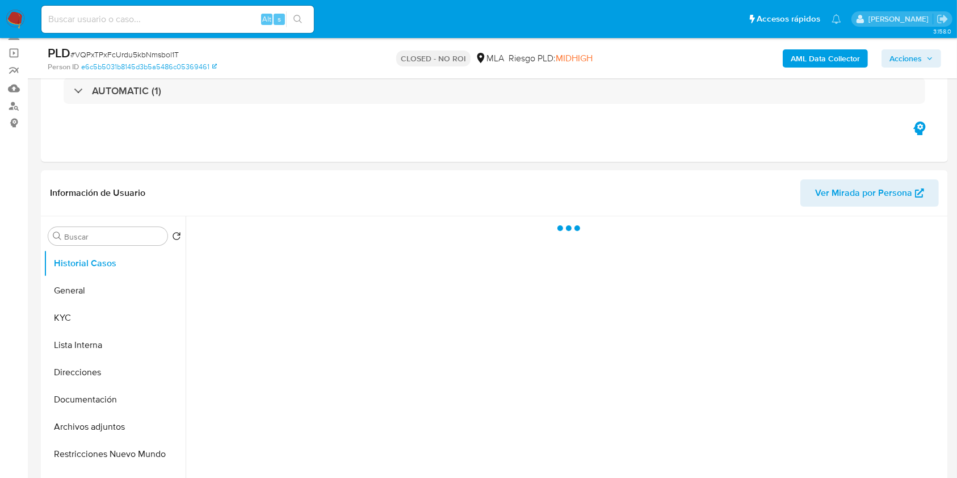
scroll to position [488, 0]
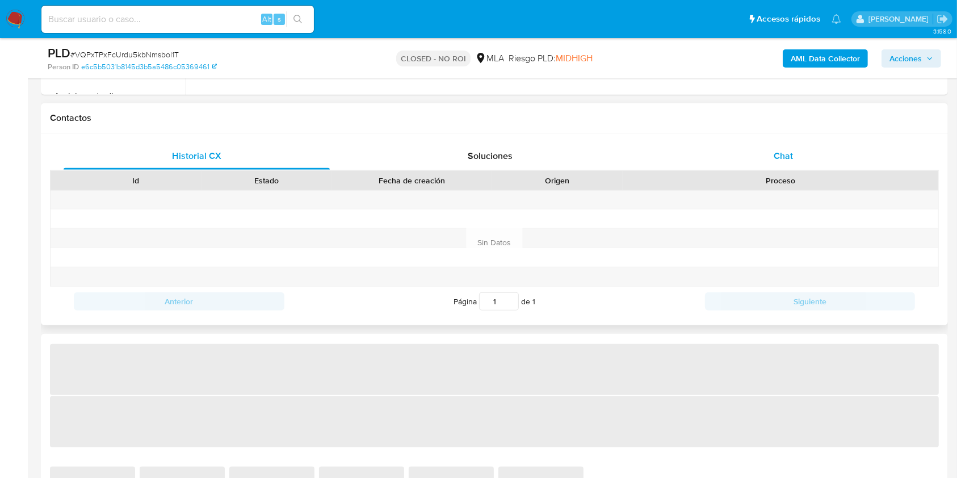
click at [808, 142] on div "Chat" at bounding box center [784, 155] width 266 height 27
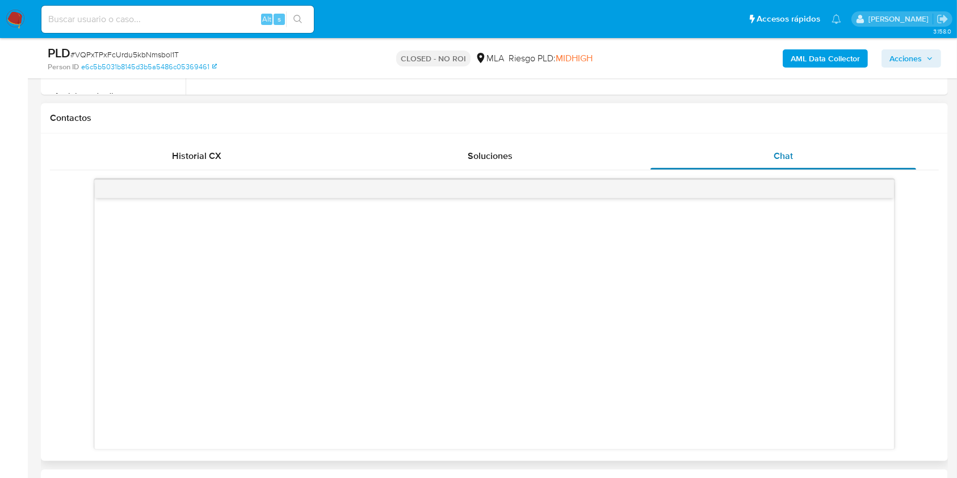
scroll to position [530, 0]
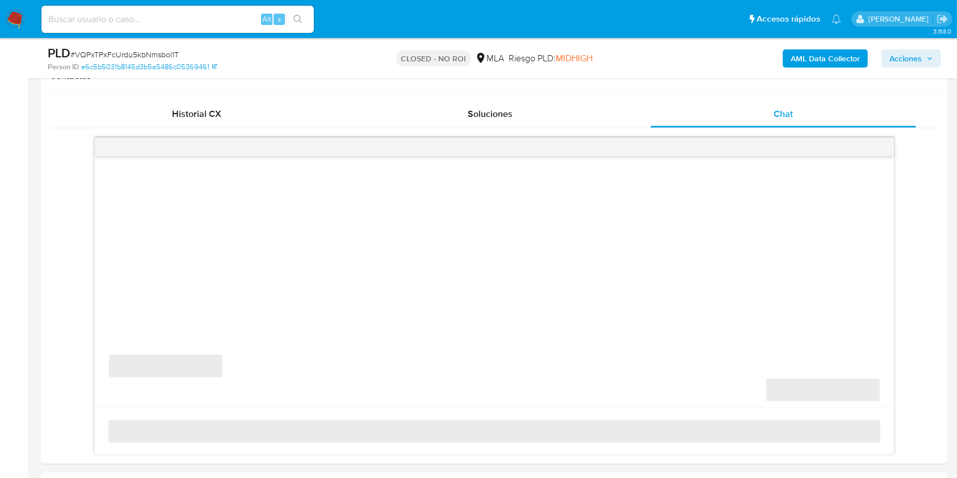
select select "10"
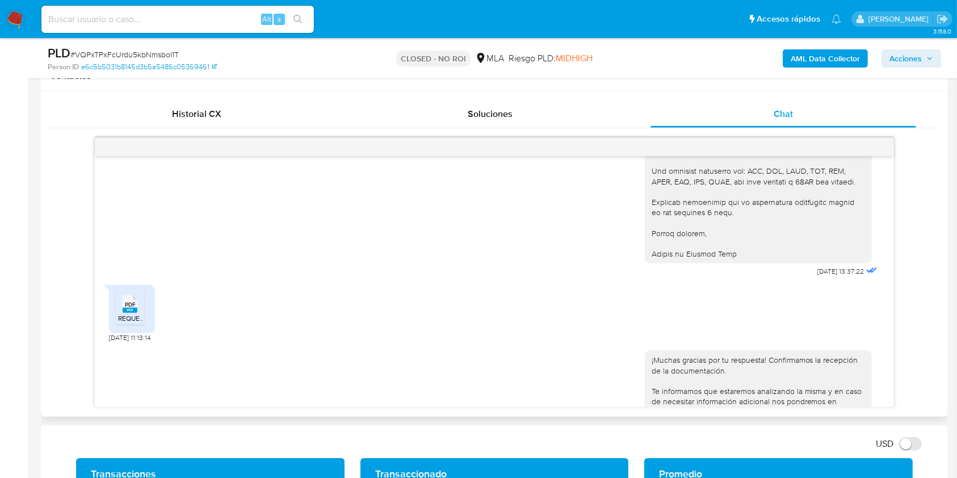
scroll to position [1106, 0]
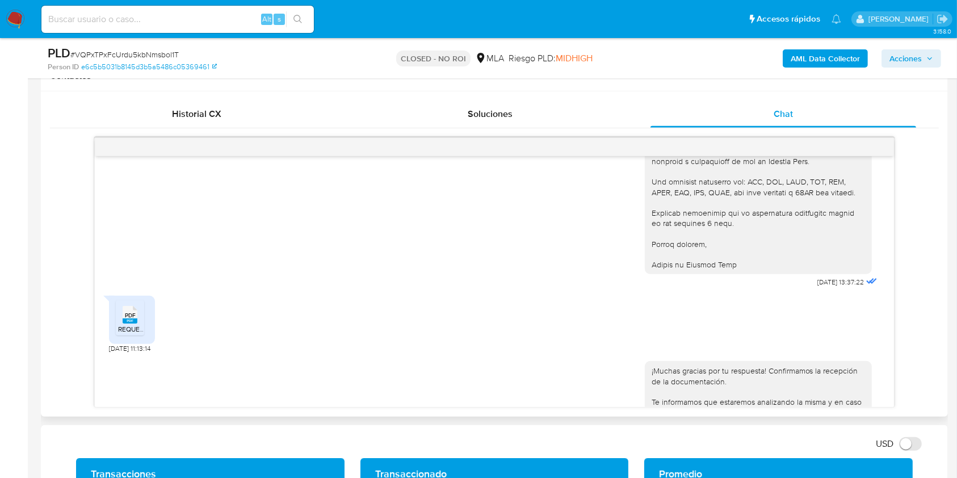
click at [125, 334] on span "REQUERIMIENTO.pdf" at bounding box center [150, 329] width 64 height 10
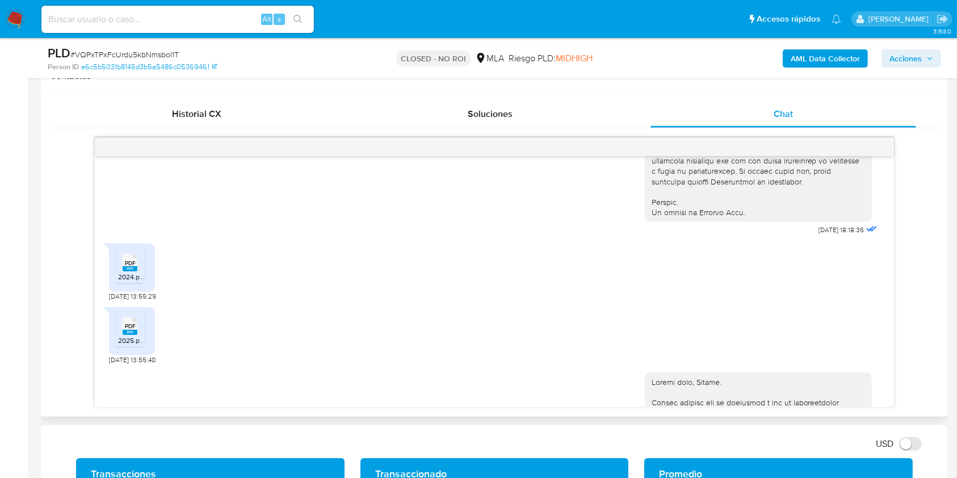
scroll to position [538, 0]
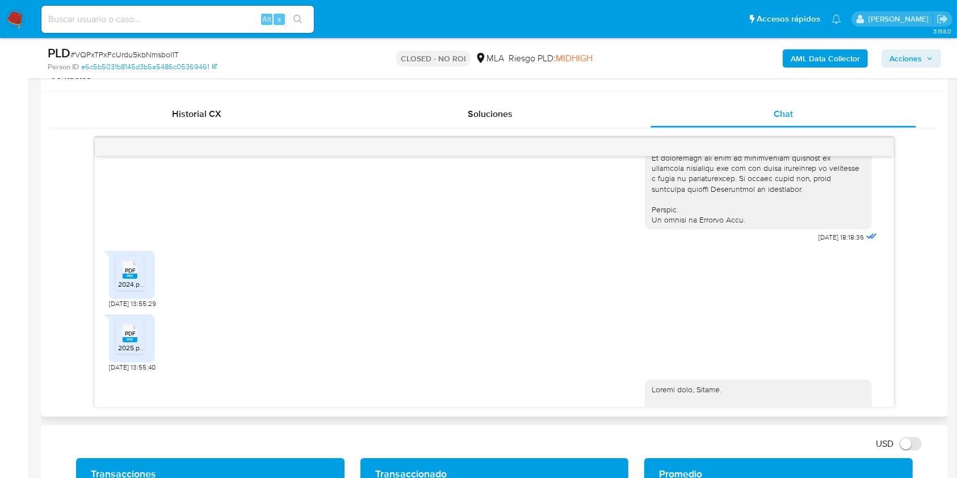
click at [139, 353] on span "2025.pdf" at bounding box center [131, 348] width 27 height 10
click at [135, 274] on span "PDF" at bounding box center [130, 270] width 11 height 7
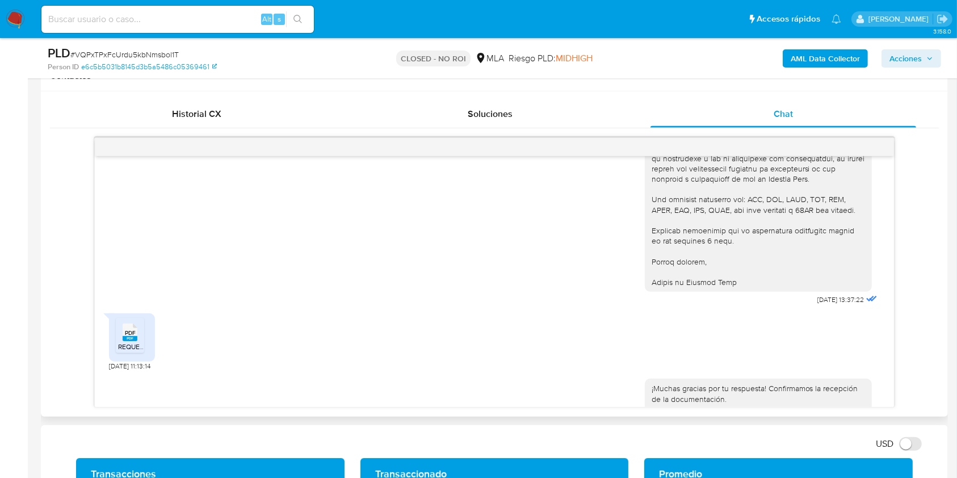
scroll to position [1155, 0]
